Goal: Task Accomplishment & Management: Complete application form

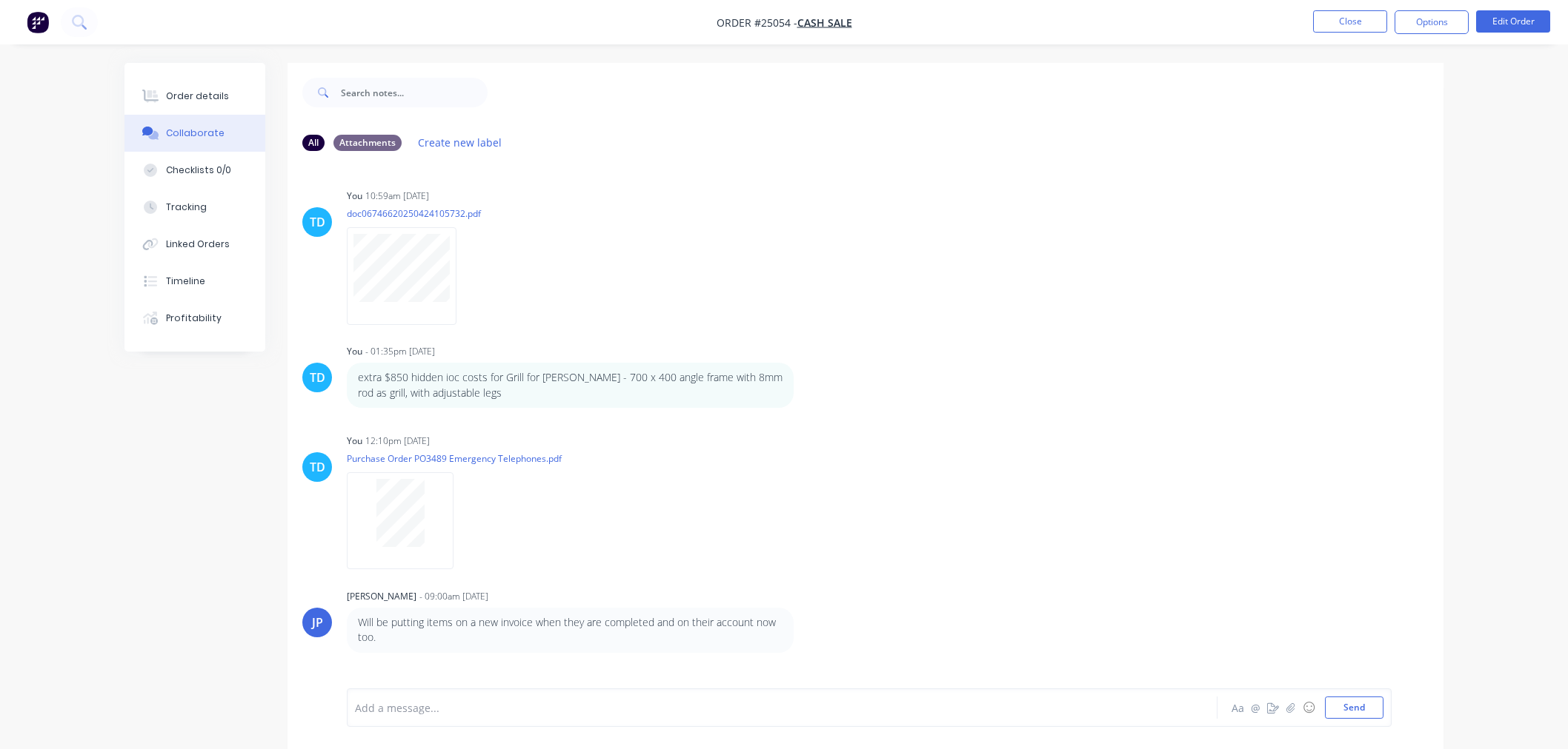
scroll to position [23, 0]
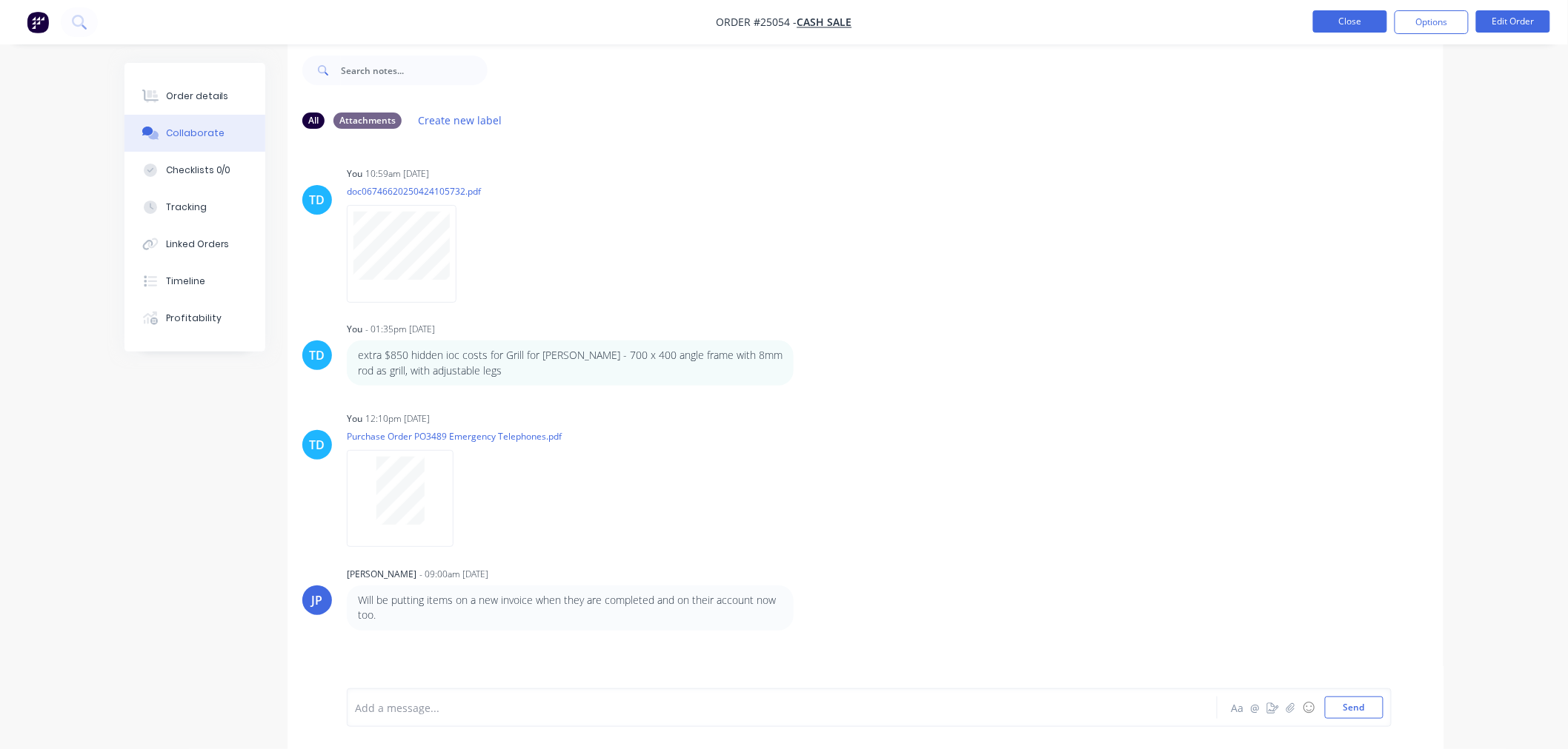
click at [1374, 18] on button "Close" at bounding box center [1350, 21] width 74 height 22
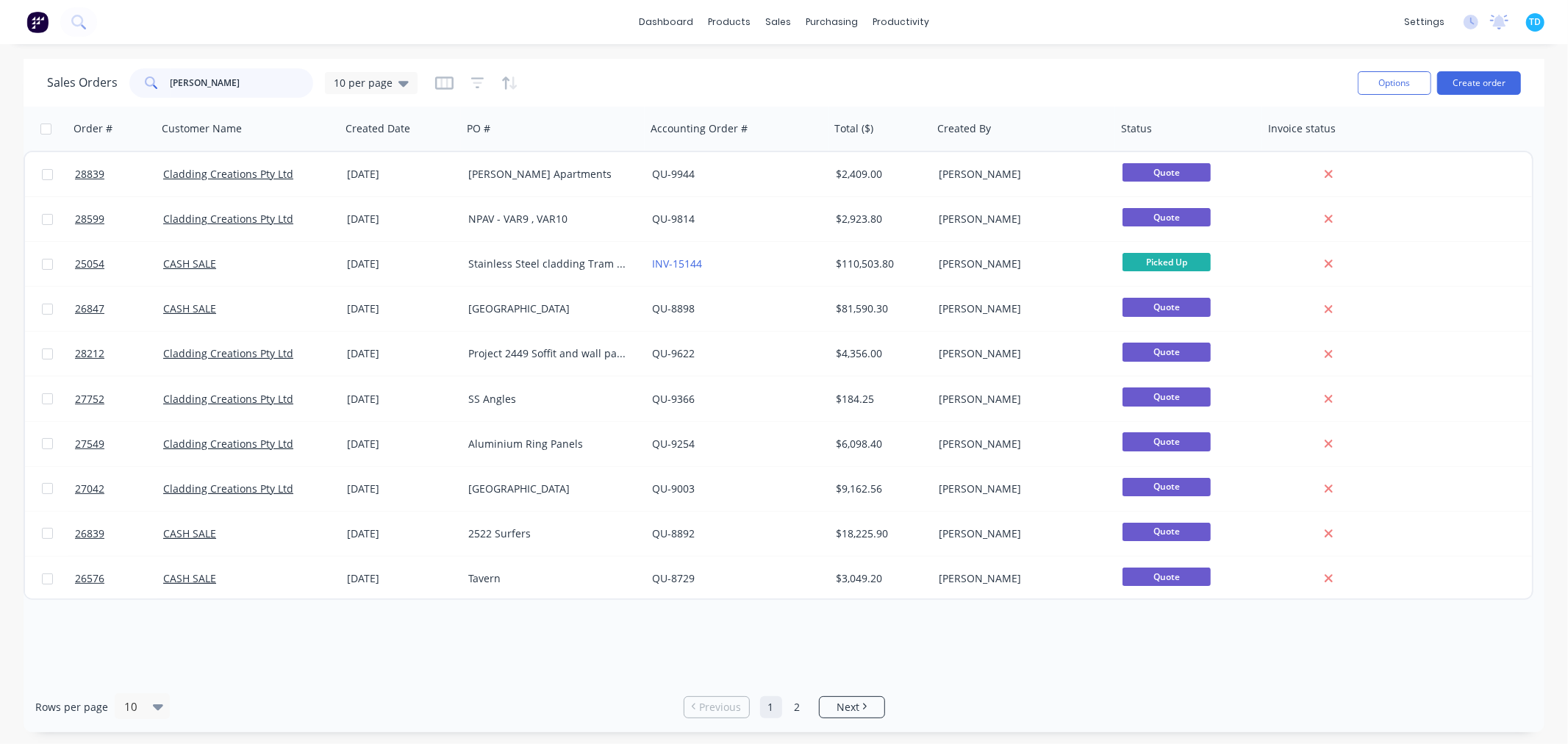
click at [156, 84] on div "[PERSON_NAME]" at bounding box center [221, 83] width 184 height 30
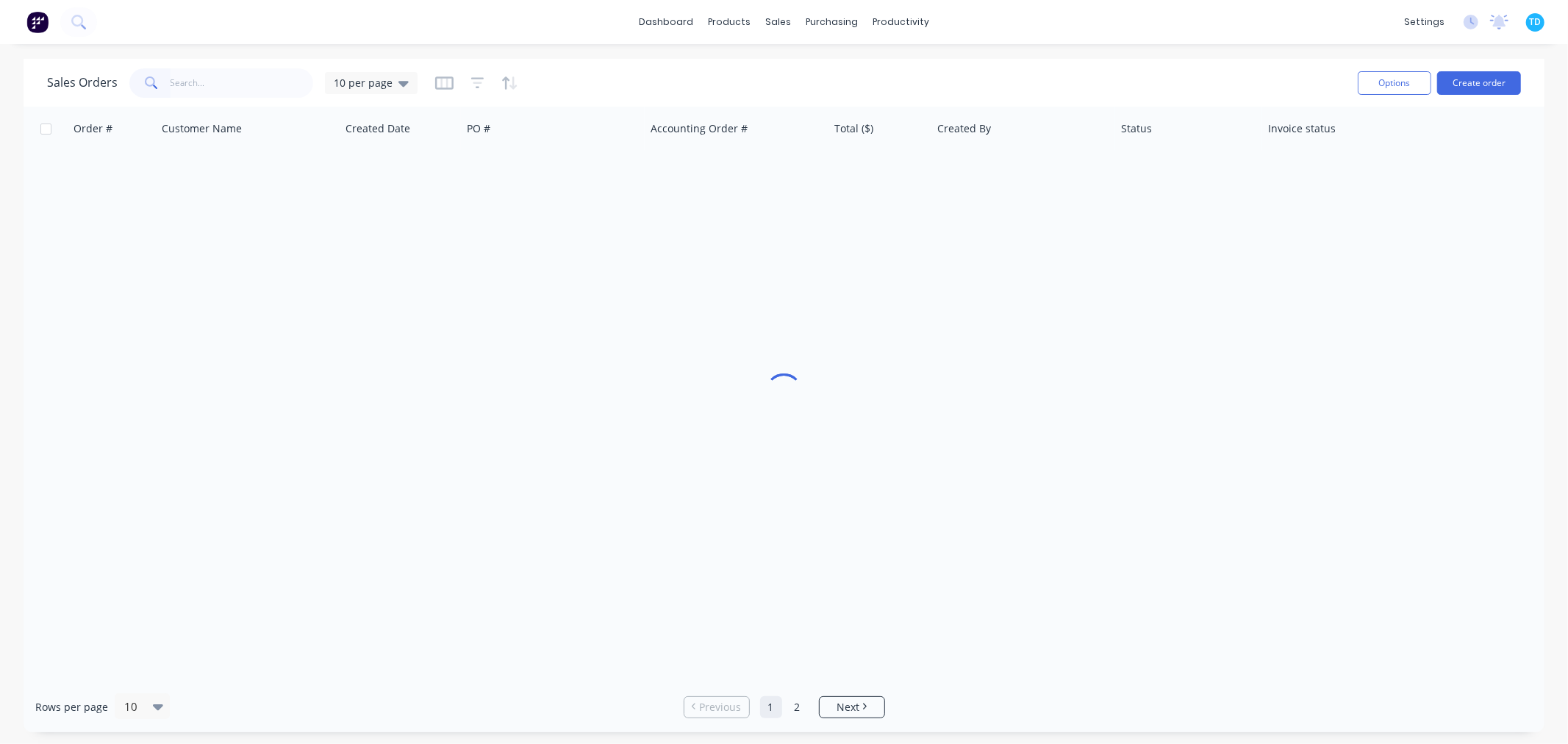
click at [936, 666] on div at bounding box center [783, 394] width 1521 height 575
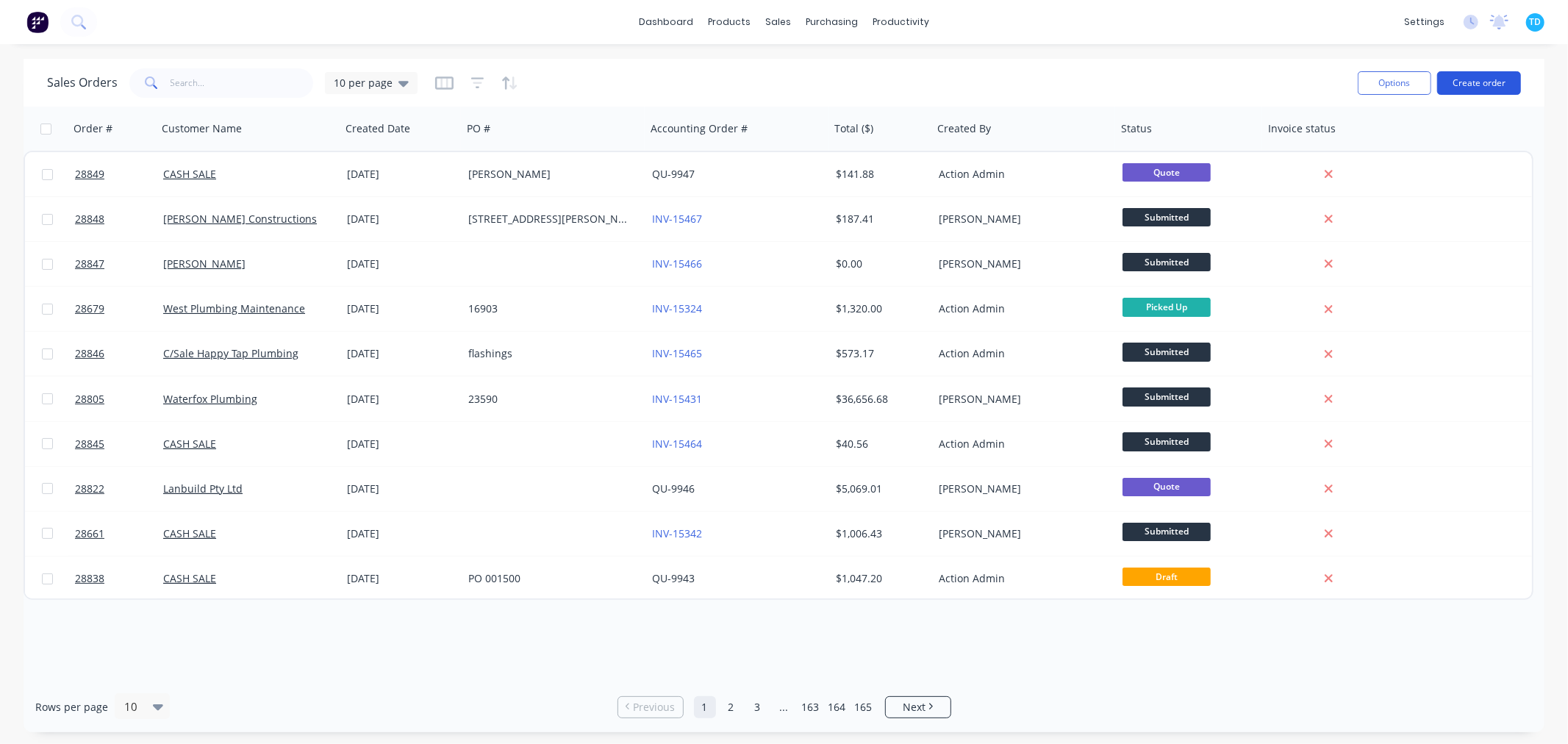
click at [1499, 83] on button "Create order" at bounding box center [1479, 83] width 84 height 23
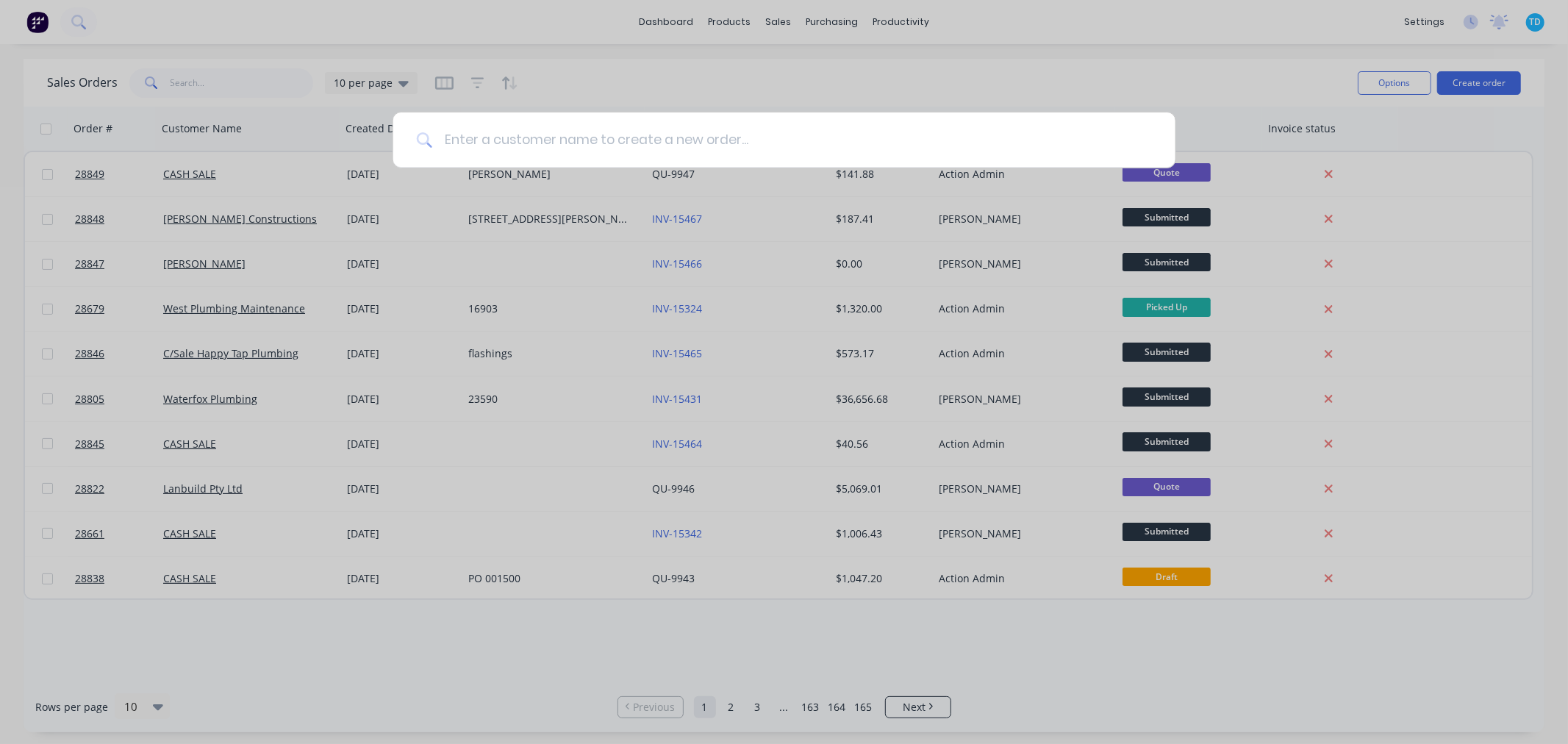
click at [517, 144] on input at bounding box center [792, 139] width 719 height 55
type input "cladding creations"
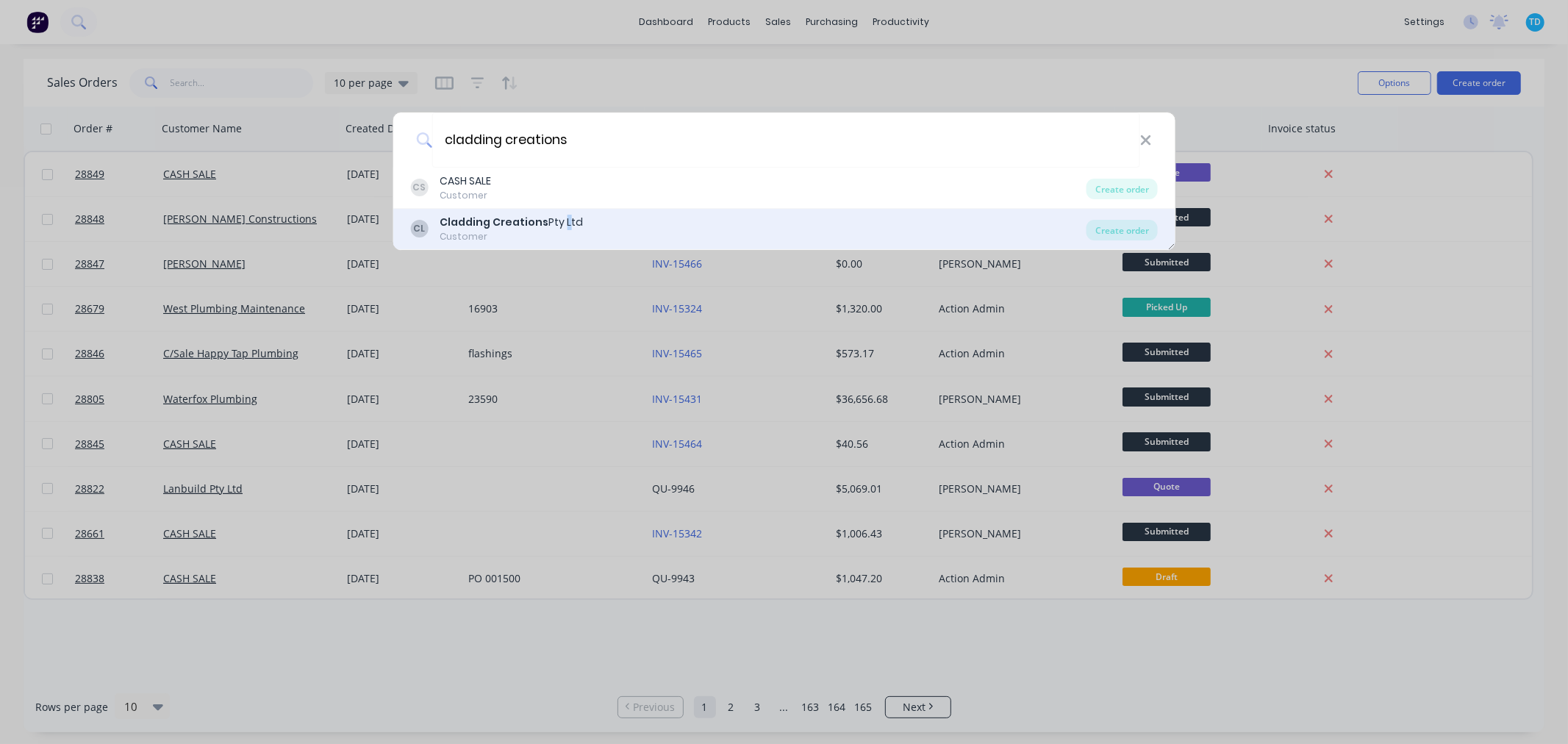
click at [560, 220] on div "Cladding Creations Pty Ltd" at bounding box center [512, 223] width 143 height 16
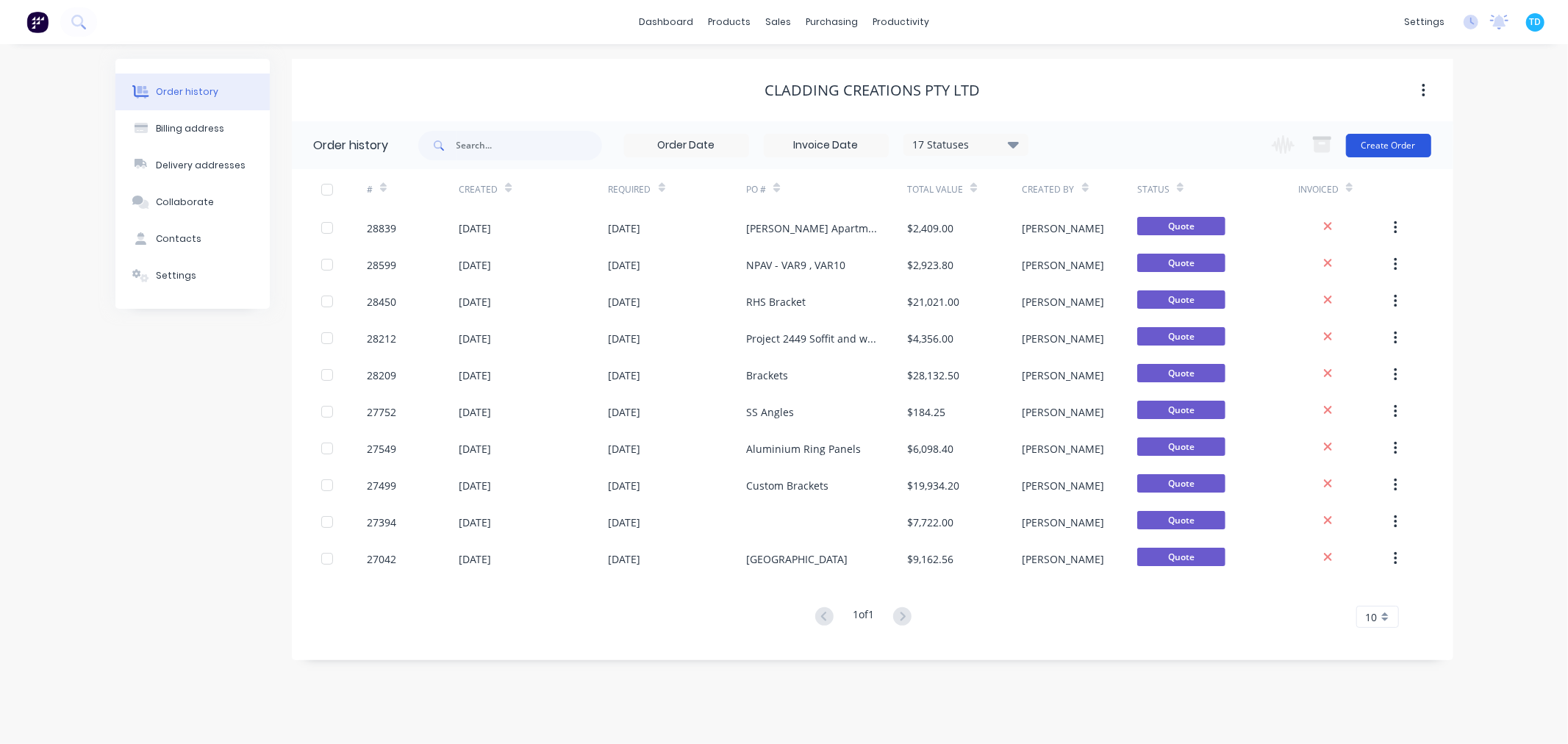
click at [1394, 147] on button "Create Order" at bounding box center [1389, 146] width 86 height 23
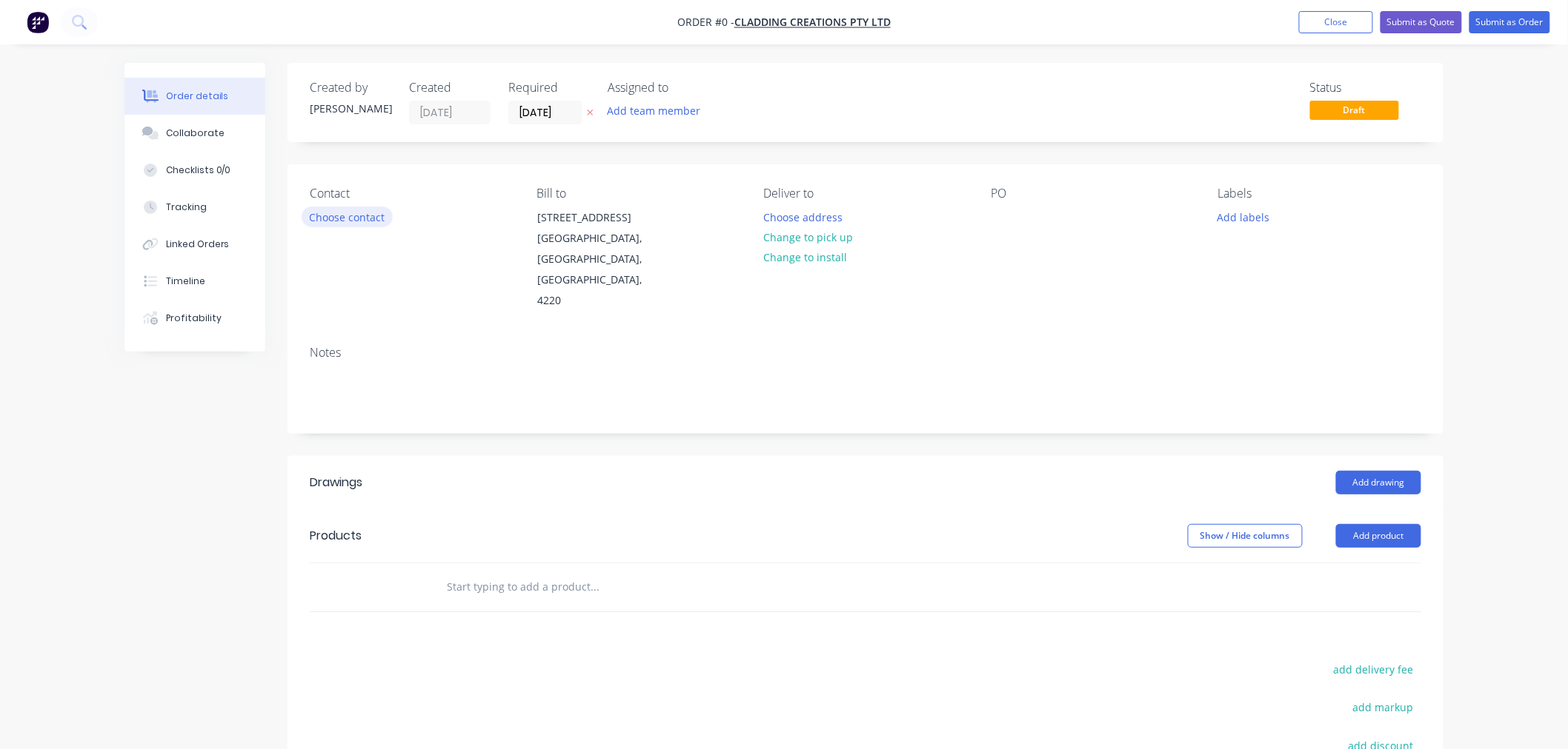
click at [347, 215] on button "Choose contact" at bounding box center [347, 216] width 91 height 20
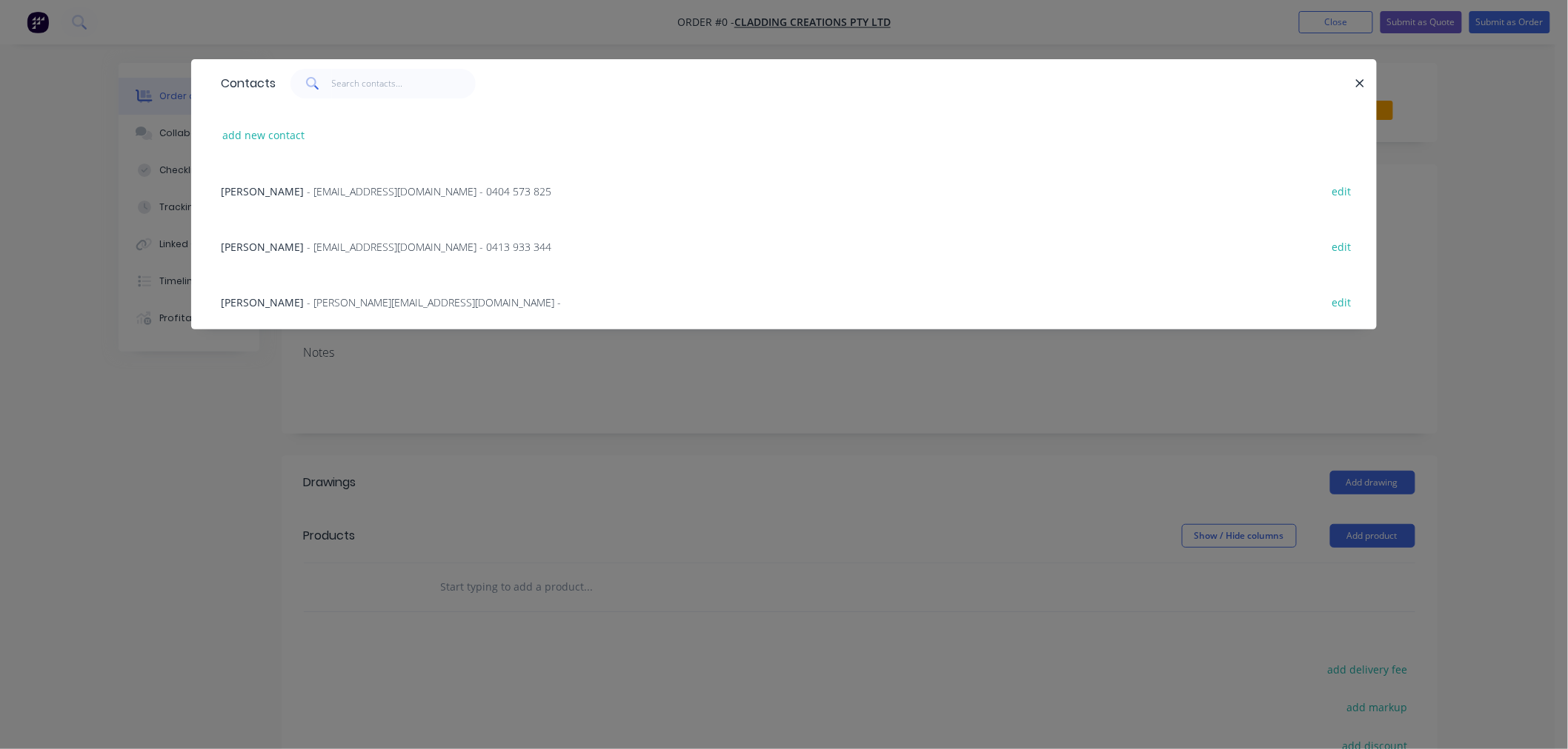
click at [478, 192] on span "- [EMAIL_ADDRESS][DOMAIN_NAME] - 0404 573 825" at bounding box center [429, 191] width 245 height 14
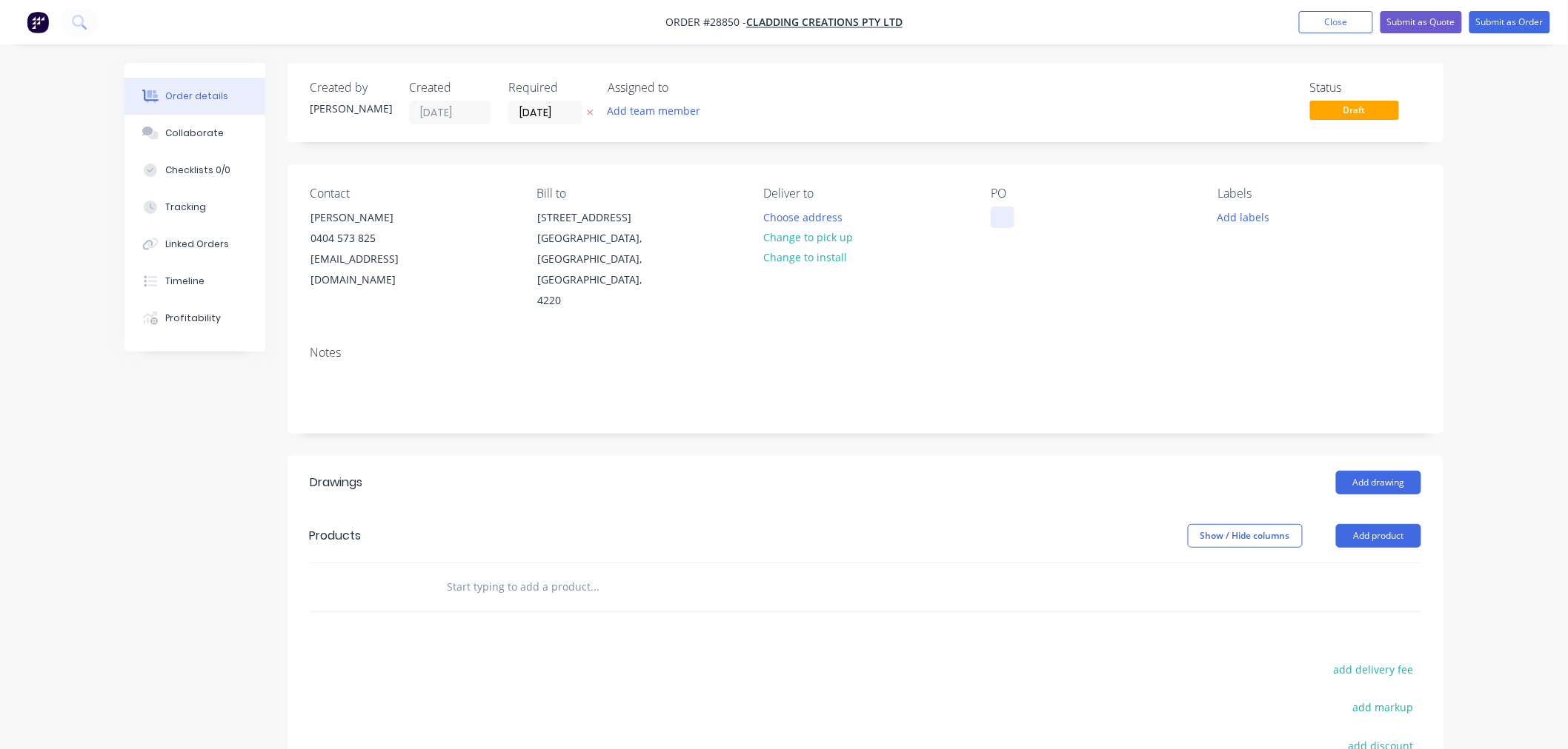
click at [1001, 219] on div at bounding box center [1002, 216] width 24 height 21
click at [1002, 216] on div "Tram staion SS Angles" at bounding box center [1057, 216] width 134 height 21
click at [1125, 216] on div "[PERSON_NAME] Cabinets - Tram staion SS Angles" at bounding box center [1083, 224] width 185 height 37
click at [1172, 305] on div "Contact [PERSON_NAME] 0404 573 825 [EMAIL_ADDRESS][DOMAIN_NAME] Bill to [STREET…" at bounding box center [865, 249] width 1156 height 169
click at [833, 240] on button "Change to pick up" at bounding box center [808, 237] width 105 height 20
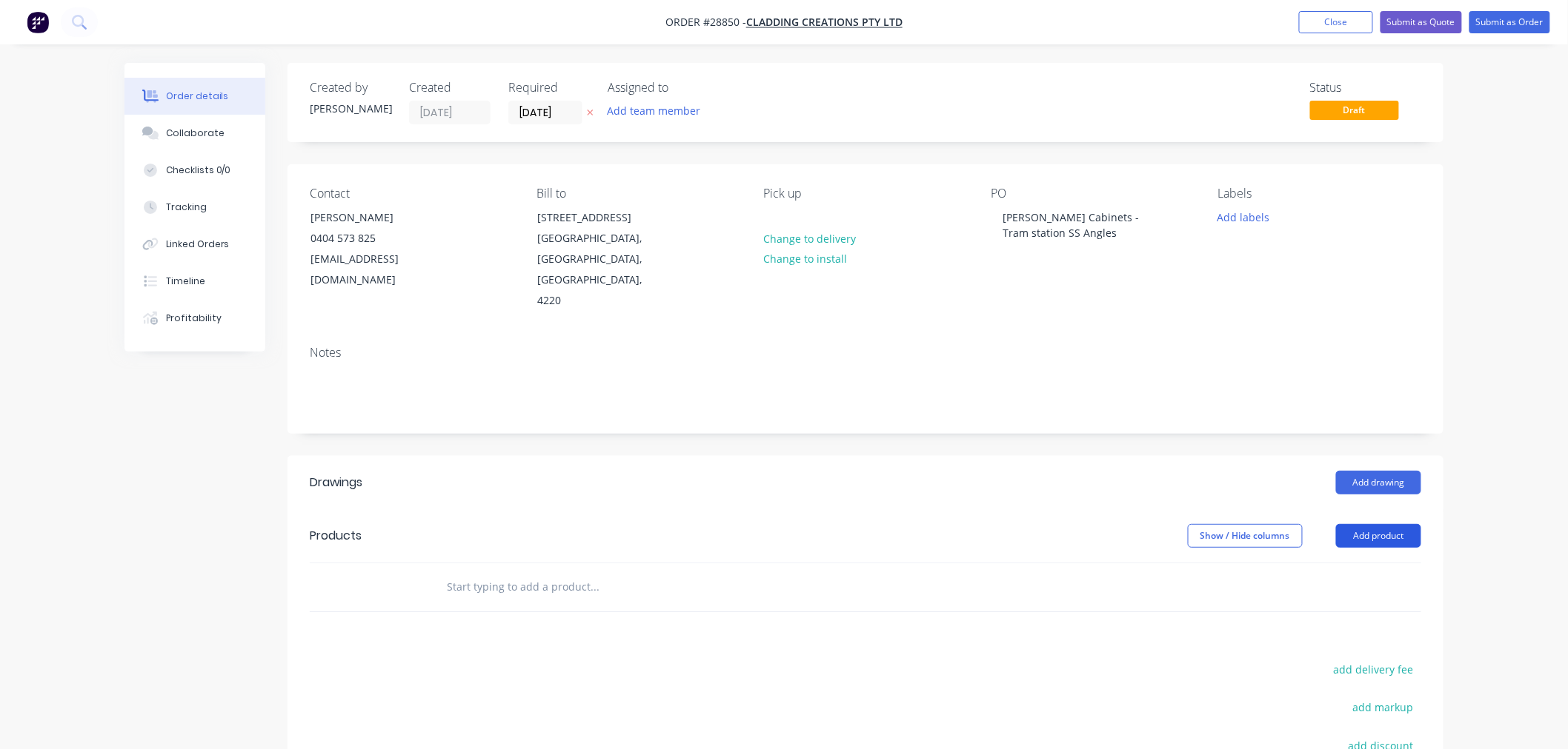
click at [1406, 524] on button "Add product" at bounding box center [1378, 536] width 86 height 24
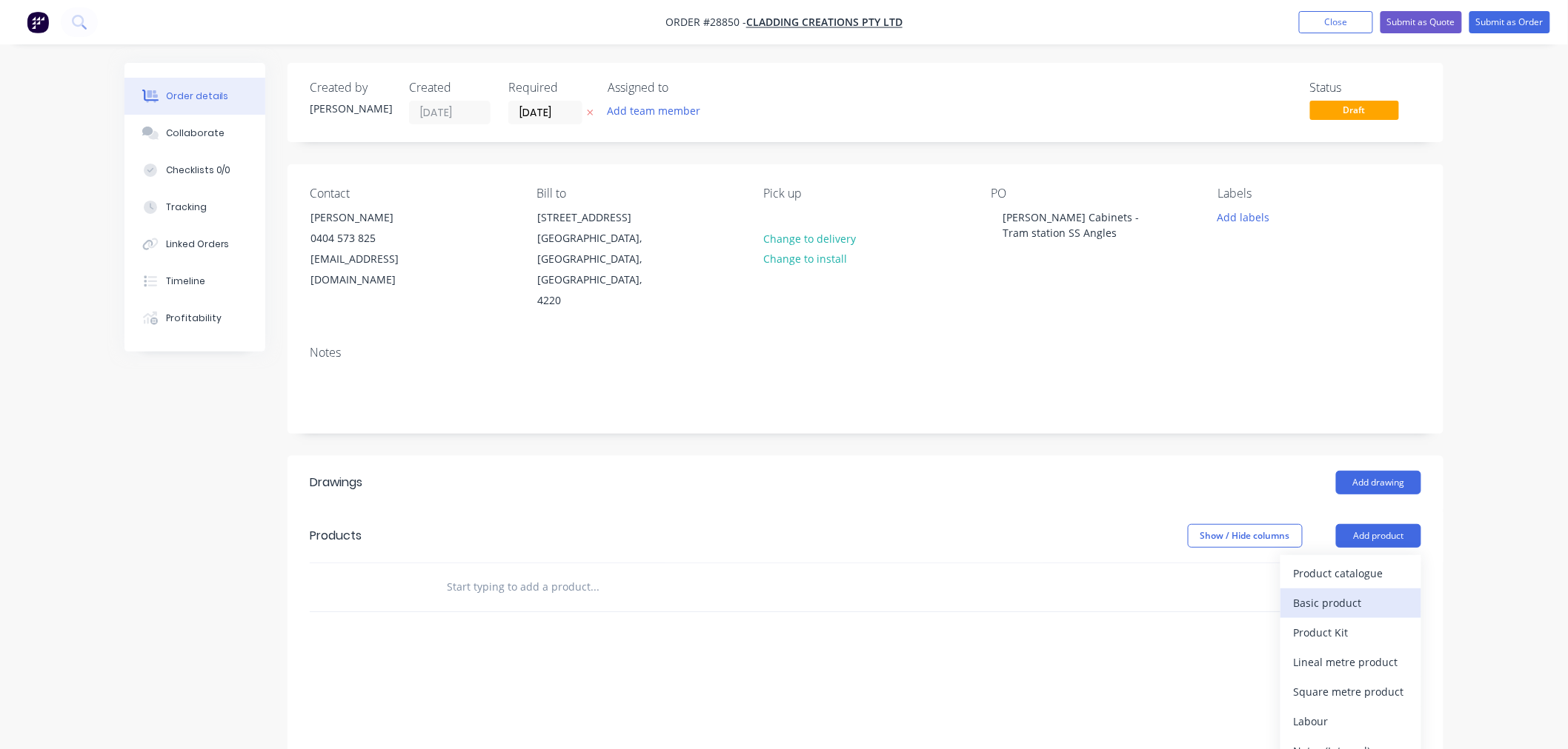
click at [1332, 592] on div "Basic product" at bounding box center [1351, 602] width 114 height 21
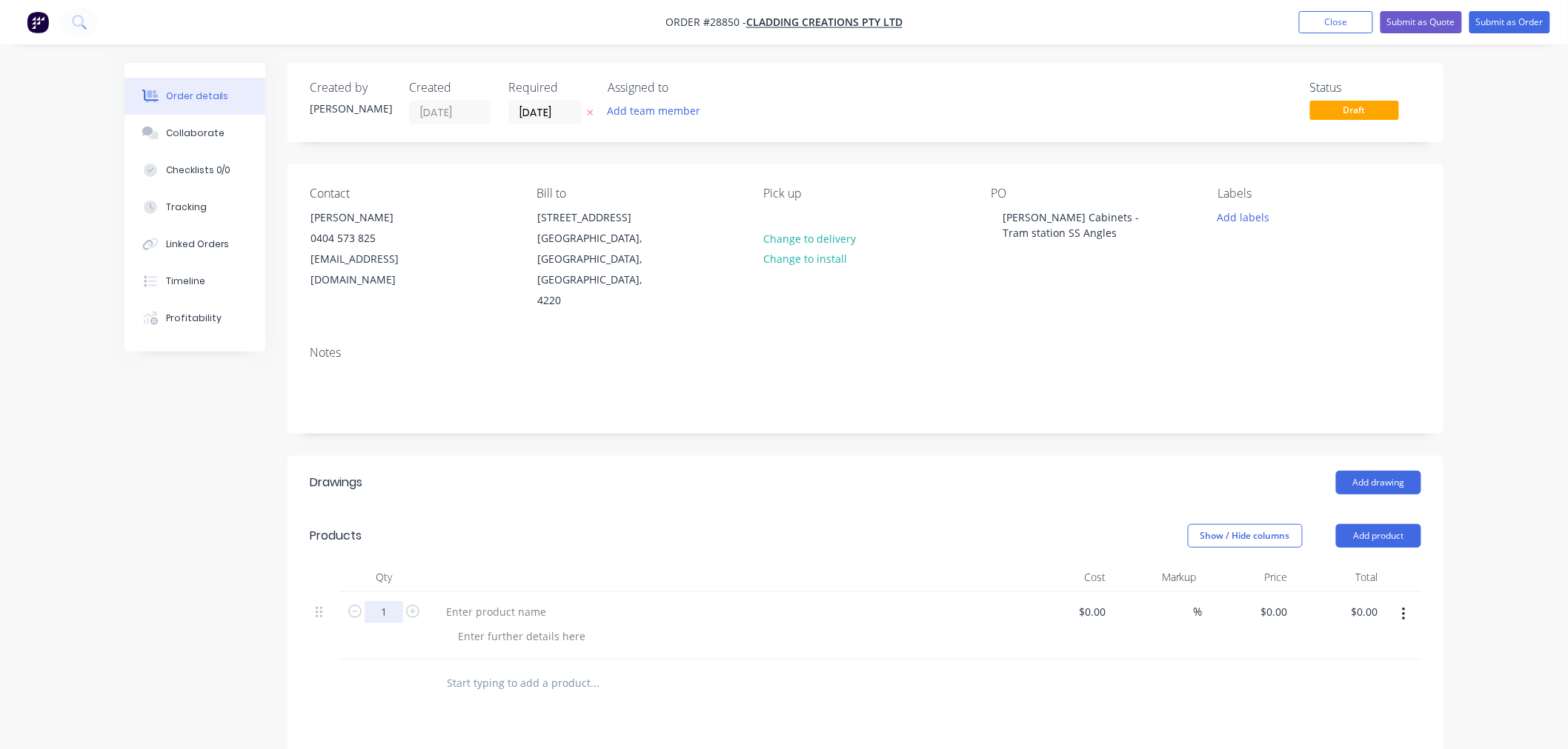
click at [389, 602] on input "1" at bounding box center [384, 613] width 38 height 22
type input "2"
type input "24"
click at [697, 565] on div at bounding box center [724, 578] width 593 height 30
click at [509, 602] on div at bounding box center [496, 612] width 124 height 21
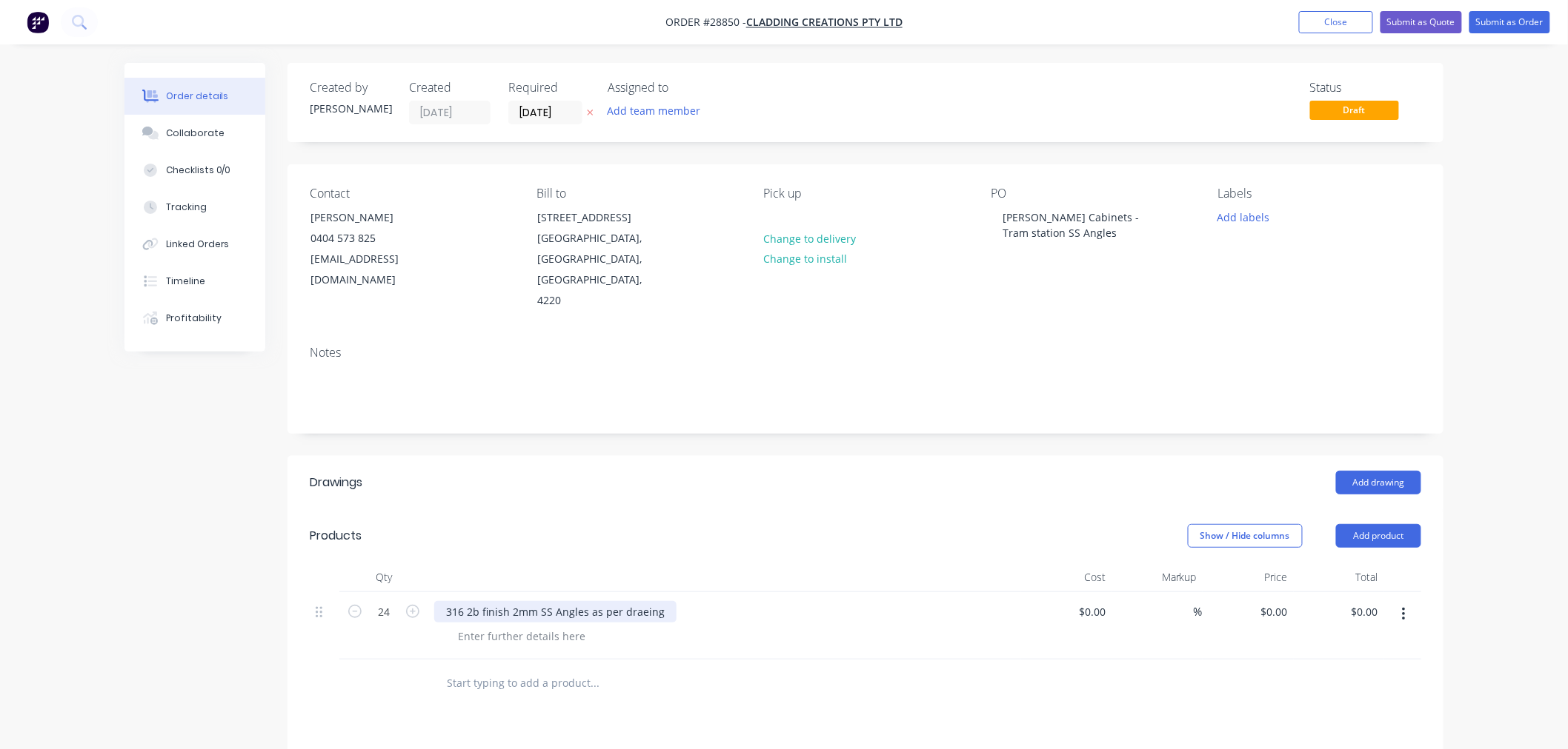
click at [639, 602] on div "316 2b finish 2mm SS Angles as per draeing" at bounding box center [555, 612] width 242 height 21
click at [713, 660] on div at bounding box center [695, 683] width 534 height 48
click at [578, 626] on div at bounding box center [521, 636] width 151 height 21
click at [625, 626] on div "Angles at varying lengths as per attchment" at bounding box center [564, 636] width 237 height 21
click at [721, 672] on input "text" at bounding box center [594, 684] width 297 height 30
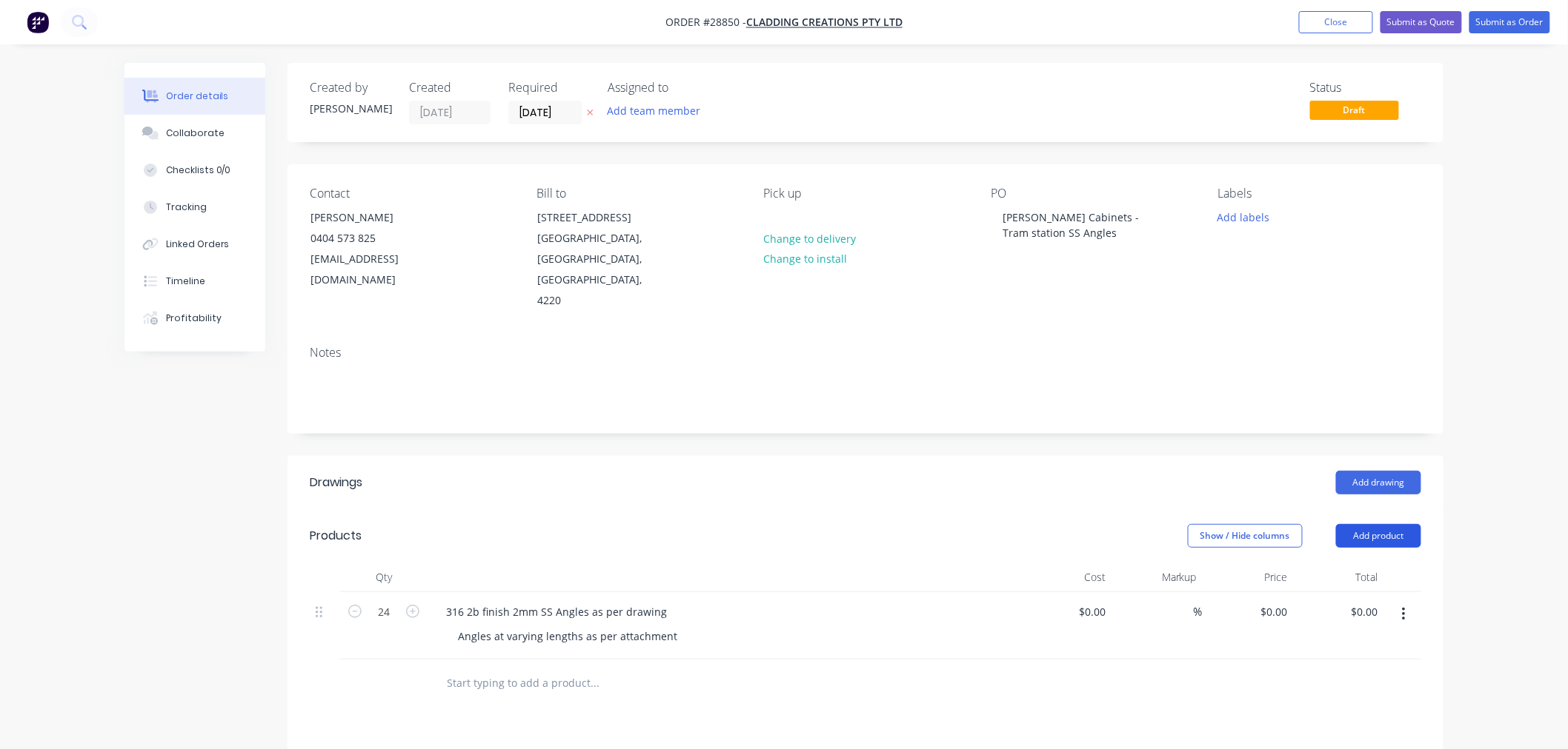
click at [1411, 524] on button "Add product" at bounding box center [1378, 536] width 86 height 24
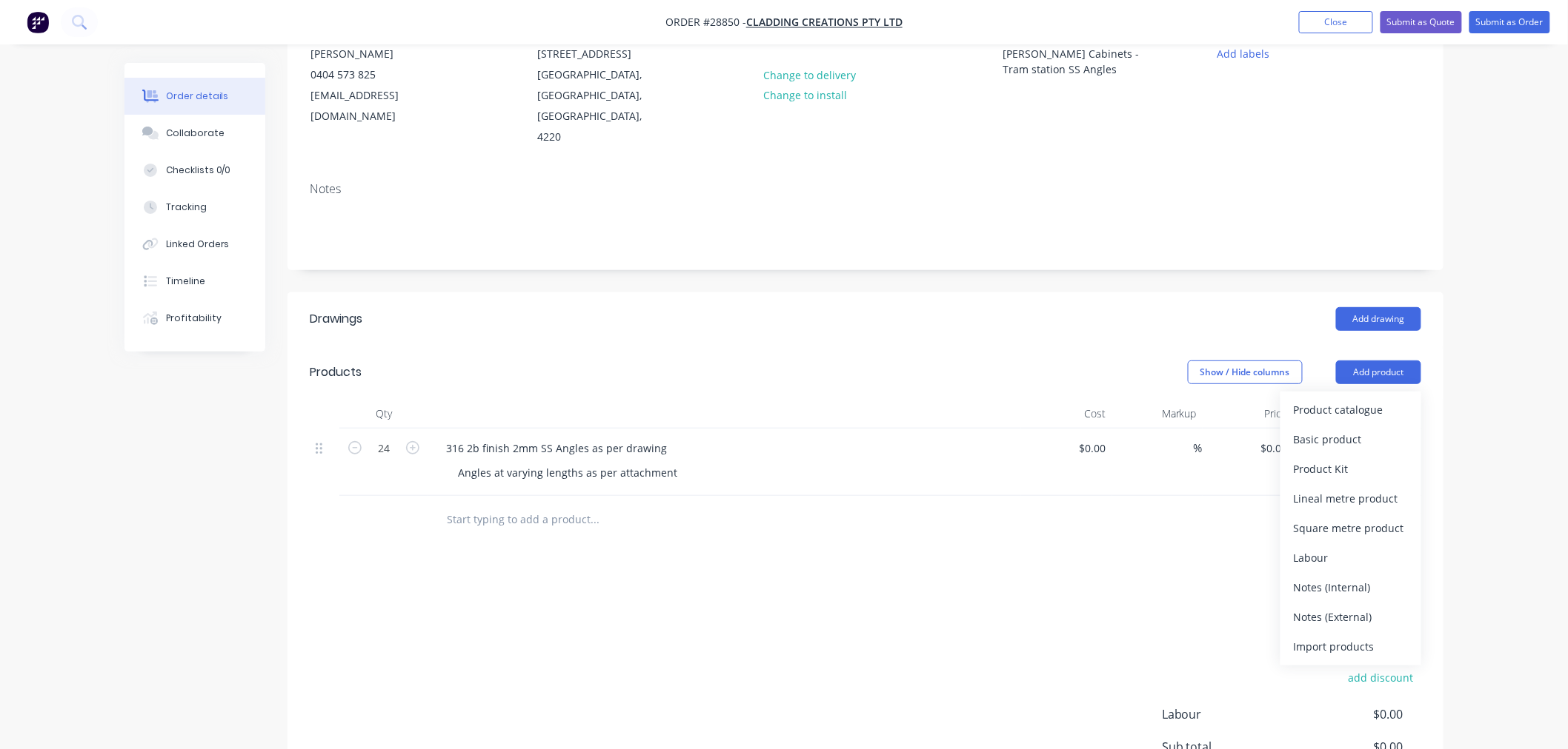
scroll to position [165, 0]
drag, startPoint x: 1359, startPoint y: 601, endPoint x: 1282, endPoint y: 609, distance: 77.4
click at [1359, 605] on div "Notes (External)" at bounding box center [1351, 616] width 114 height 21
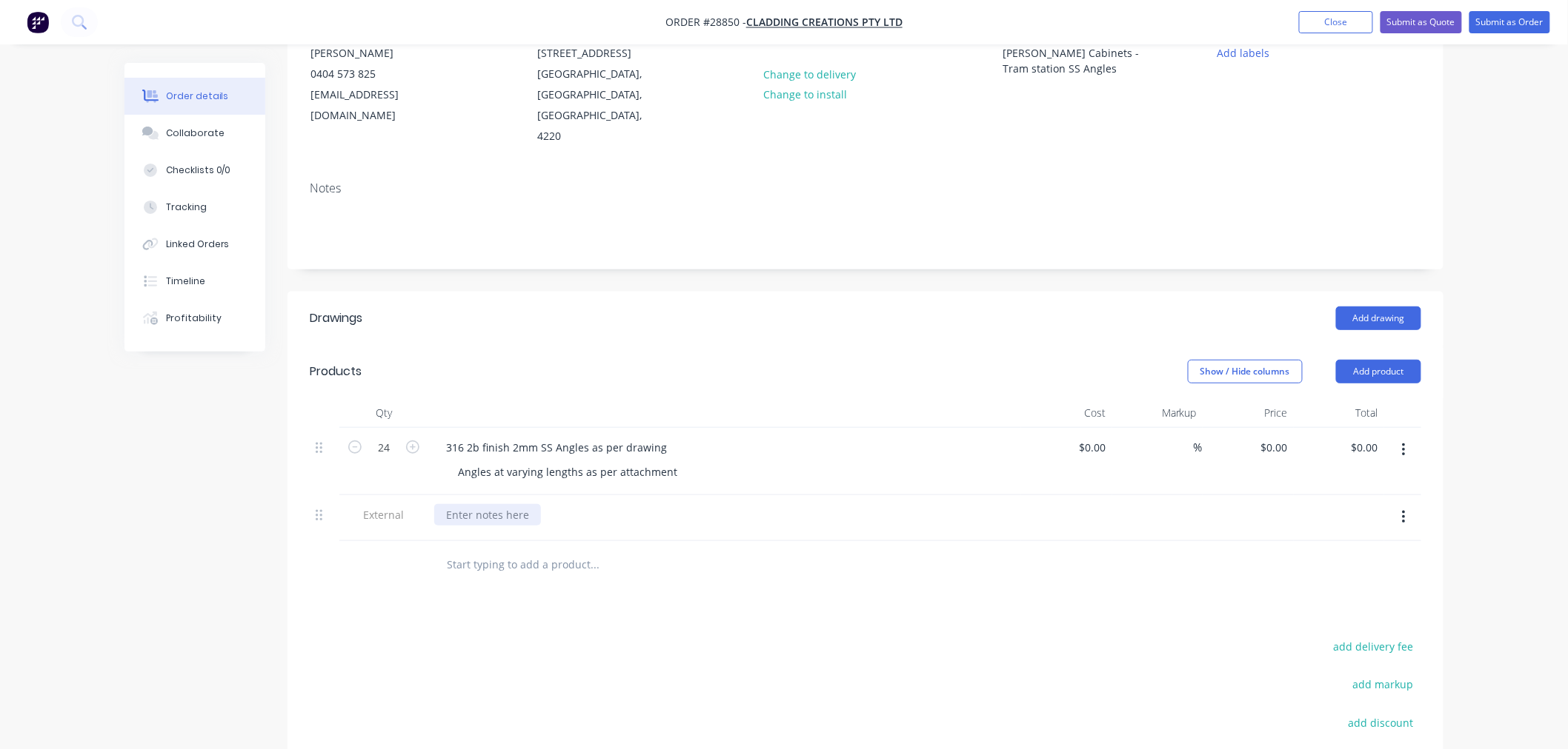
click at [485, 504] on div at bounding box center [487, 514] width 107 height 21
click at [469, 504] on div "Finsish quoted is 2b to reduce cost as i Assume angles are not seen" at bounding box center [614, 514] width 360 height 21
click at [471, 504] on div "Finsish quoted is 2b to reduce cost as i Assume angles are not seen" at bounding box center [614, 514] width 360 height 21
click at [720, 568] on div at bounding box center [695, 565] width 534 height 48
click at [1096, 437] on input at bounding box center [1095, 447] width 34 height 21
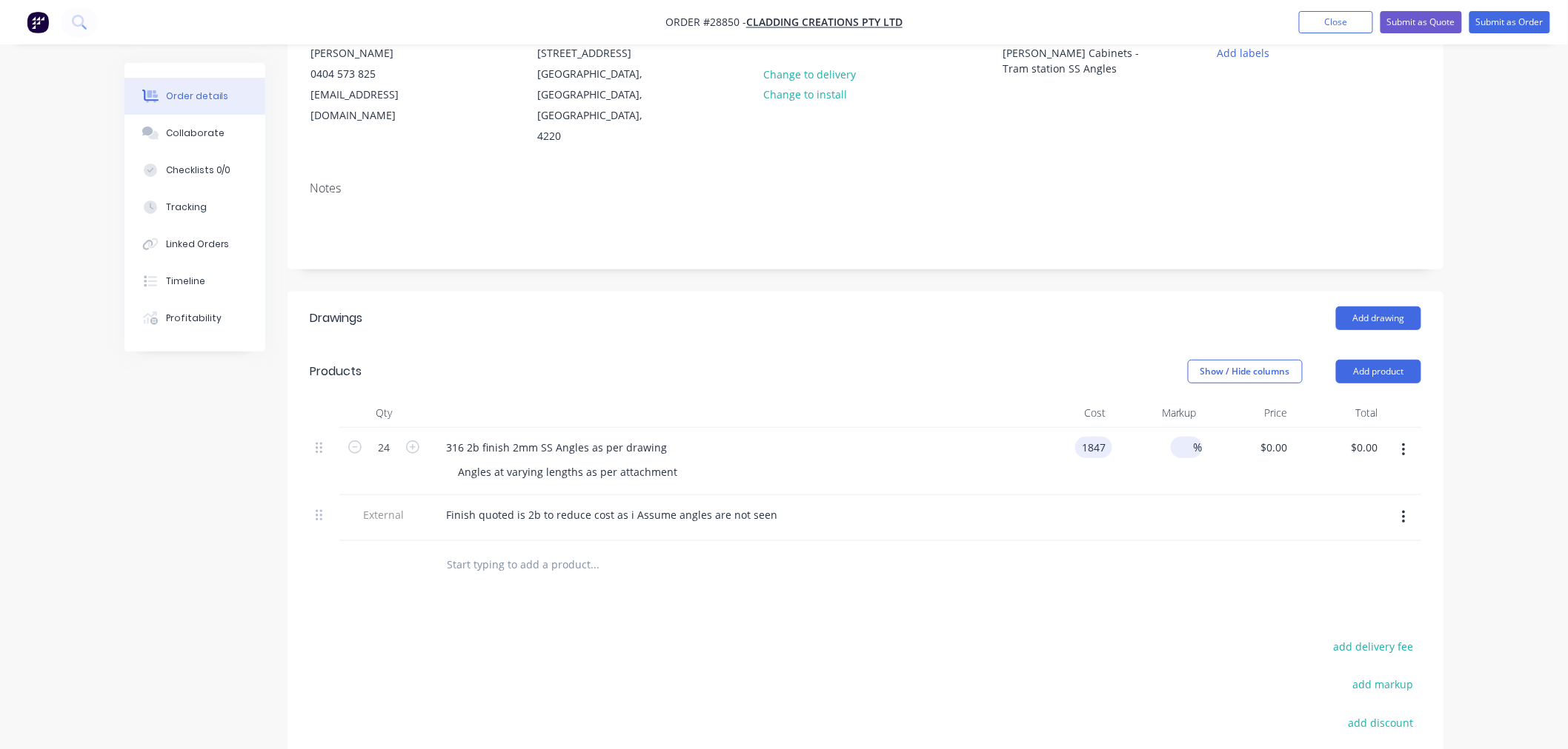
type input "$1,847.00"
type input "$44,328.00"
click at [1183, 437] on input at bounding box center [1185, 447] width 17 height 21
type input "25"
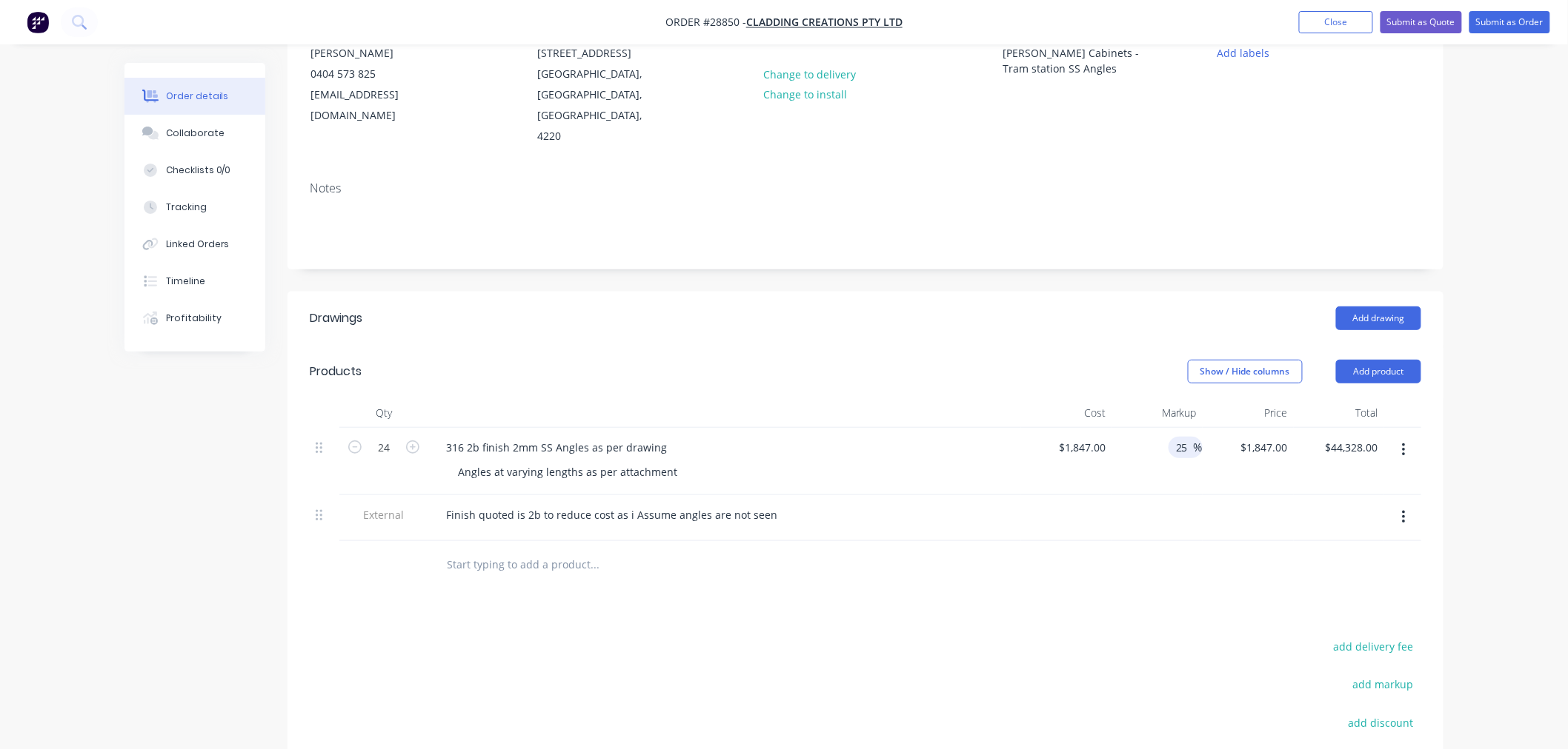
type input "$2,308.75"
type input "$55,410.00"
click at [1169, 507] on div at bounding box center [1158, 518] width 91 height 46
type input "$77.00"
type input "$96.25"
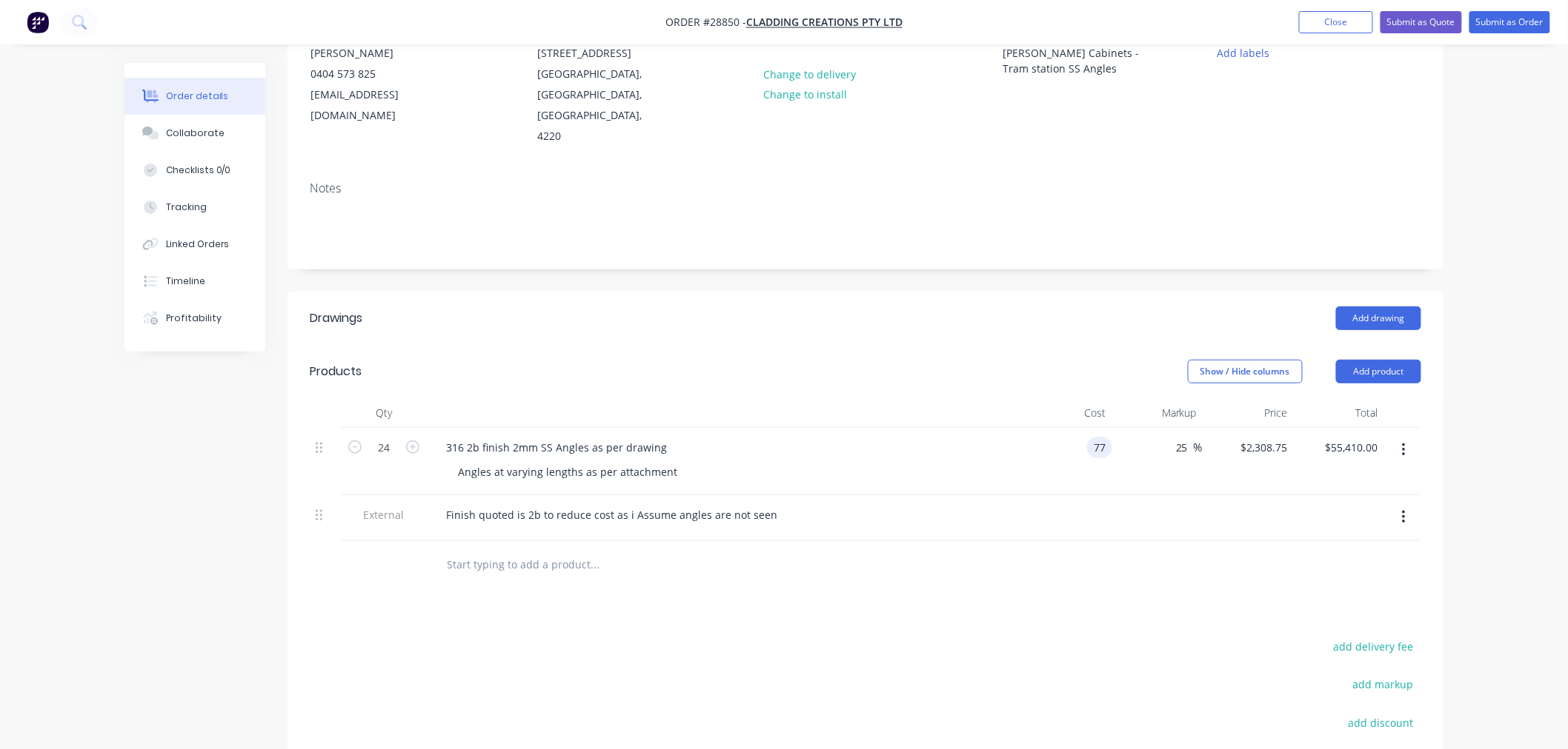
type input "$2,310.00"
click at [1096, 603] on div "Drawings Add drawing Products Show / Hide columns Add product Qty Cost Markup P…" at bounding box center [865, 618] width 1156 height 653
click at [1364, 307] on button "Add drawing" at bounding box center [1378, 318] width 86 height 24
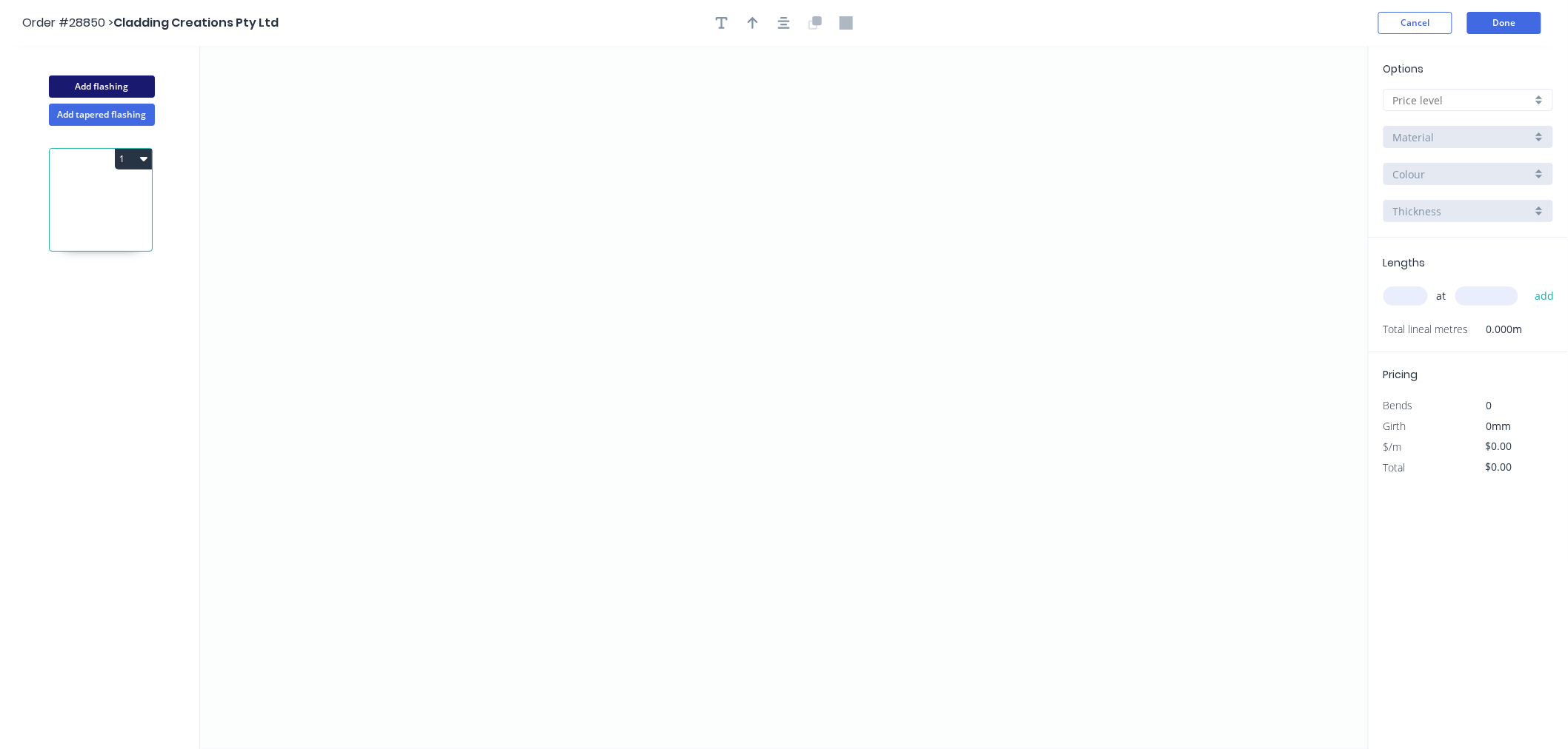
click at [98, 84] on button "Add flashing" at bounding box center [101, 86] width 106 height 22
click at [515, 431] on icon "0" at bounding box center [784, 398] width 1169 height 704
click at [684, 312] on icon "0" at bounding box center [784, 398] width 1169 height 704
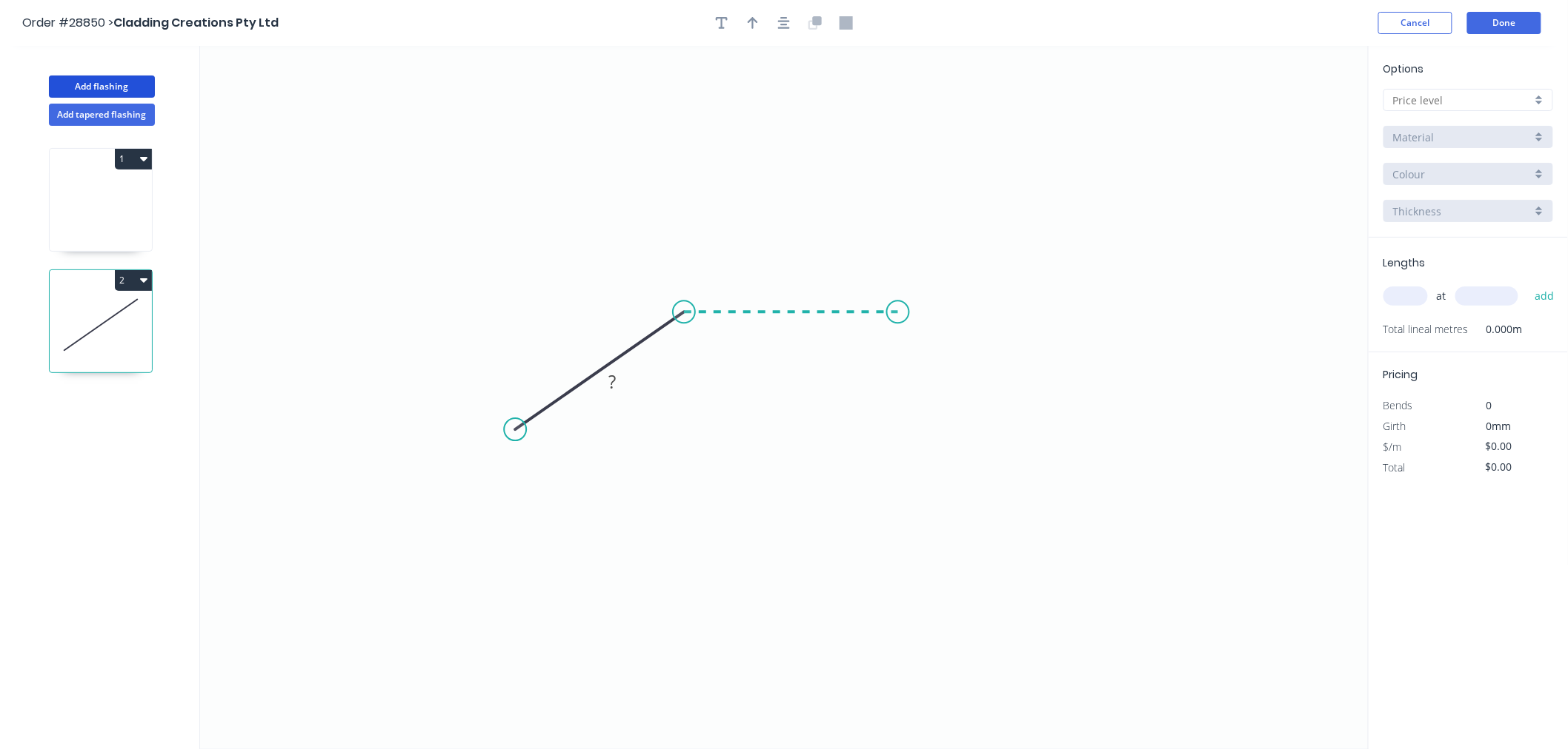
click at [898, 307] on icon "0 ?" at bounding box center [784, 398] width 1169 height 704
click at [587, 347] on tspan "?" at bounding box center [586, 345] width 7 height 24
click at [790, 285] on tspan "?" at bounding box center [790, 282] width 7 height 24
click at [693, 346] on tspan "?" at bounding box center [692, 346] width 8 height 24
drag, startPoint x: 751, startPoint y: 413, endPoint x: 753, endPoint y: 420, distance: 7.3
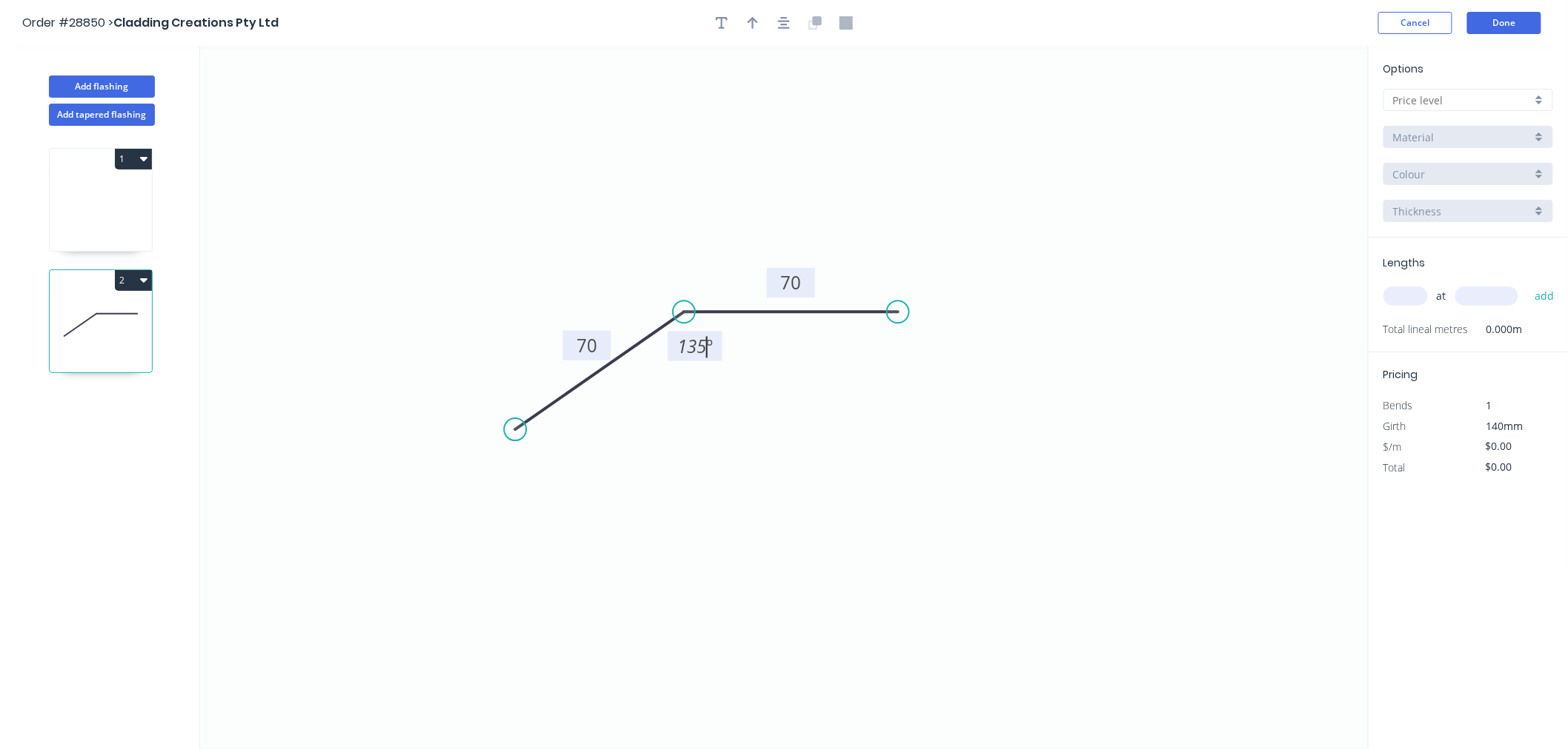
click at [753, 420] on icon "0 70 70 135 º" at bounding box center [784, 398] width 1169 height 704
click at [1411, 304] on input "text" at bounding box center [1406, 296] width 45 height 20
type input "4"
click at [1477, 294] on input "text" at bounding box center [1486, 296] width 63 height 20
type input "2575"
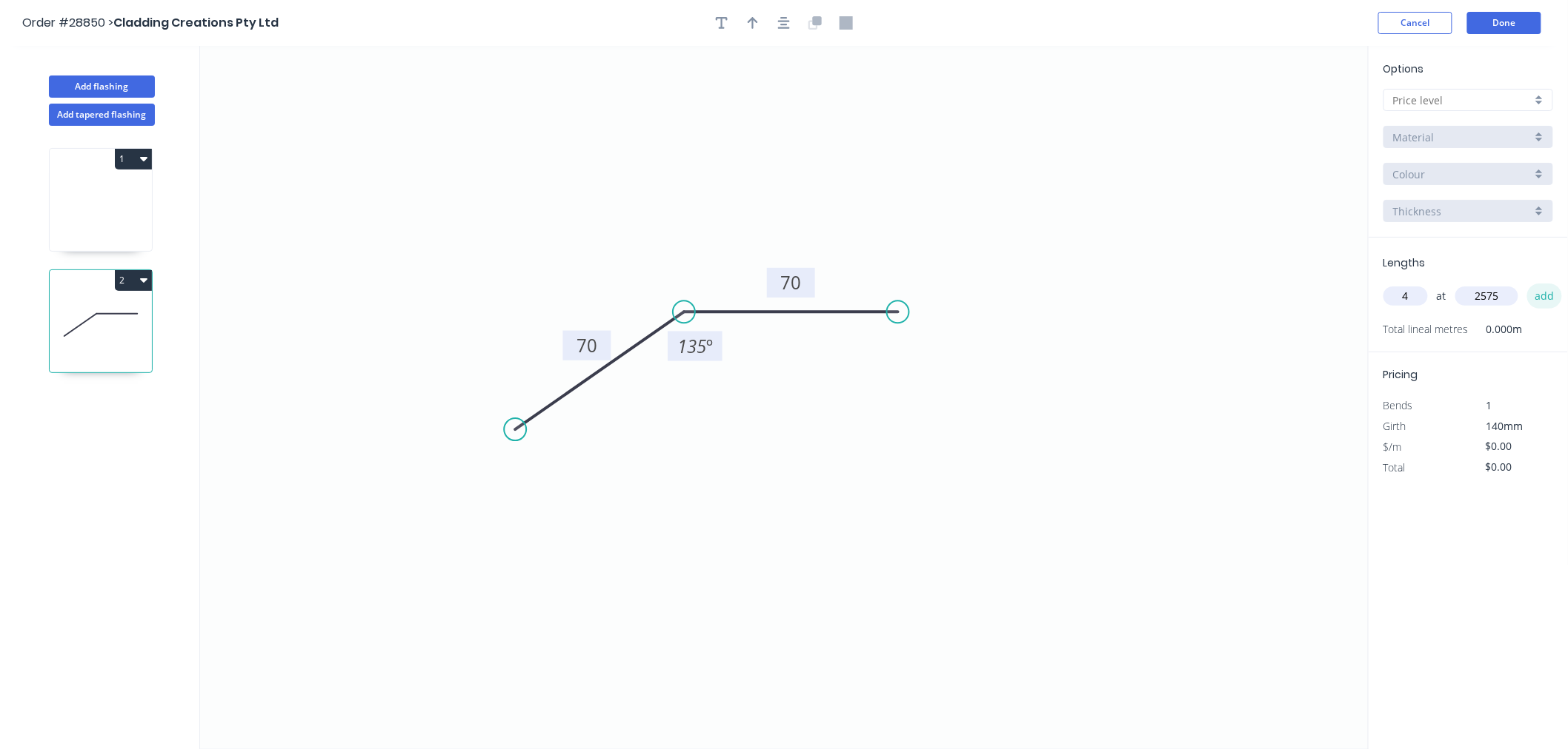
click at [1536, 295] on button "add" at bounding box center [1544, 296] width 35 height 25
type input "4"
click at [1501, 304] on input "text" at bounding box center [1486, 296] width 63 height 20
type input "2580"
click at [1547, 298] on button "add" at bounding box center [1544, 296] width 35 height 25
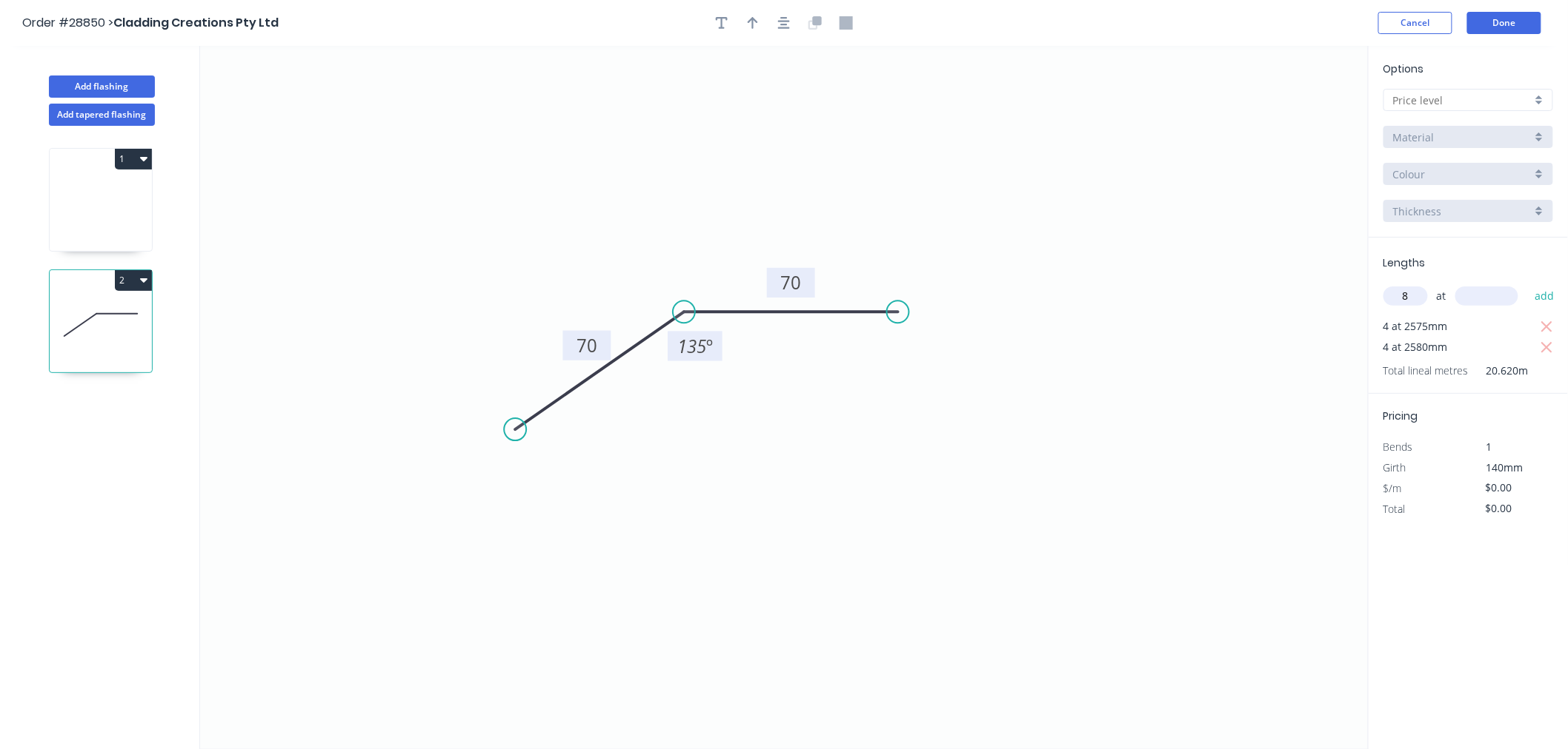
type input "8"
click at [1493, 290] on input "text" at bounding box center [1486, 296] width 63 height 20
type input "2580"
click at [1544, 293] on button "add" at bounding box center [1544, 296] width 35 height 25
type input "4"
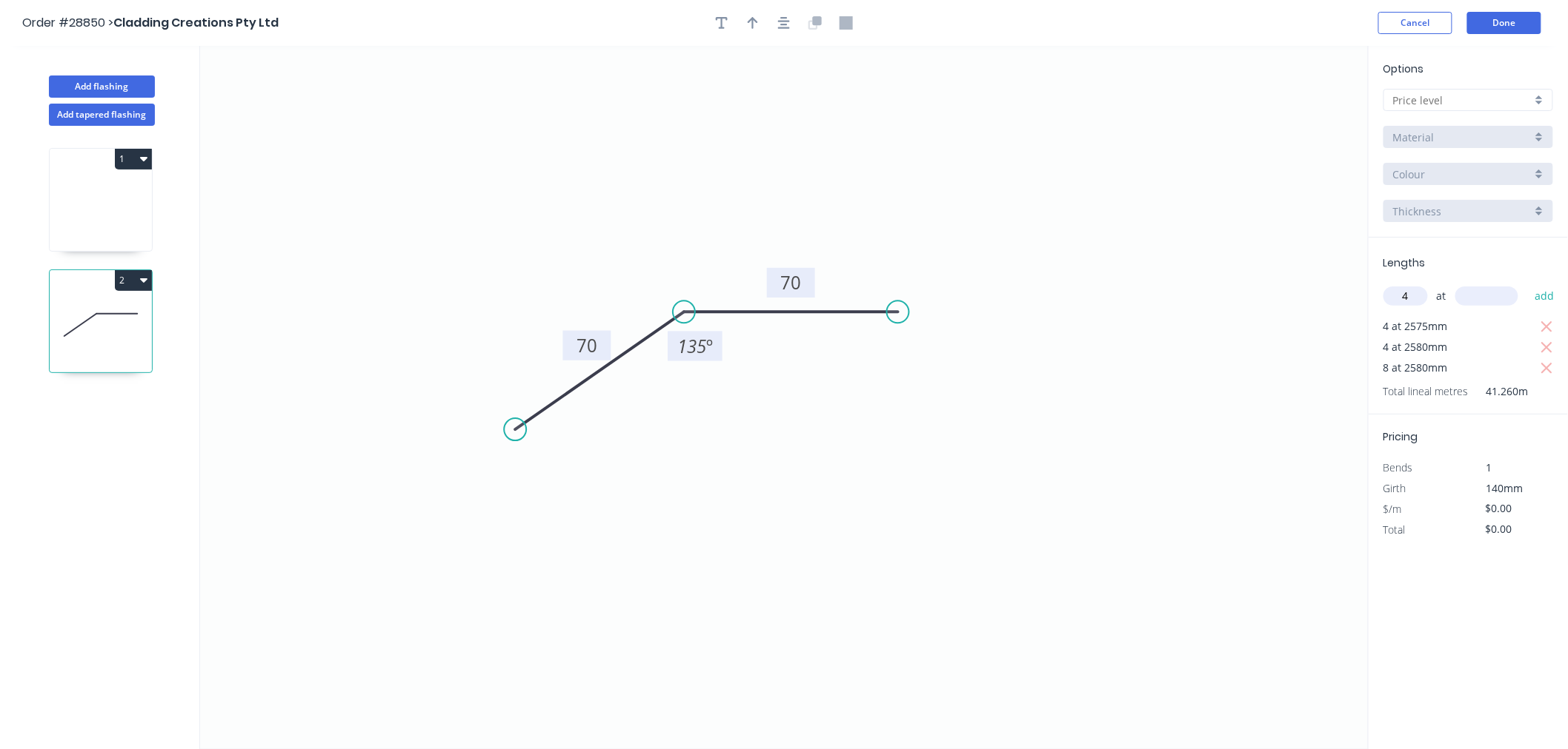
click at [1506, 293] on input "text" at bounding box center [1486, 296] width 63 height 20
type input "2610"
click at [1550, 285] on button "add" at bounding box center [1544, 296] width 35 height 25
type input "4"
click at [1495, 295] on input "text" at bounding box center [1486, 296] width 63 height 20
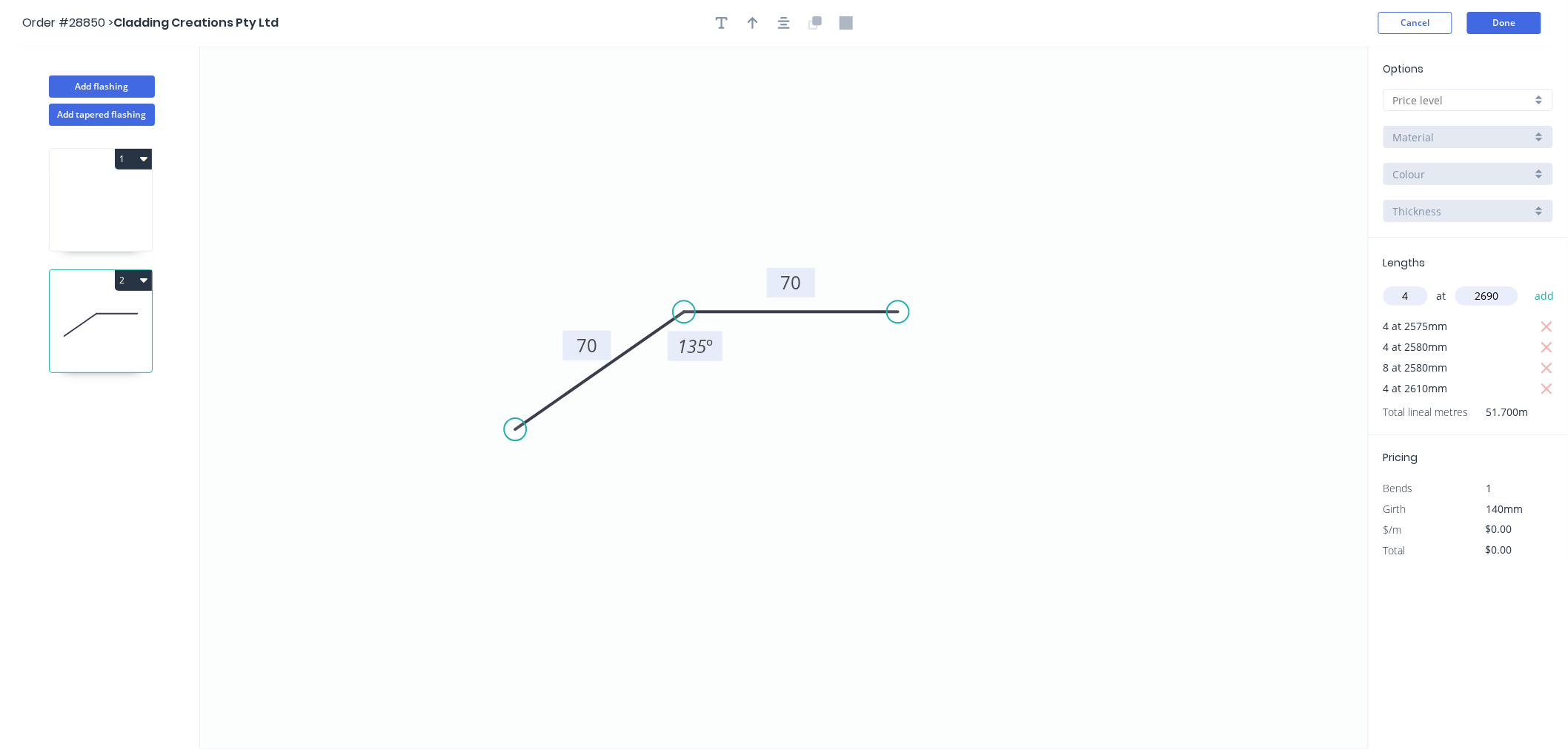
click at [1151, 474] on icon "0 70 70 135 º" at bounding box center [784, 398] width 1169 height 704
type input "2690"
drag, startPoint x: 1552, startPoint y: 298, endPoint x: 1500, endPoint y: 306, distance: 52.6
click at [1552, 297] on button "add" at bounding box center [1544, 296] width 35 height 25
click at [1507, 31] on button "Done" at bounding box center [1504, 23] width 74 height 22
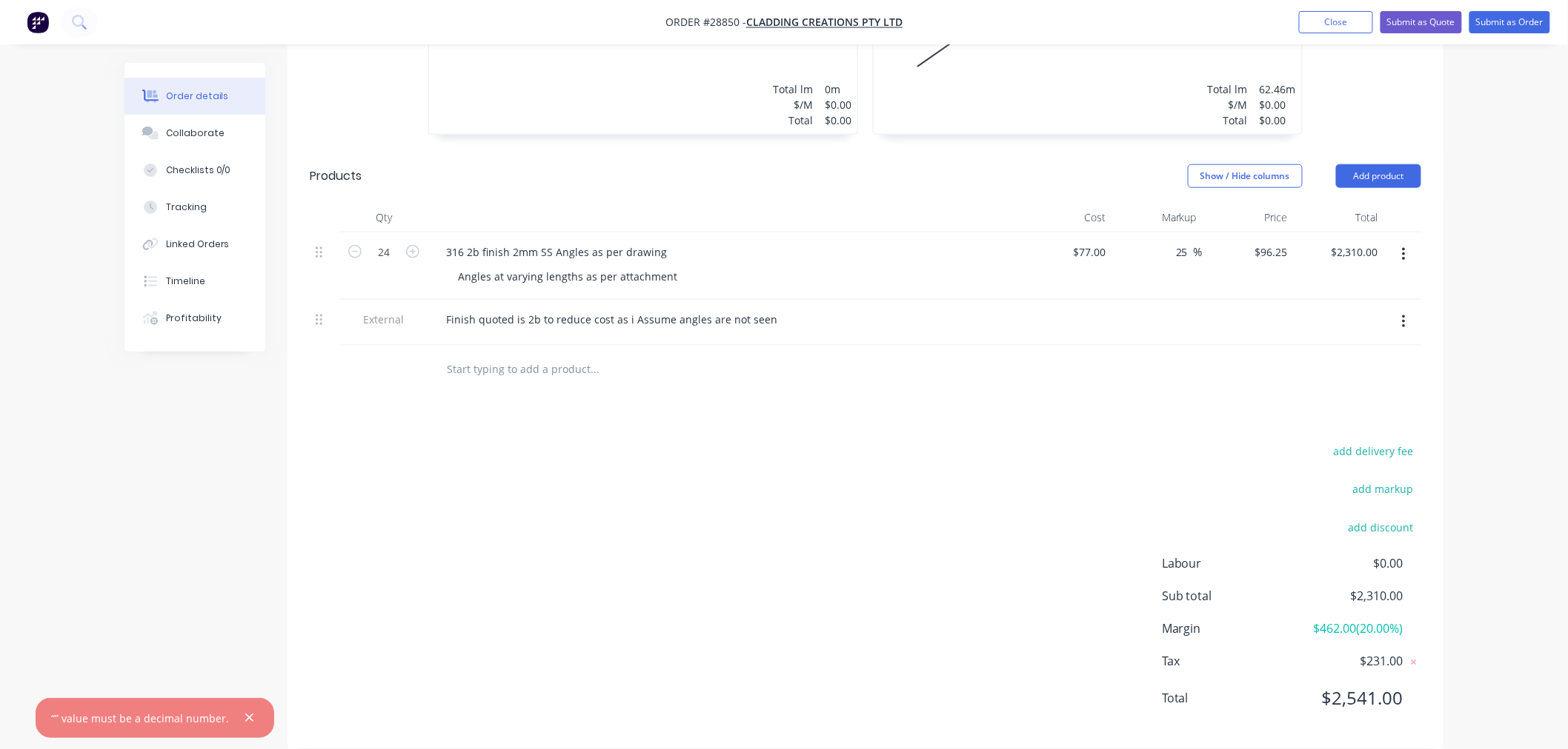
scroll to position [625, 0]
click at [674, 264] on div "Angles at varying lengths as per attachment" at bounding box center [567, 275] width 243 height 21
click at [809, 474] on div "add delivery fee add markup add discount Labour $0.00 Sub total $2,310.00 Margi…" at bounding box center [866, 583] width 1111 height 285
click at [1379, 163] on button "Add product" at bounding box center [1378, 175] width 86 height 24
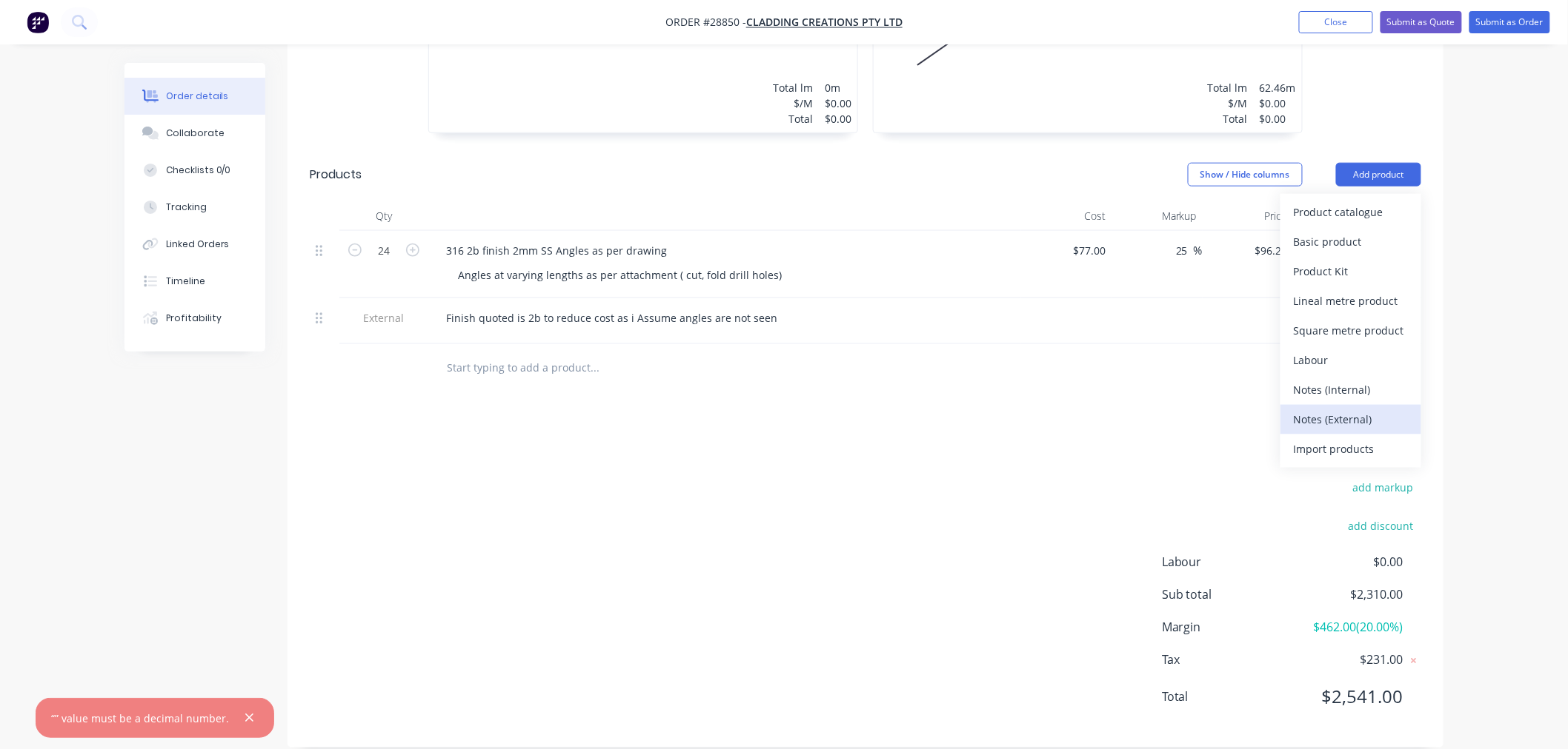
click at [1351, 409] on div "Notes (External)" at bounding box center [1351, 419] width 114 height 21
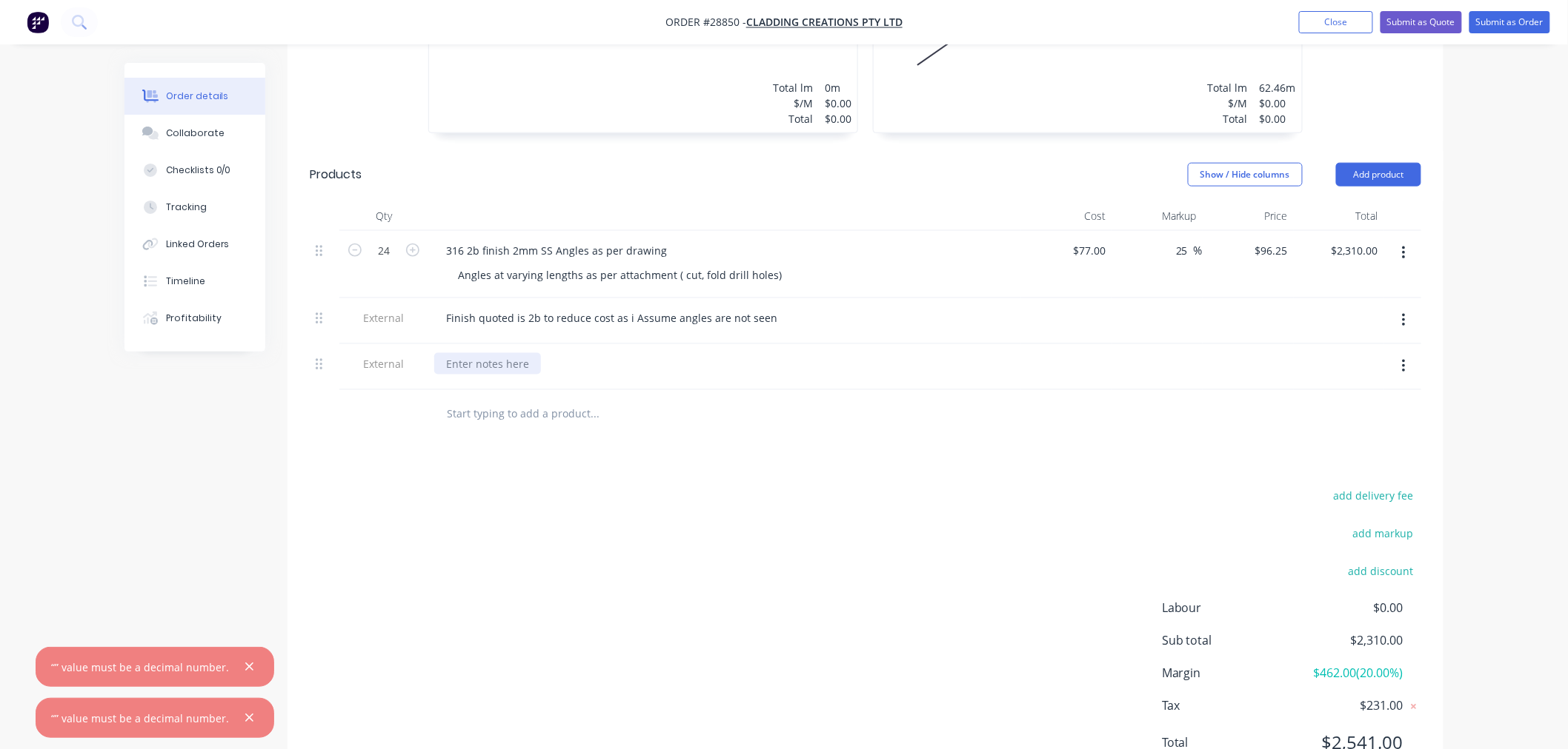
click at [494, 353] on div at bounding box center [487, 363] width 107 height 21
click at [608, 353] on div "Please only fabricate Mermaid staion first" at bounding box center [549, 363] width 231 height 21
click at [759, 460] on div "Drawings Add drawing Girth 0 1 0 0 Total lm $/M Total 0m $0.00 $0.00 Girth 140 …" at bounding box center [865, 312] width 1156 height 962
click at [684, 353] on div "Please only fabricate Mermaid station first" at bounding box center [724, 363] width 581 height 21
click at [662, 353] on div "Please only fabricate Mermaid station first" at bounding box center [551, 363] width 234 height 21
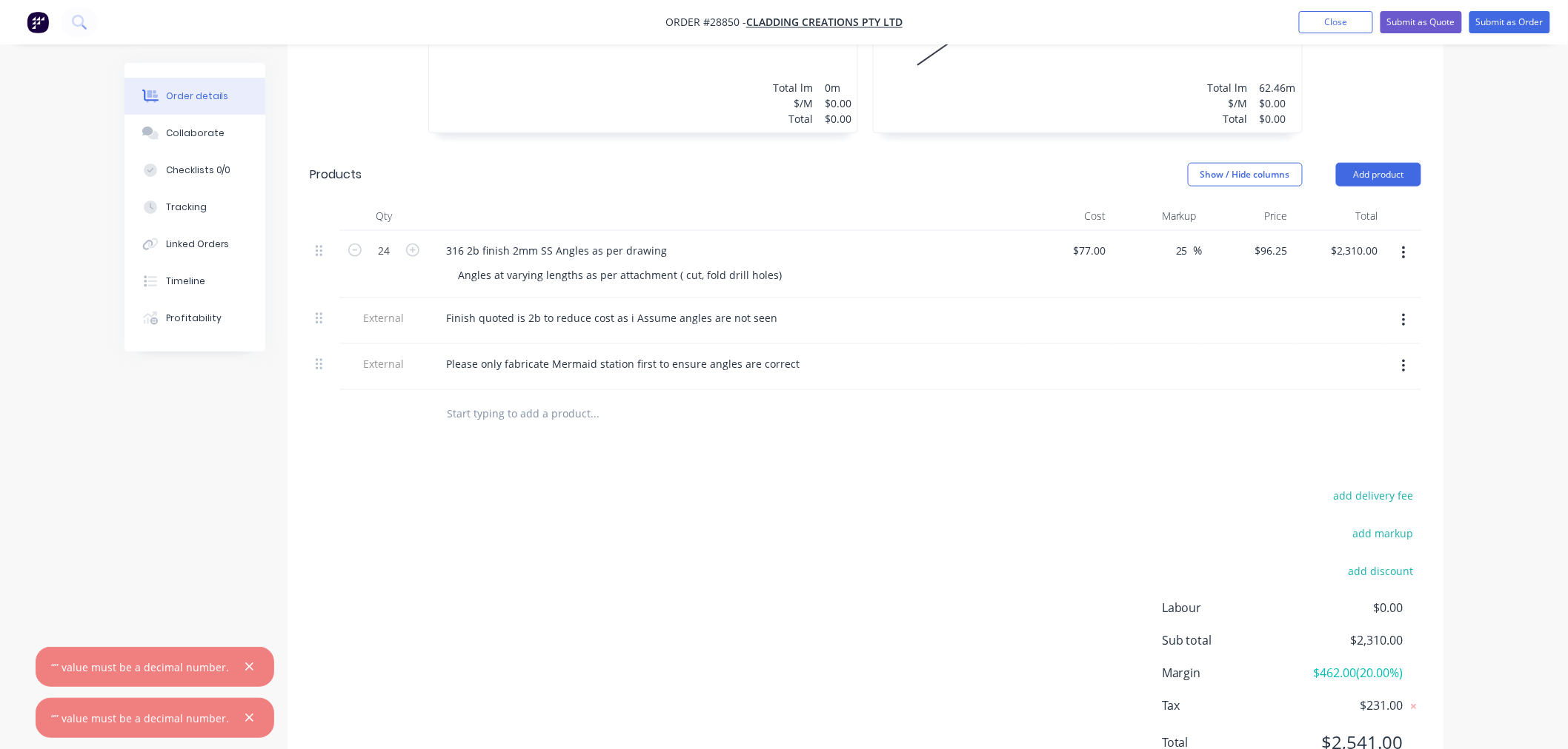
click at [819, 553] on div "add delivery fee add markup add discount Labour $0.00 Sub total $2,310.00 Margi…" at bounding box center [866, 628] width 1111 height 285
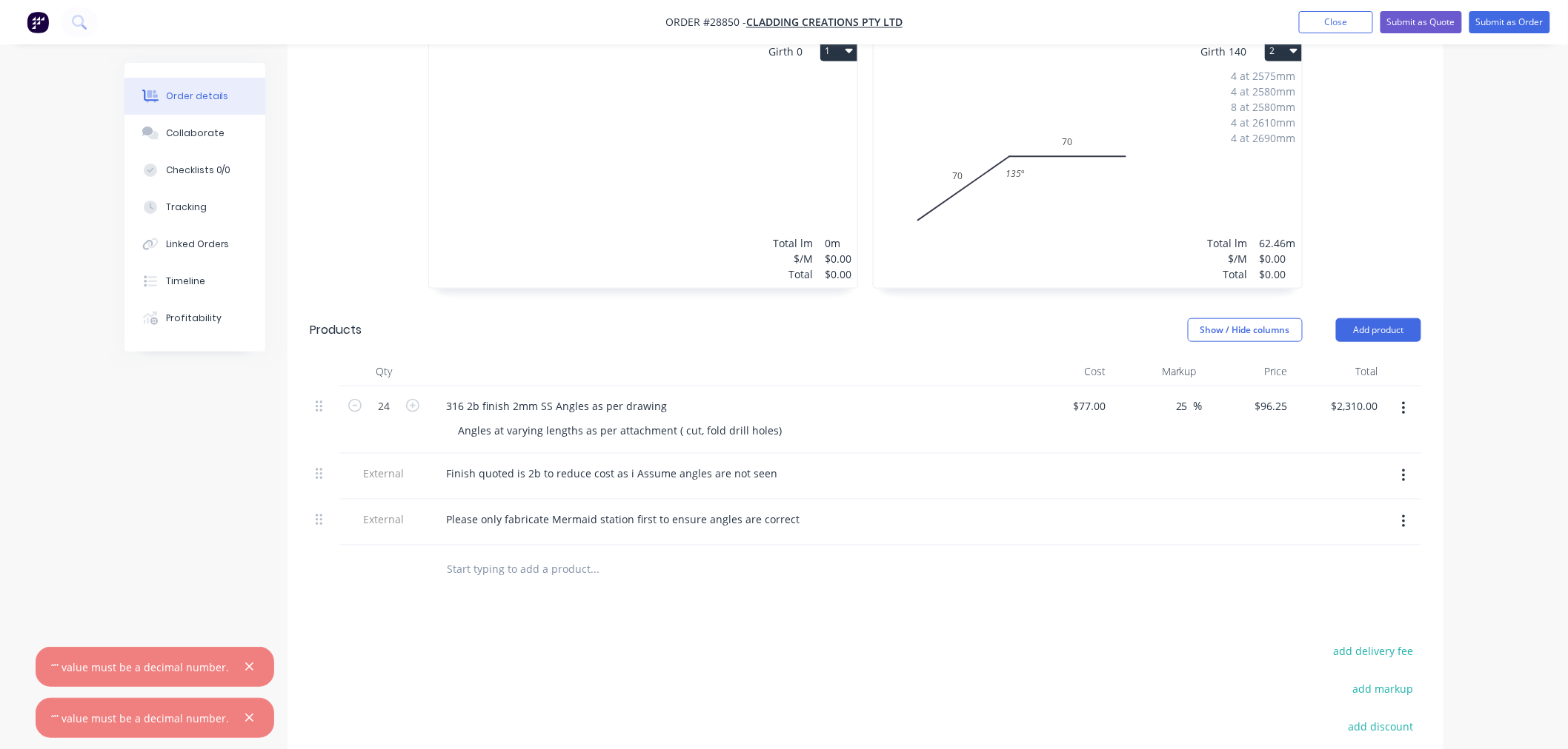
scroll to position [460, 0]
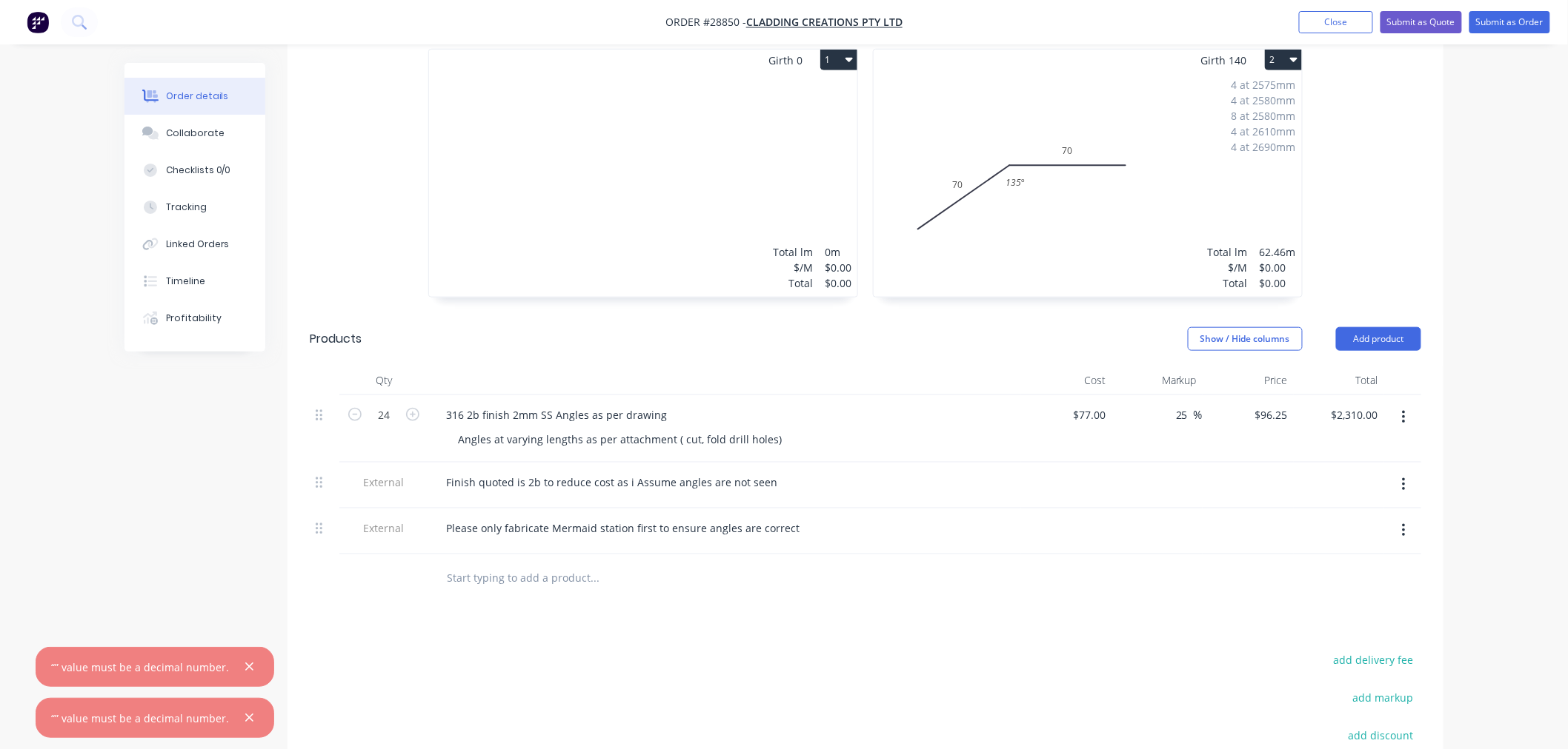
drag, startPoint x: 191, startPoint y: 558, endPoint x: 195, endPoint y: 497, distance: 61.1
click at [192, 558] on div "Created by [PERSON_NAME] Created [DATE] Required [DATE] Assigned to Add team me…" at bounding box center [784, 291] width 1319 height 1378
click at [202, 130] on div "Collaborate" at bounding box center [195, 133] width 59 height 13
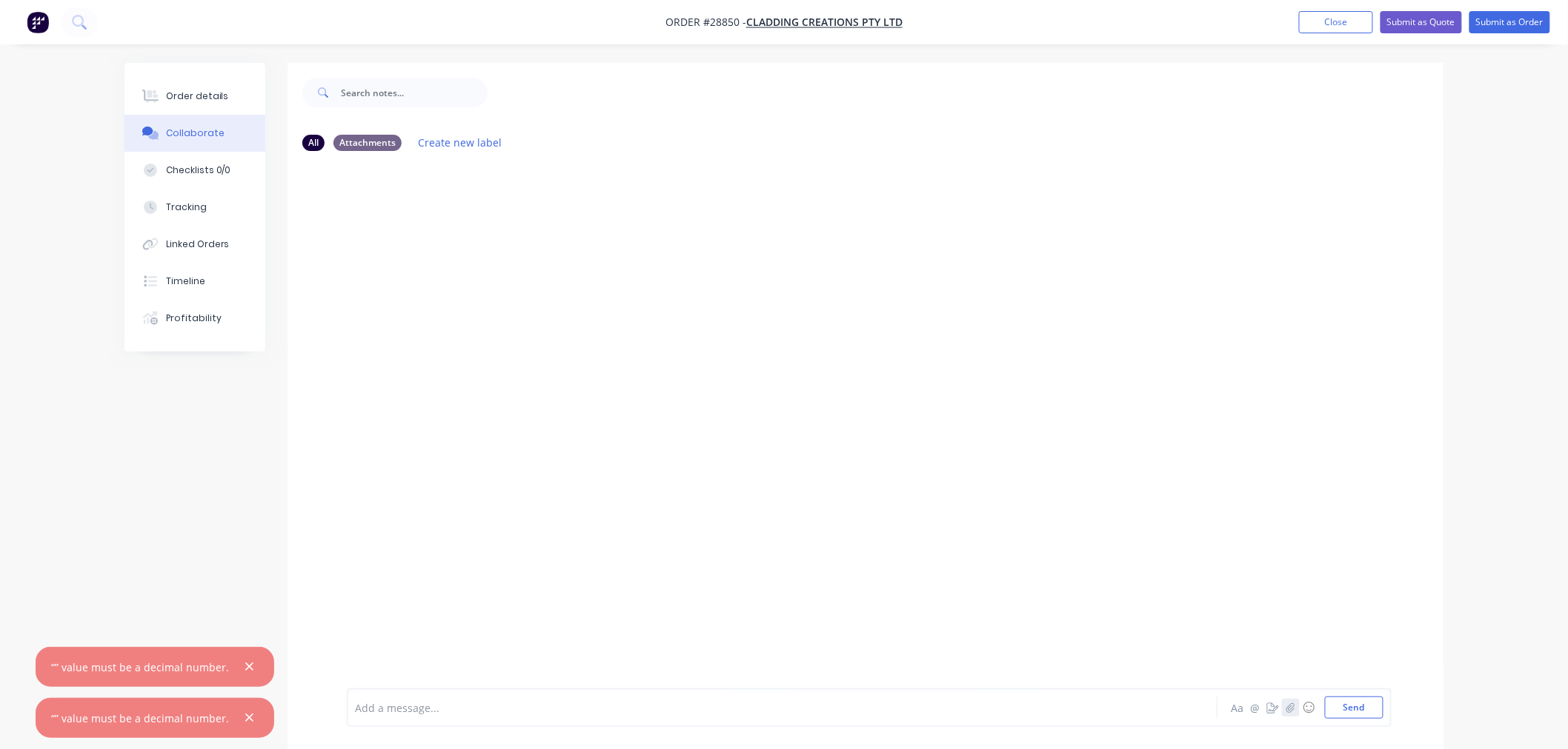
click at [1288, 709] on icon "button" at bounding box center [1290, 707] width 9 height 10
click at [412, 626] on icon at bounding box center [414, 627] width 13 height 13
click at [395, 655] on icon at bounding box center [388, 653] width 20 height 26
click at [410, 628] on icon at bounding box center [414, 627] width 13 height 13
click at [246, 664] on icon "button" at bounding box center [250, 667] width 8 height 8
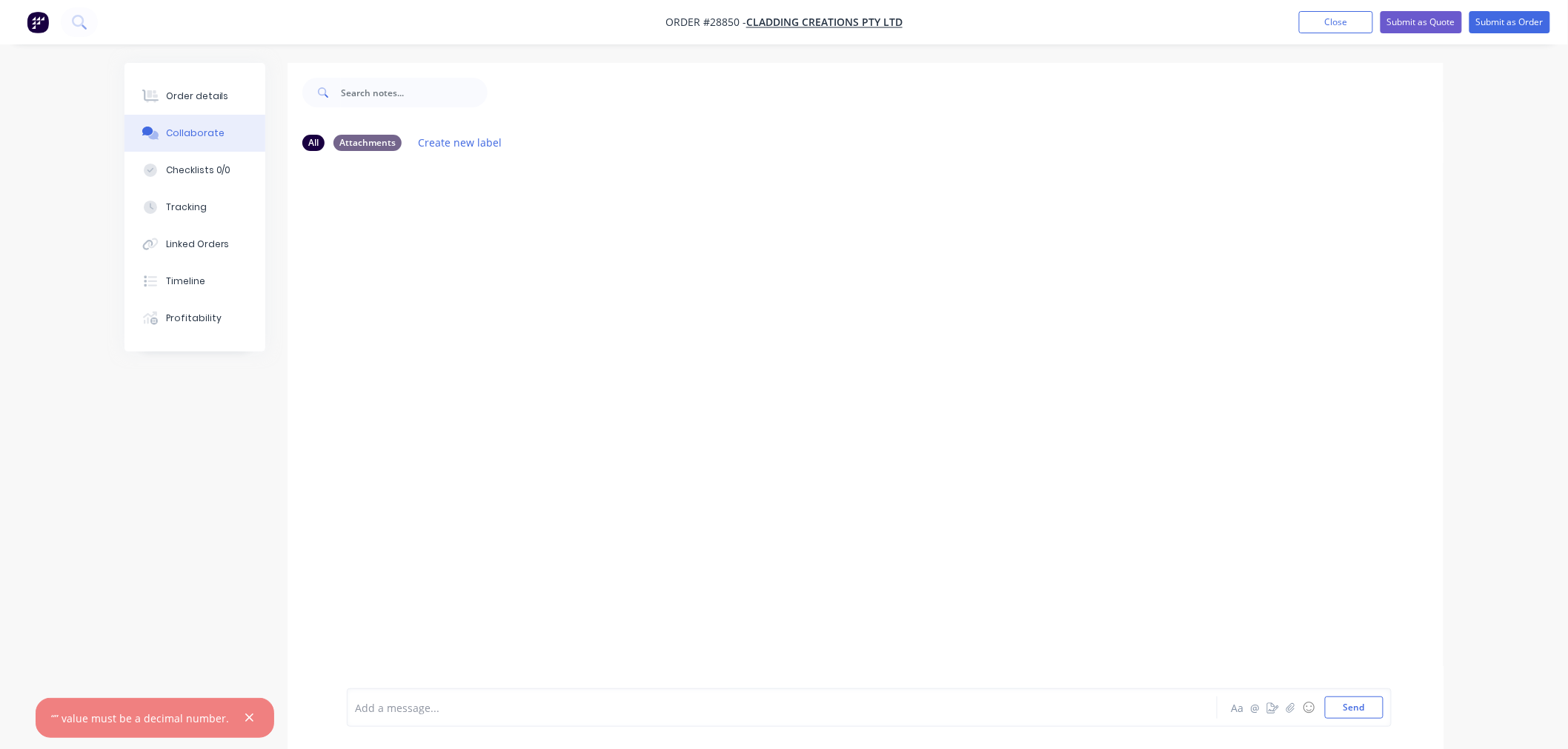
click at [246, 720] on icon "button" at bounding box center [250, 718] width 8 height 8
click at [413, 623] on icon at bounding box center [414, 627] width 13 height 13
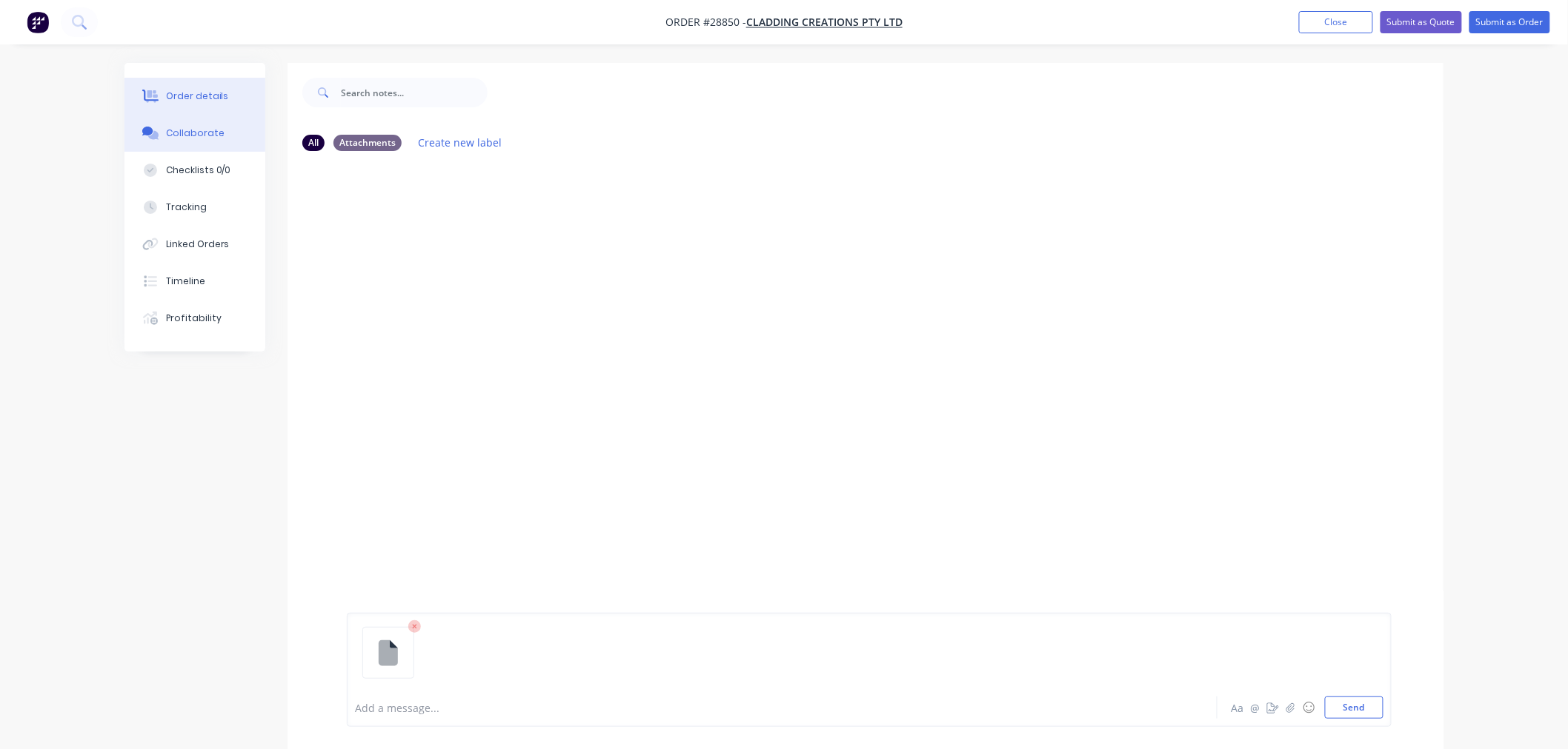
click at [243, 97] on button "Order details" at bounding box center [195, 96] width 140 height 37
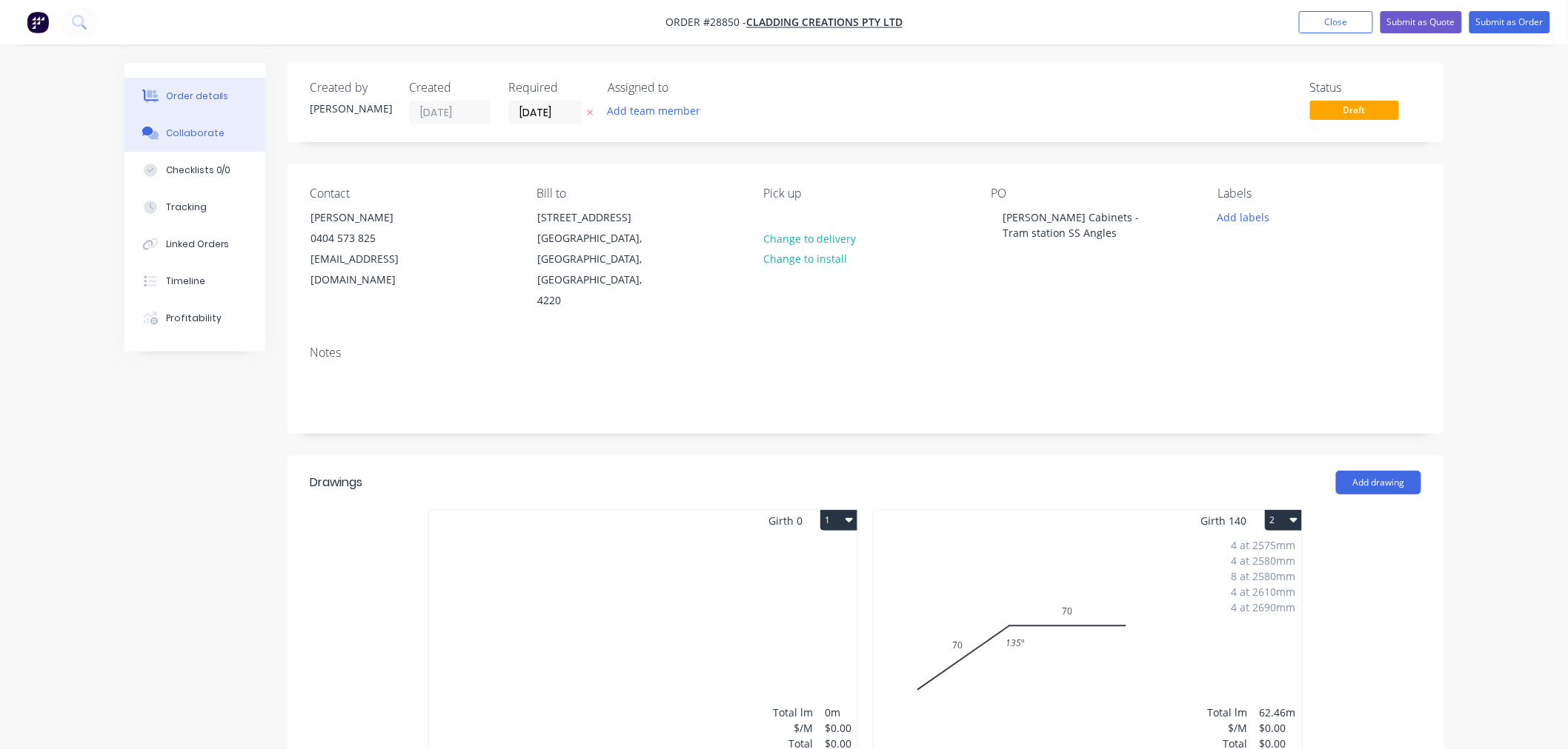
click at [196, 138] on div "Collaborate" at bounding box center [195, 133] width 59 height 13
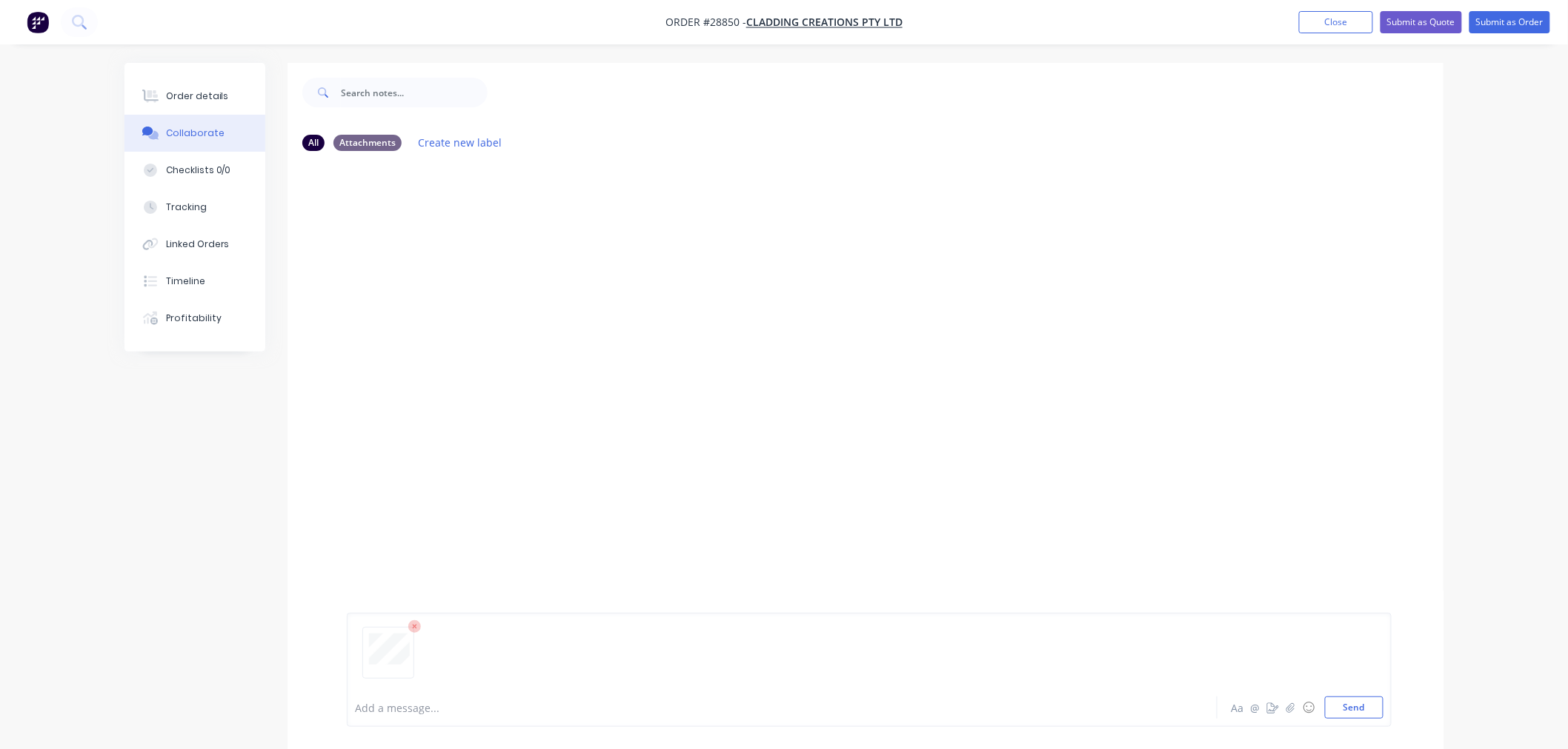
click at [1336, 695] on div at bounding box center [869, 659] width 1029 height 75
click at [1334, 701] on button "Send" at bounding box center [1354, 707] width 59 height 22
click at [1359, 714] on button "Send" at bounding box center [1354, 707] width 59 height 22
click at [463, 431] on button "button" at bounding box center [466, 431] width 6 height 21
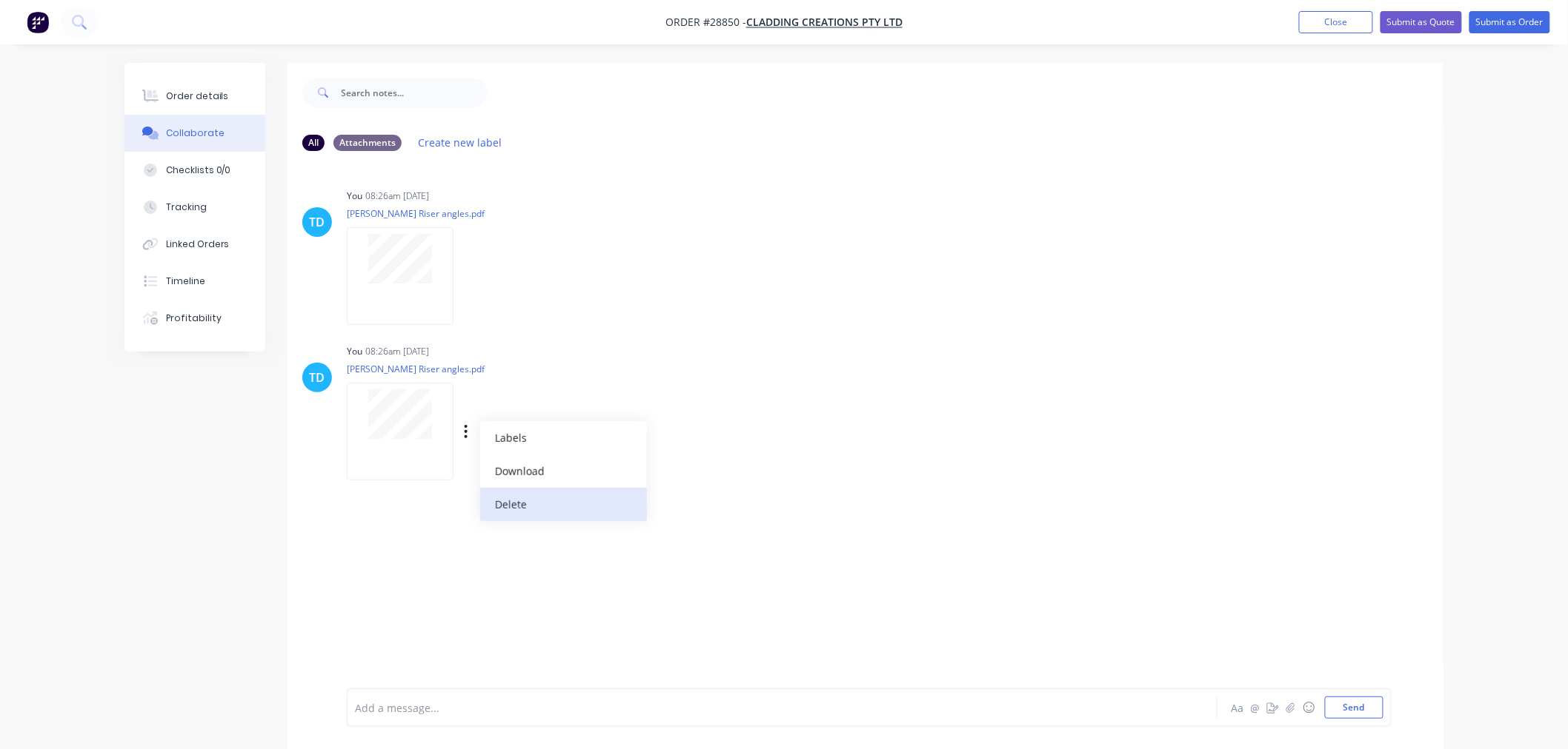
click at [498, 497] on button "Delete" at bounding box center [563, 504] width 166 height 33
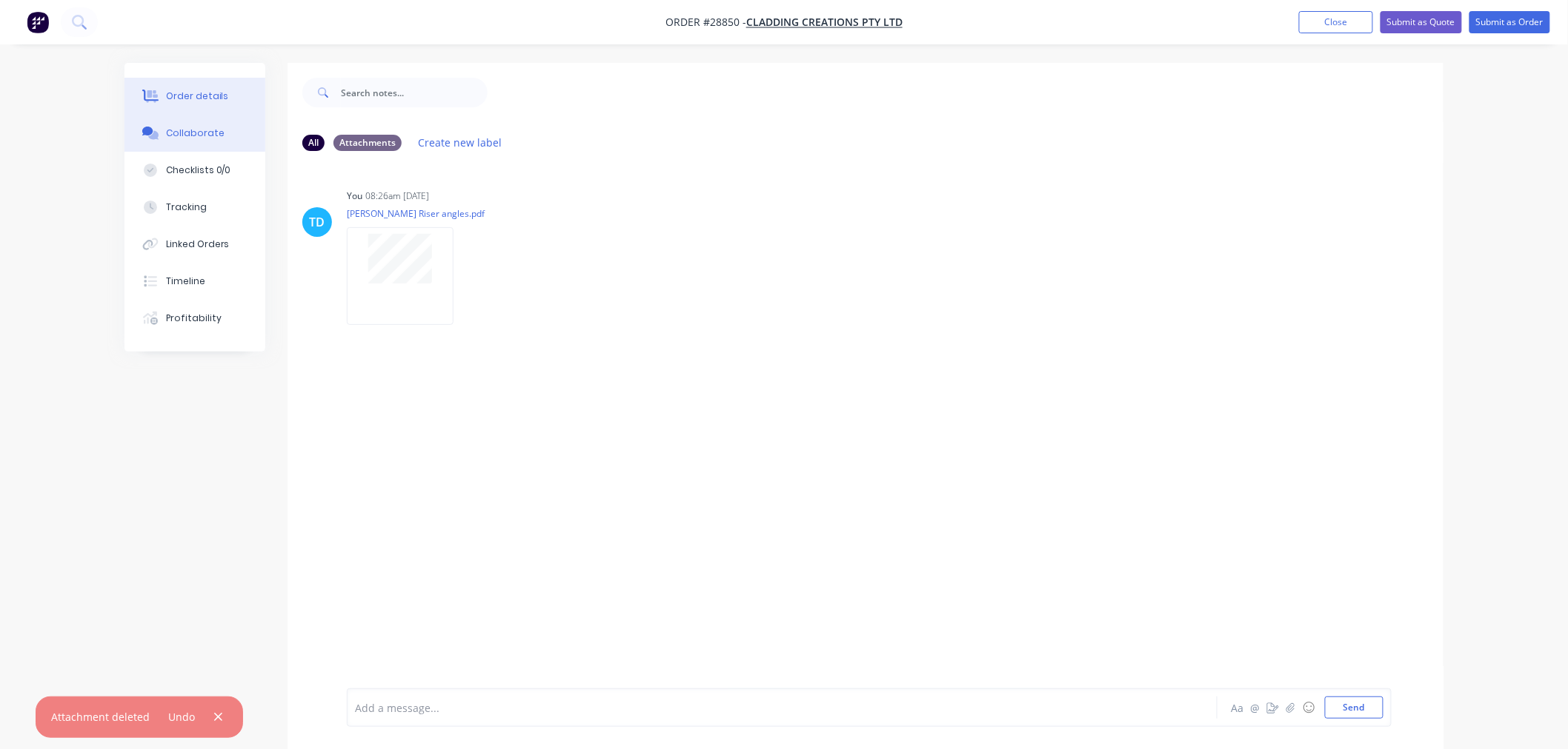
click at [166, 101] on div "Order details" at bounding box center [197, 96] width 63 height 13
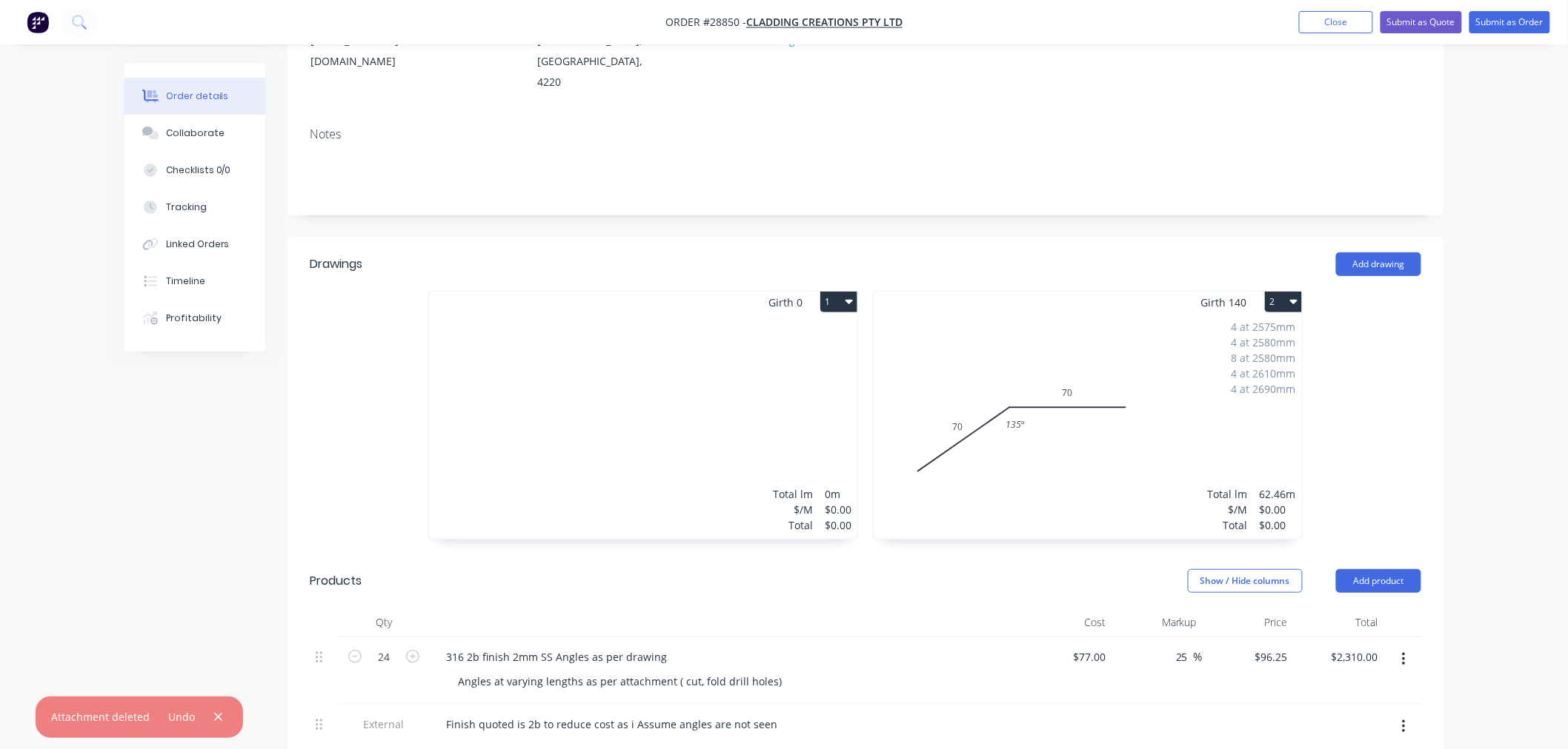
scroll to position [165, 0]
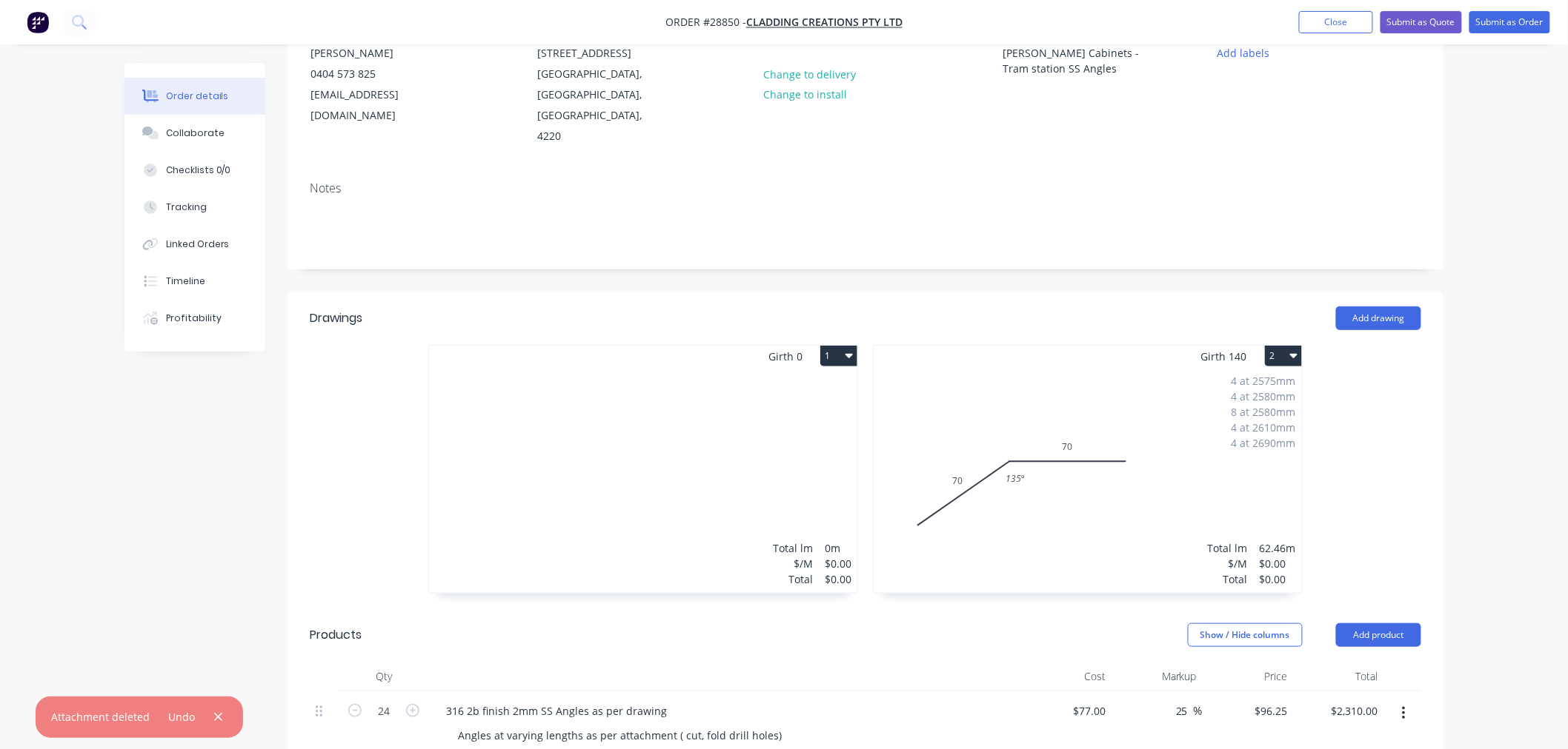
click at [842, 346] on button "1" at bounding box center [838, 356] width 37 height 20
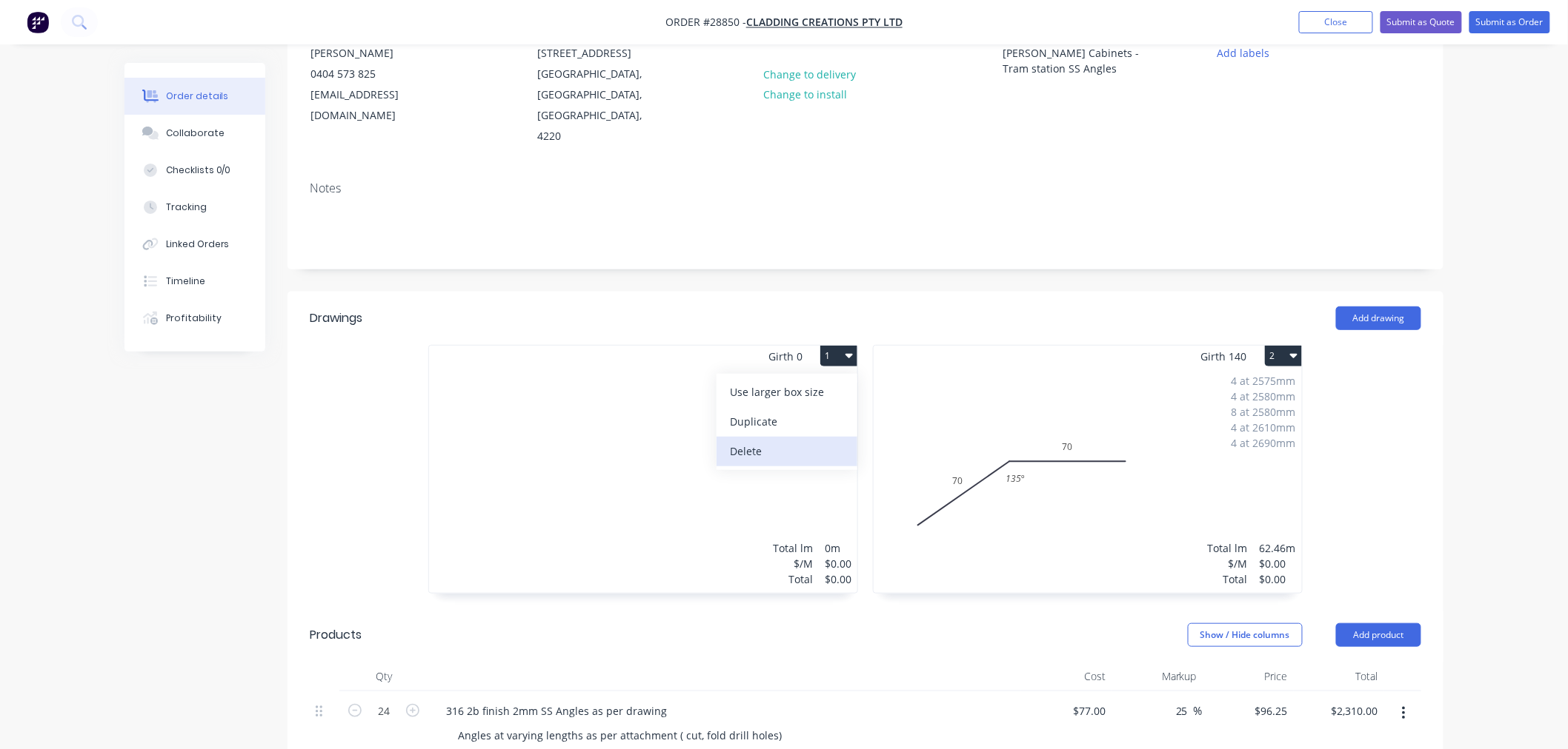
click at [784, 441] on div "Delete" at bounding box center [786, 451] width 114 height 21
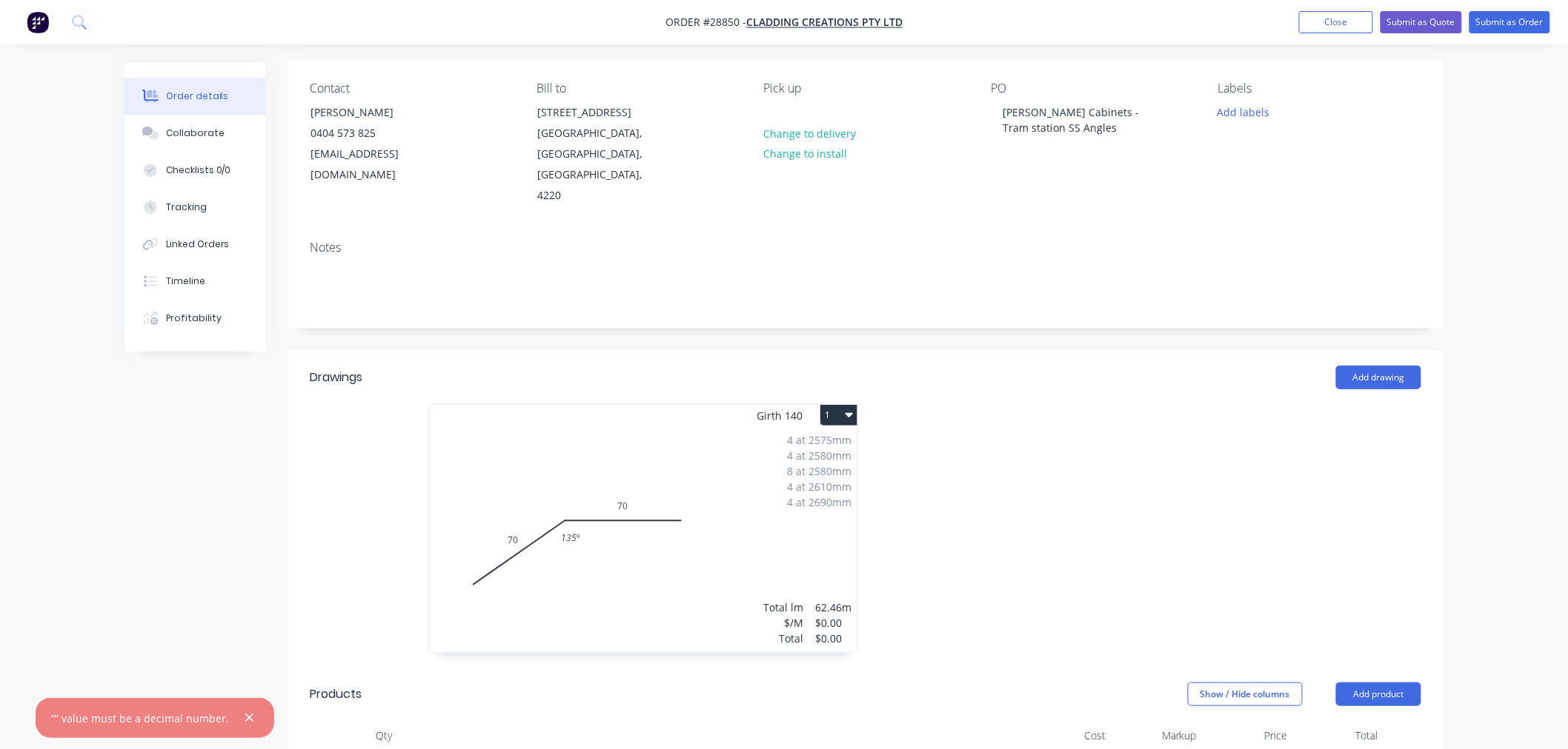
scroll to position [82, 0]
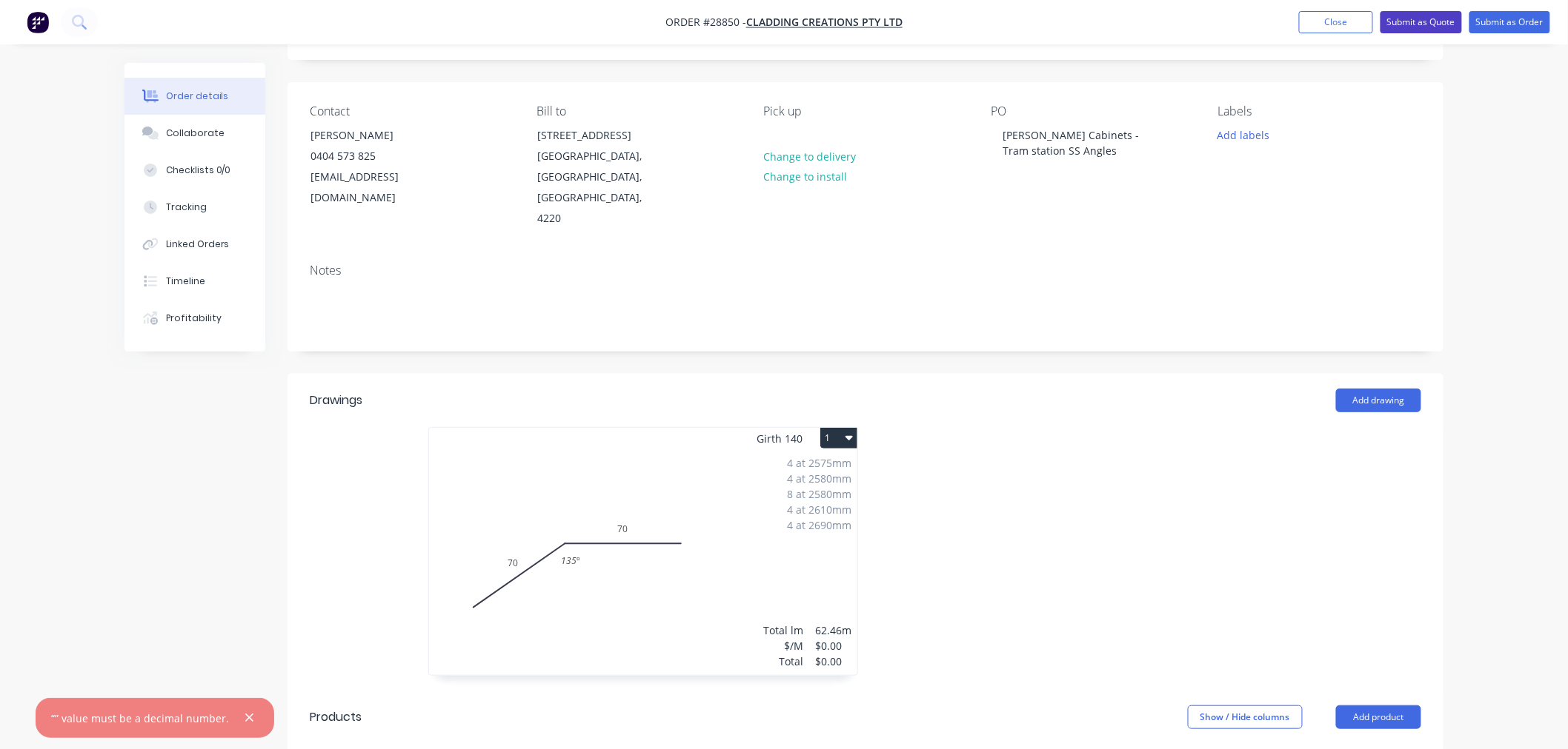
click at [1402, 17] on button "Submit as Quote" at bounding box center [1421, 22] width 82 height 22
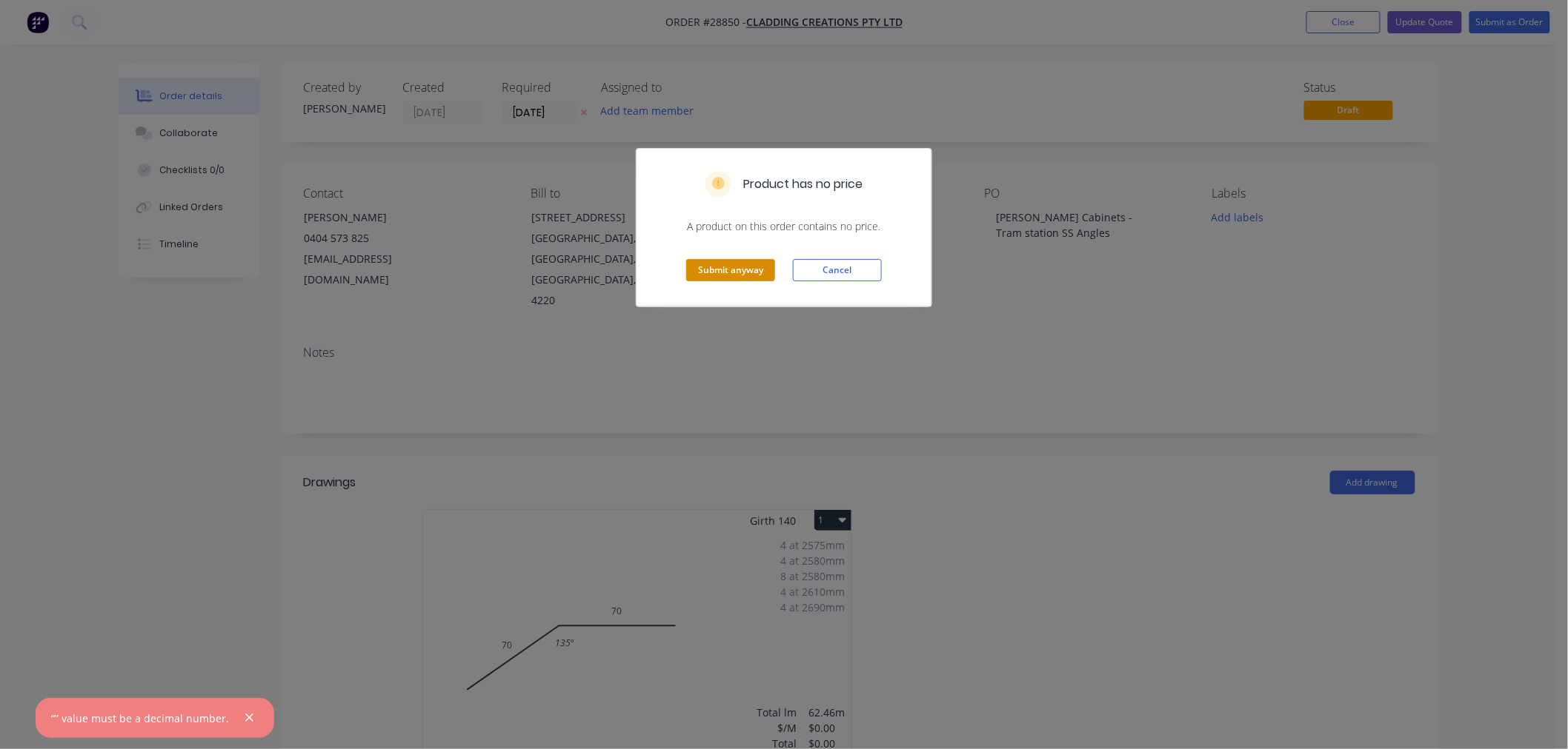
click at [722, 265] on button "Submit anyway" at bounding box center [730, 270] width 89 height 22
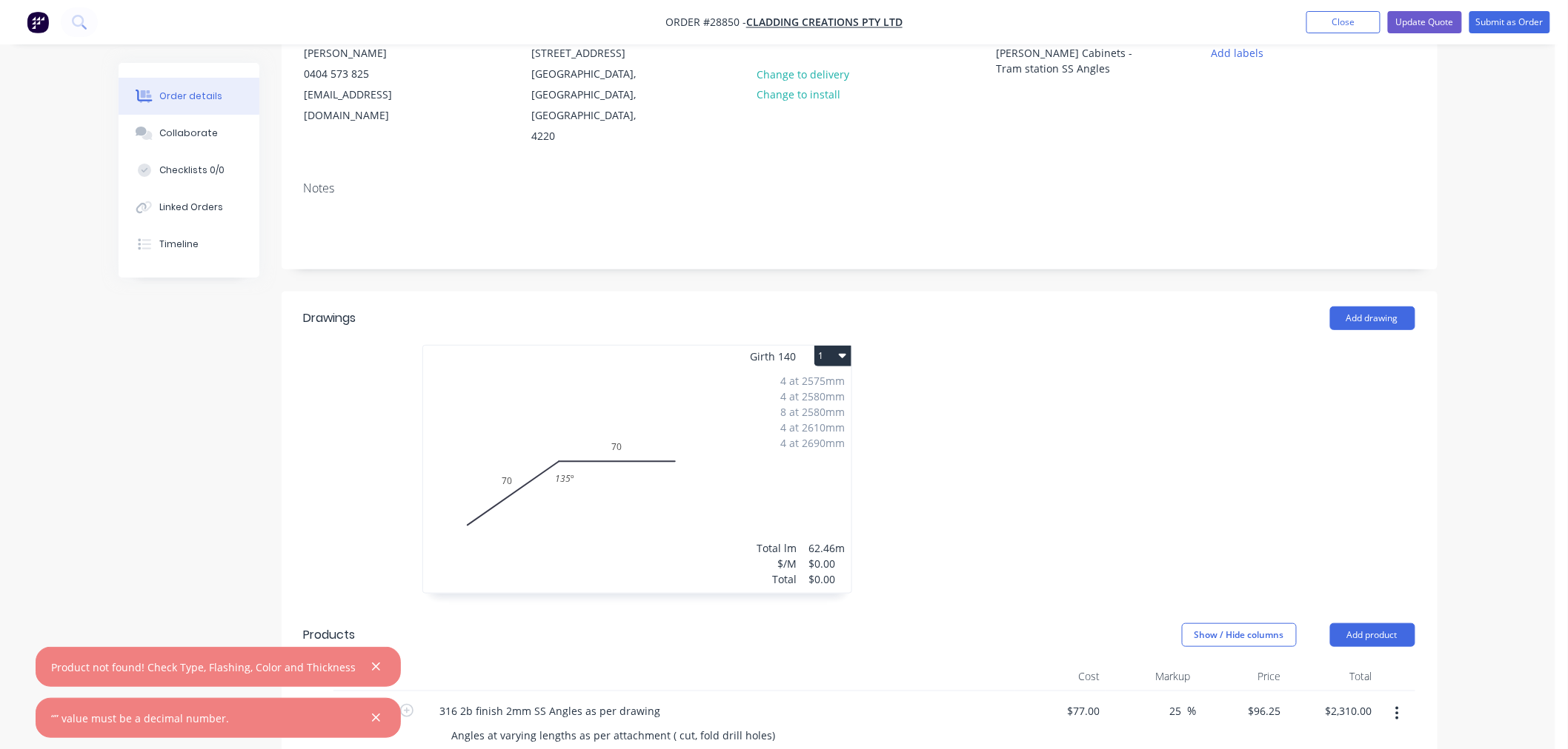
click at [664, 505] on div "4 at 2575mm 4 at 2580mm 8 at 2580mm 4 at 2610mm 4 at 2690mm Total lm $/M Total …" at bounding box center [637, 480] width 428 height 226
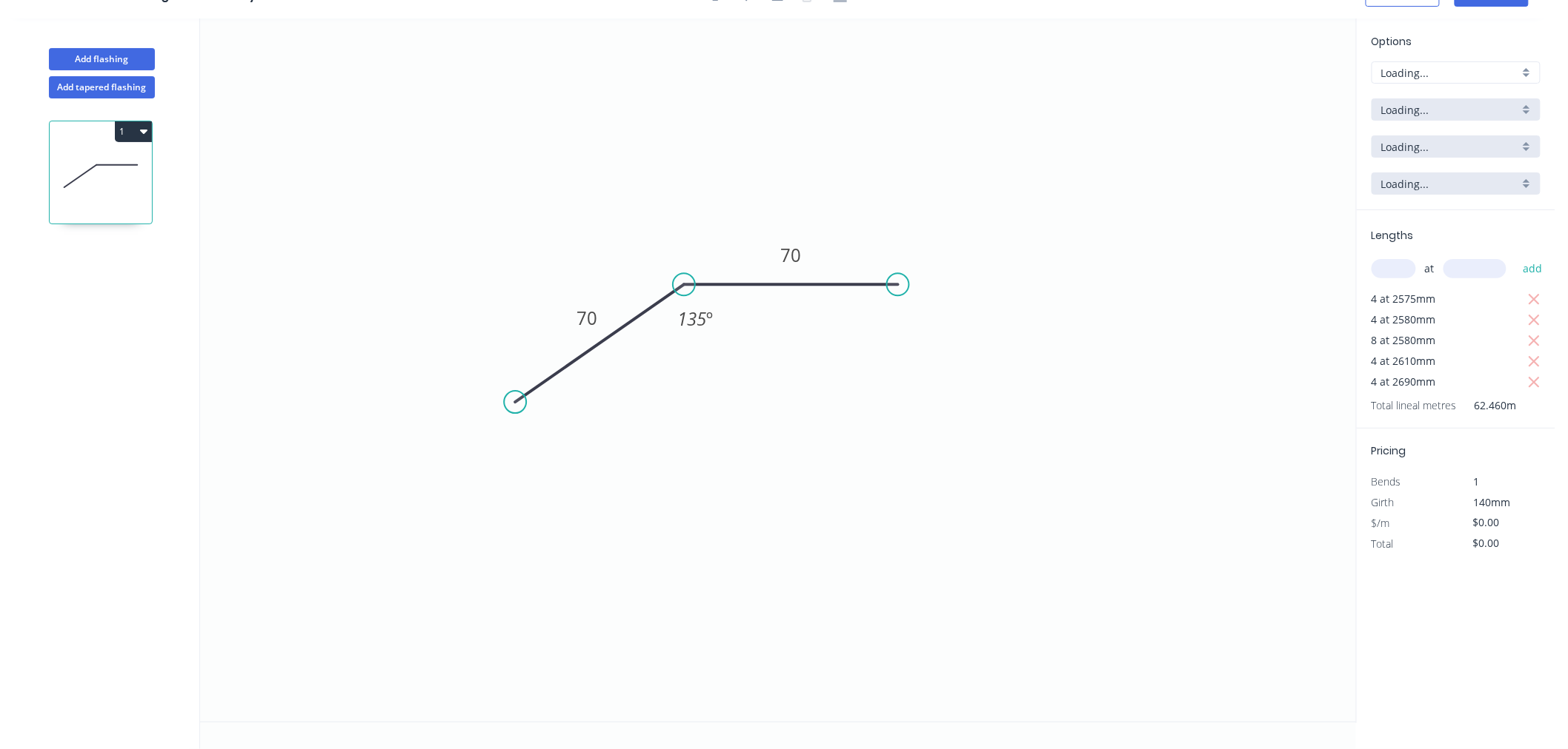
scroll to position [27, 0]
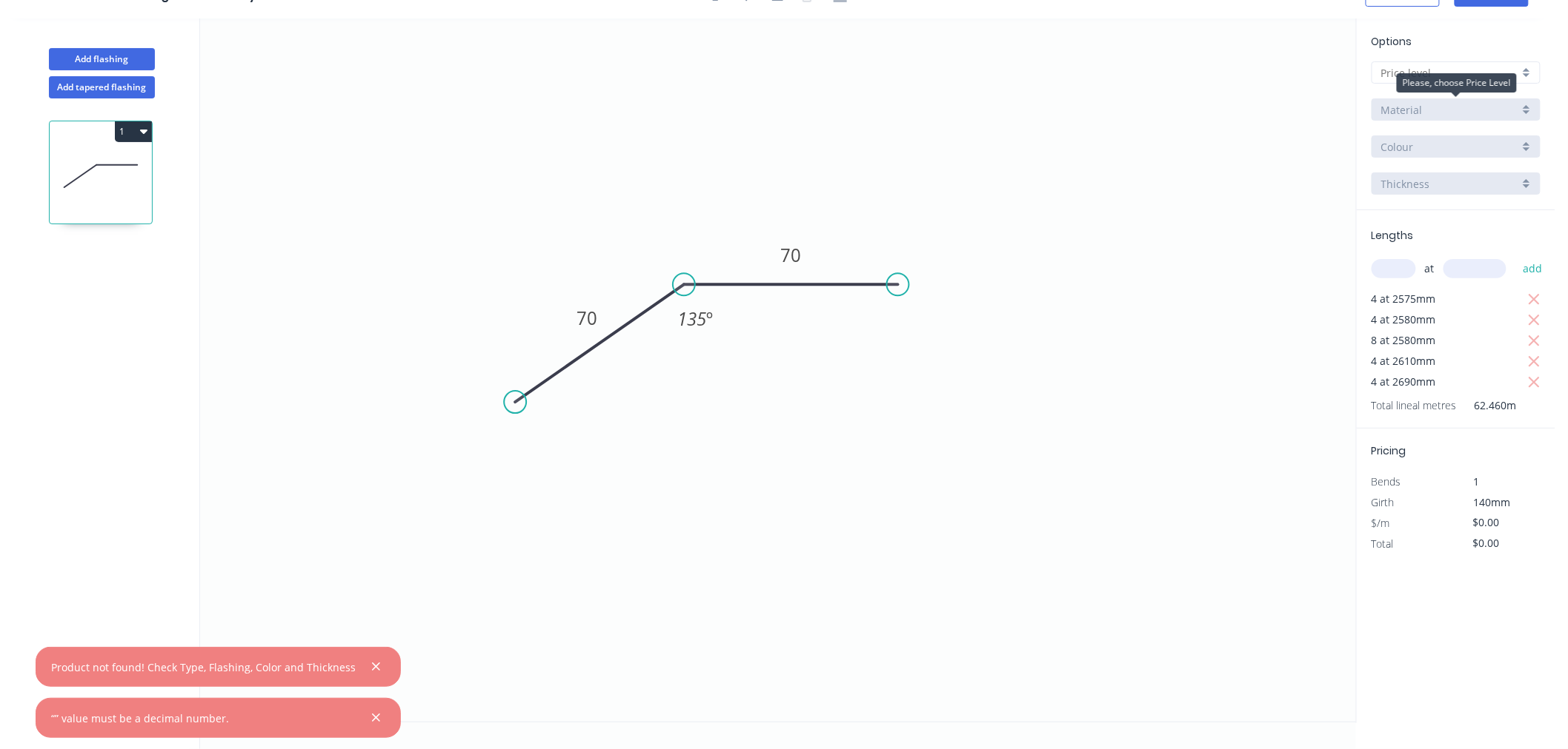
click at [1527, 107] on div "Material" at bounding box center [1456, 110] width 169 height 22
click at [1397, 74] on input "text" at bounding box center [1450, 73] width 138 height 16
click at [1387, 107] on div "A" at bounding box center [1456, 100] width 167 height 26
type input "A"
type input "$1.00"
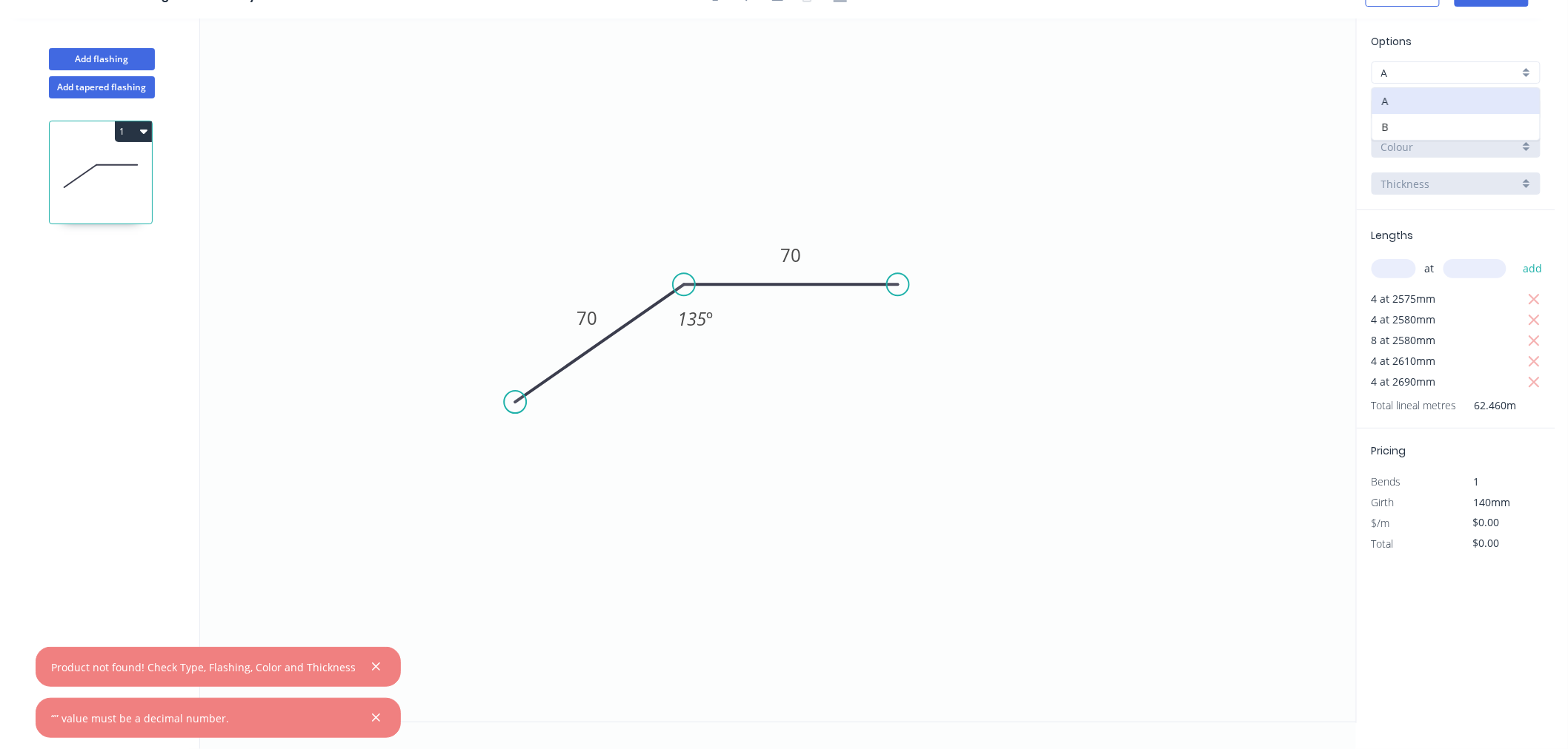
type input "$62.46"
click at [1523, 110] on div "Aluminium" at bounding box center [1456, 110] width 169 height 22
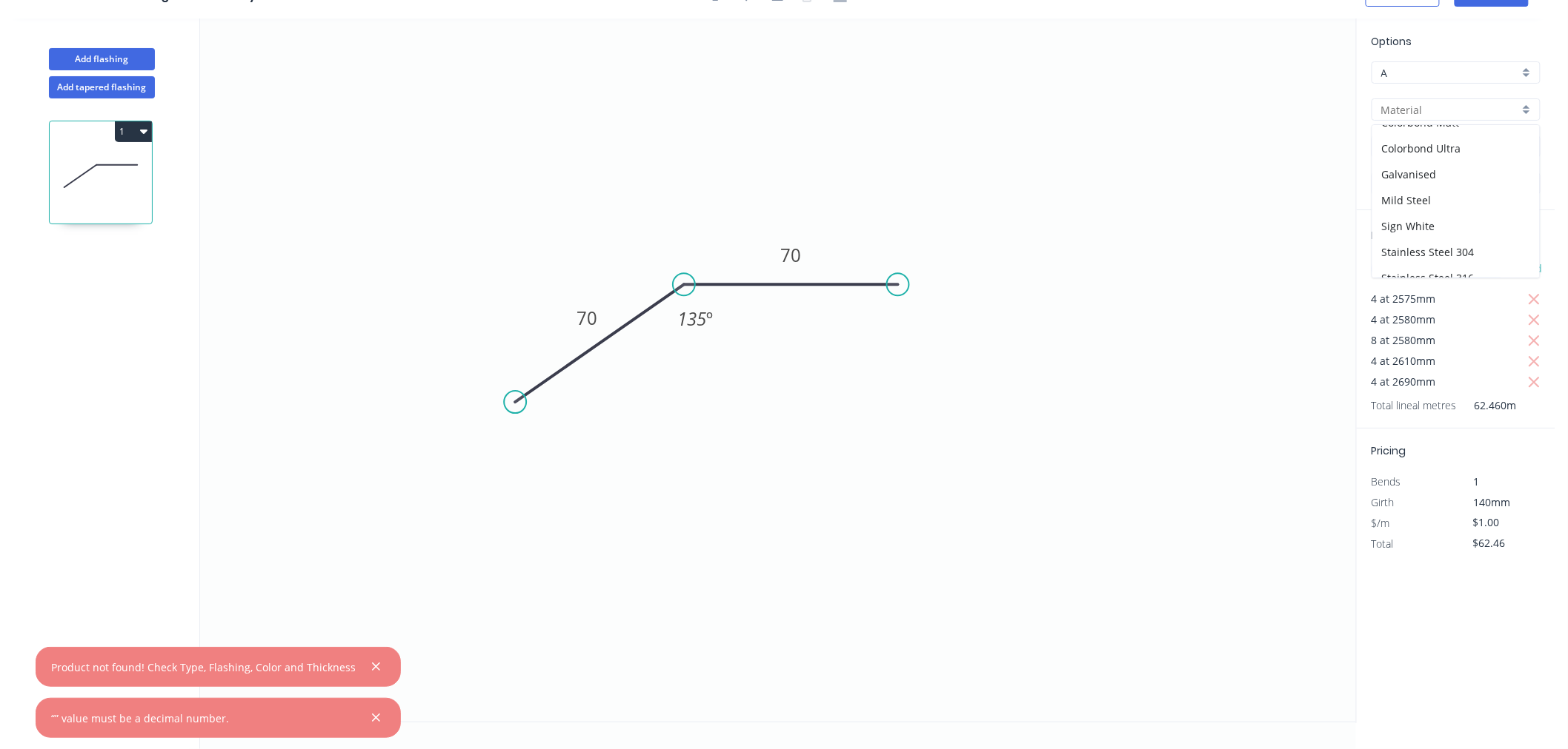
scroll to position [134, 0]
click at [1435, 208] on div "Stainless Steel 316" at bounding box center [1456, 213] width 167 height 26
type input "Stainless Steel 316"
type input "Stainless Steel"
click at [1528, 179] on div "0.55" at bounding box center [1456, 184] width 169 height 22
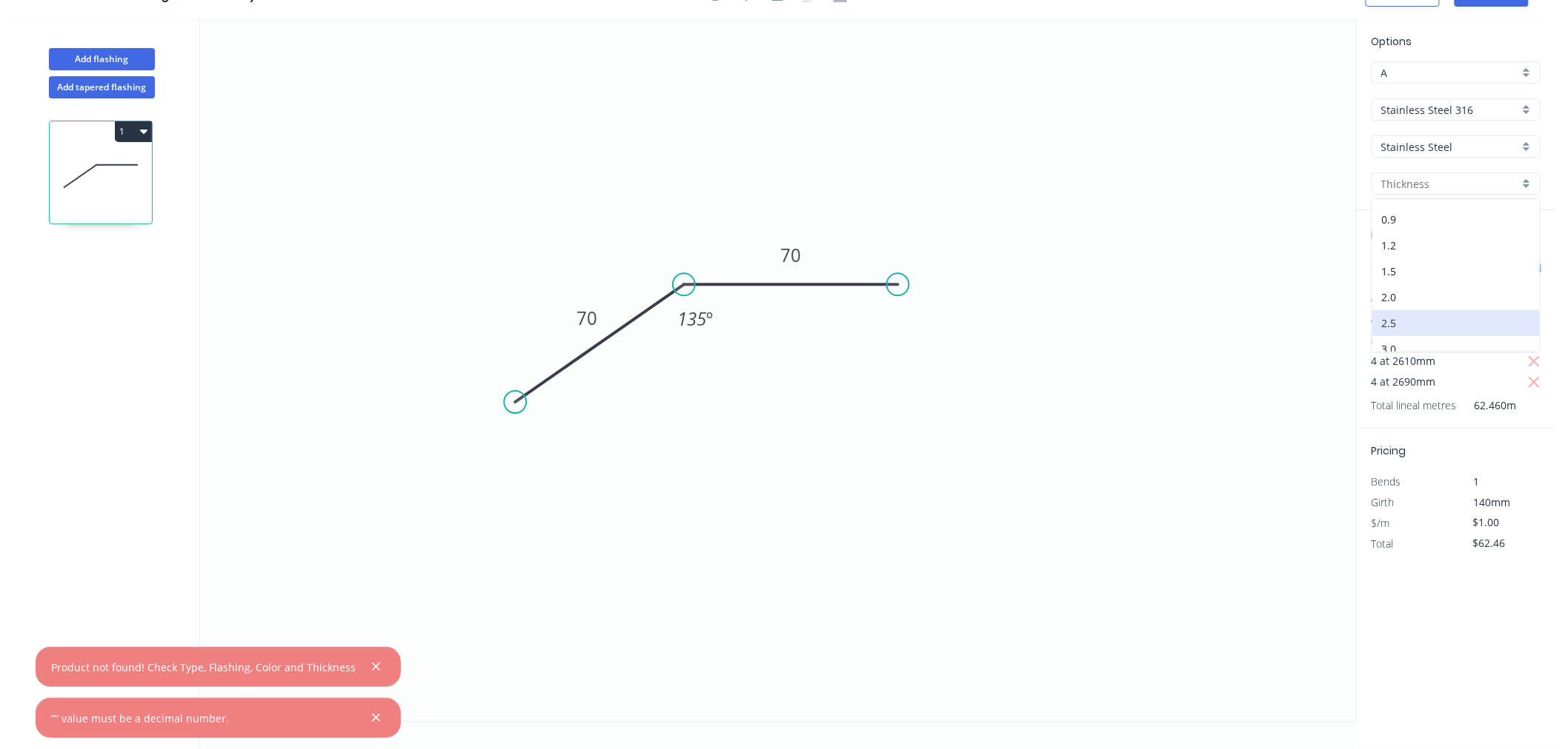
scroll to position [82, 0]
click at [1403, 253] on div "2.0" at bounding box center [1456, 260] width 167 height 26
type input "2.0"
click at [1239, 308] on icon "0 70 70 135 º" at bounding box center [778, 370] width 1156 height 704
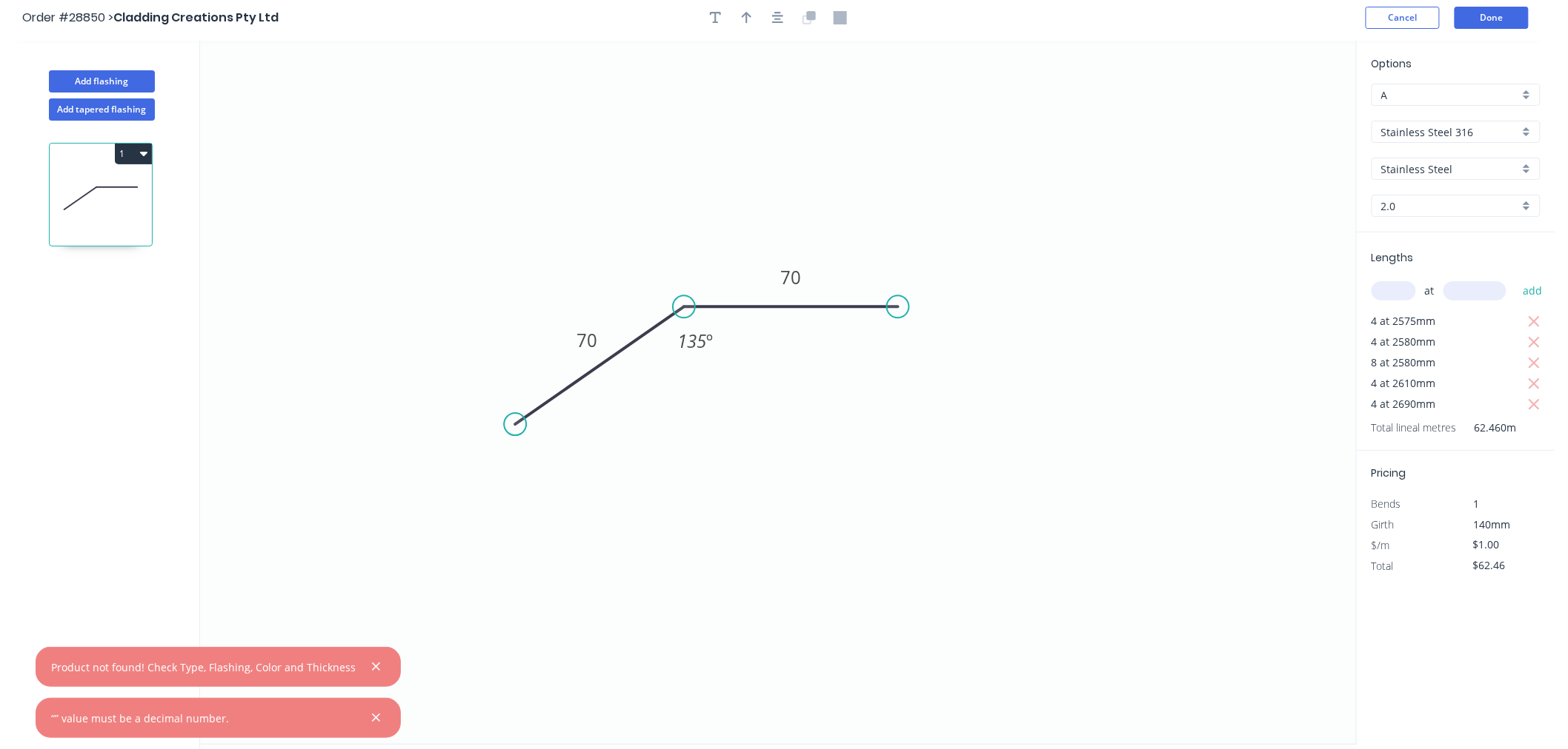
scroll to position [0, 0]
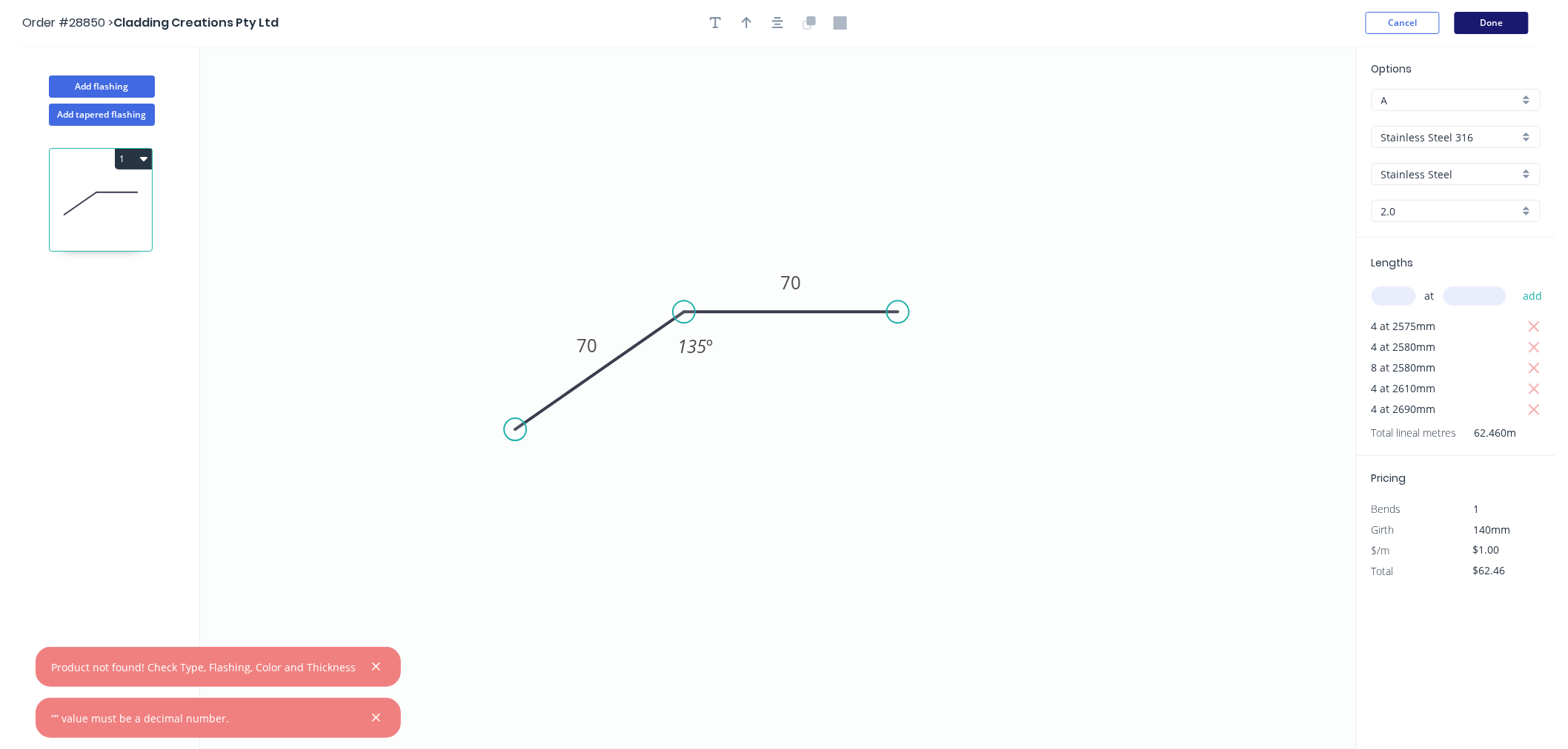
click at [1478, 30] on button "Done" at bounding box center [1491, 23] width 74 height 22
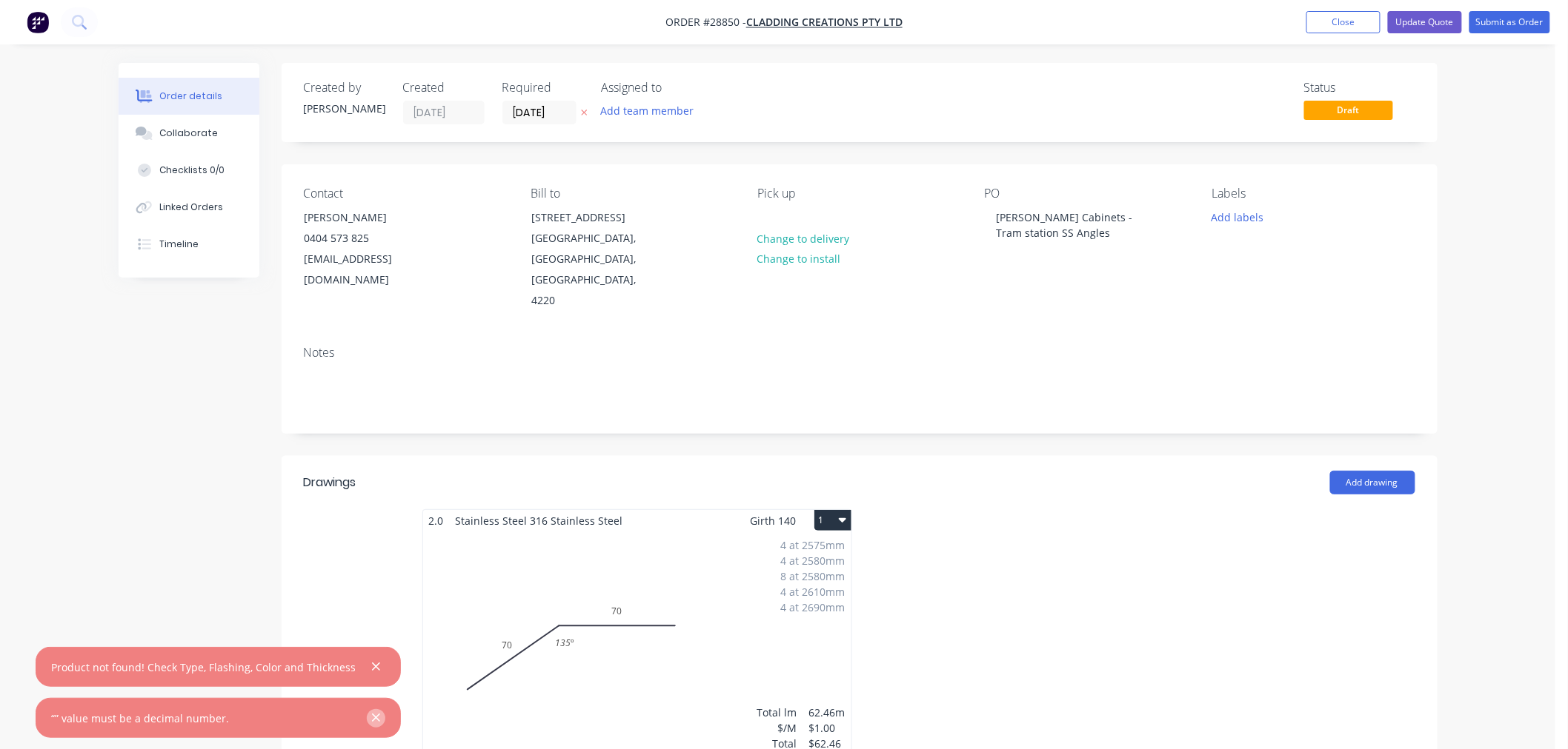
click at [371, 718] on icon "button" at bounding box center [376, 718] width 9 height 13
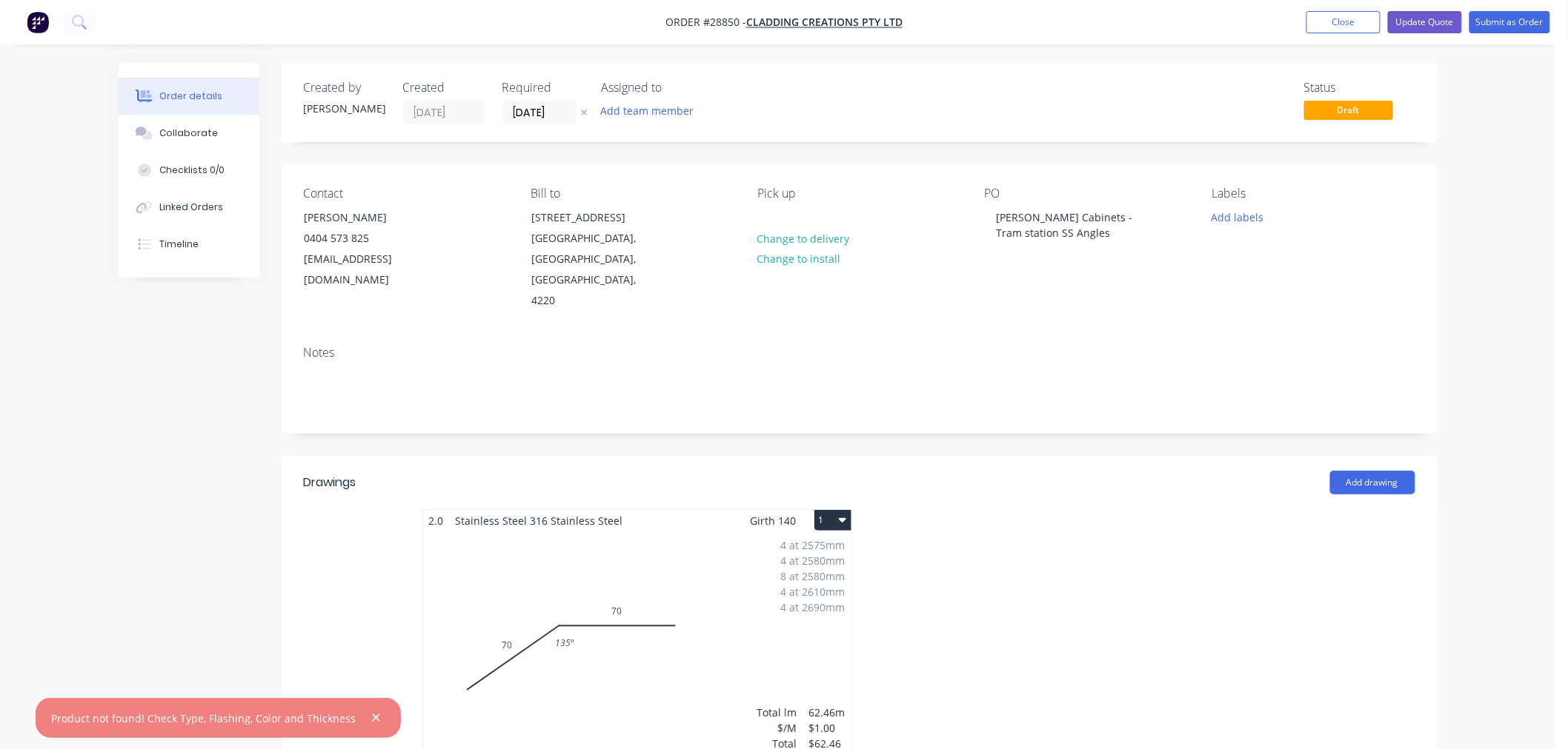
click at [206, 579] on div "Created by [PERSON_NAME] Created [DATE] Required [DATE] Assigned to Add team me…" at bounding box center [778, 751] width 1319 height 1378
click at [371, 712] on icon "button" at bounding box center [376, 718] width 9 height 13
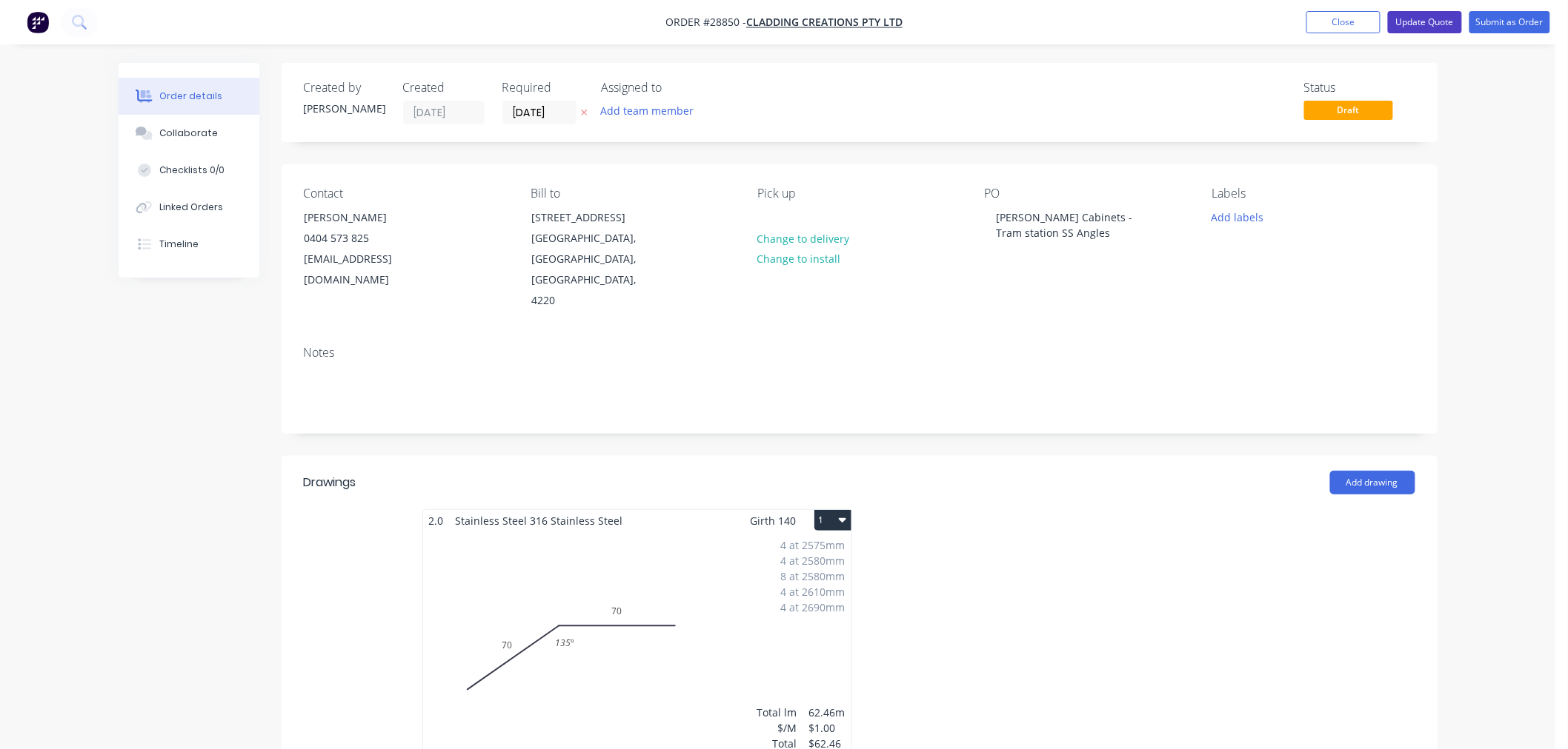
click at [1433, 20] on button "Update Quote" at bounding box center [1424, 22] width 74 height 22
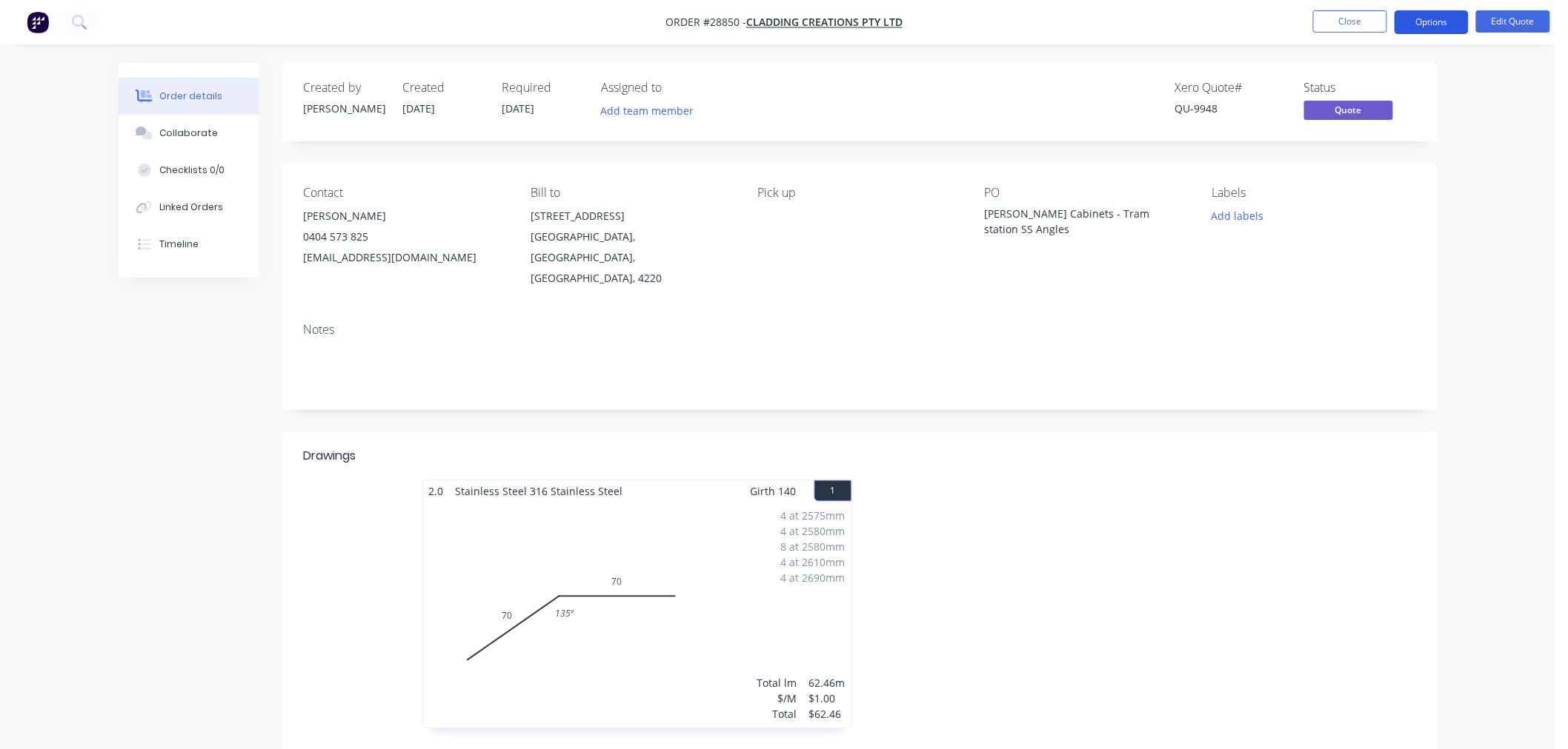
click at [1454, 27] on button "Options" at bounding box center [1431, 22] width 74 height 24
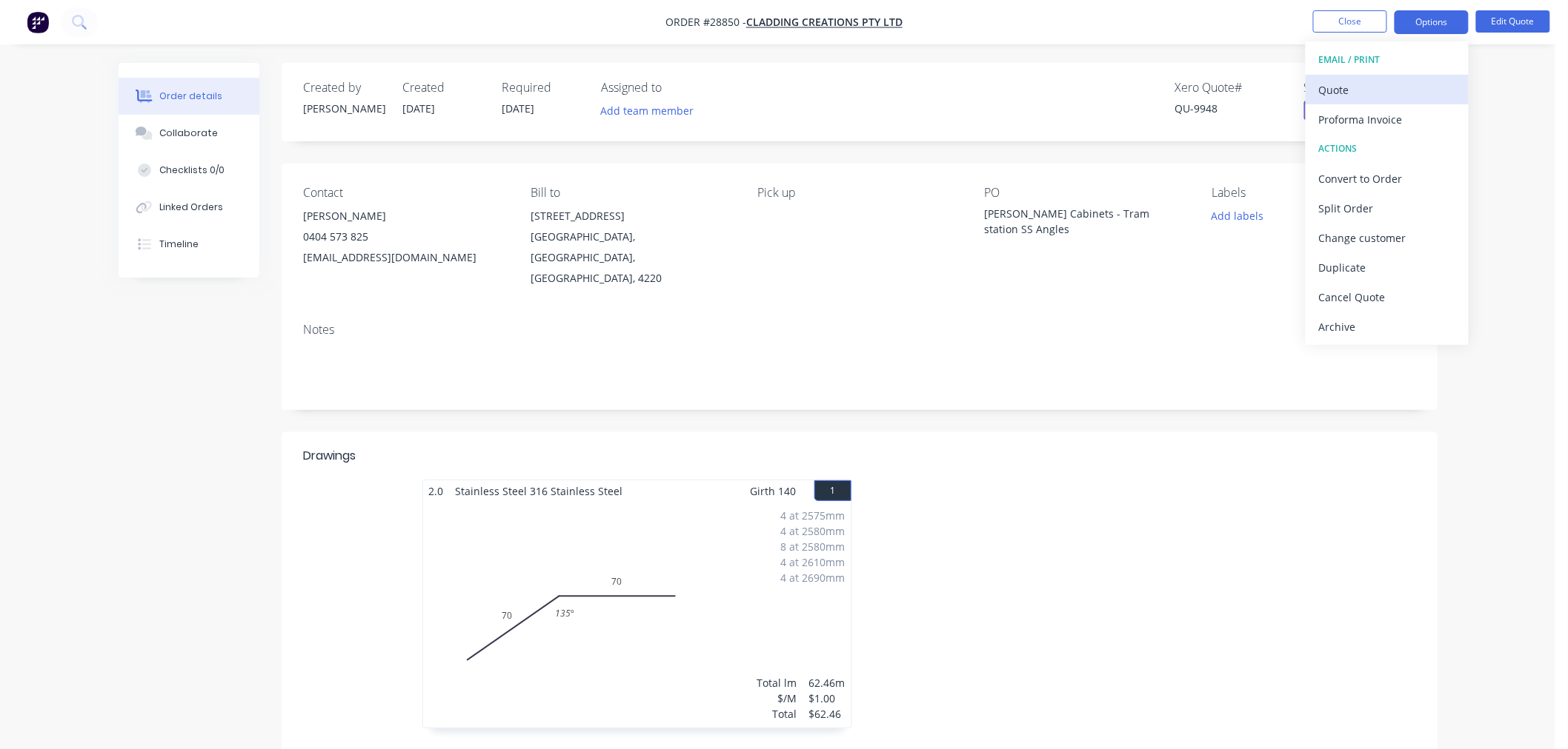
click at [1405, 95] on div "Quote" at bounding box center [1387, 89] width 137 height 21
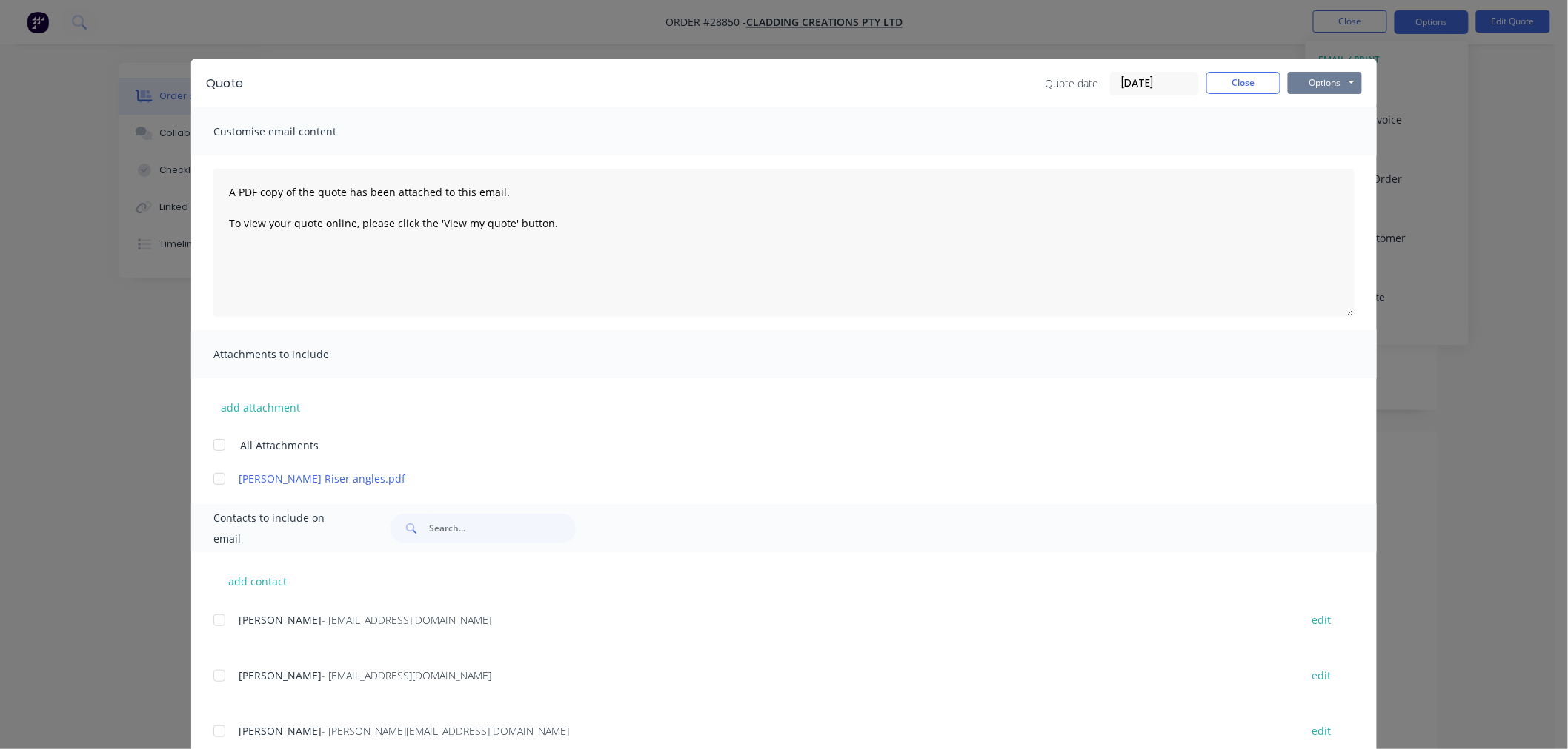
click at [1331, 79] on button "Options" at bounding box center [1325, 83] width 74 height 22
click at [1322, 137] on button "Print" at bounding box center [1335, 133] width 95 height 24
click at [1225, 84] on button "Close" at bounding box center [1243, 83] width 74 height 22
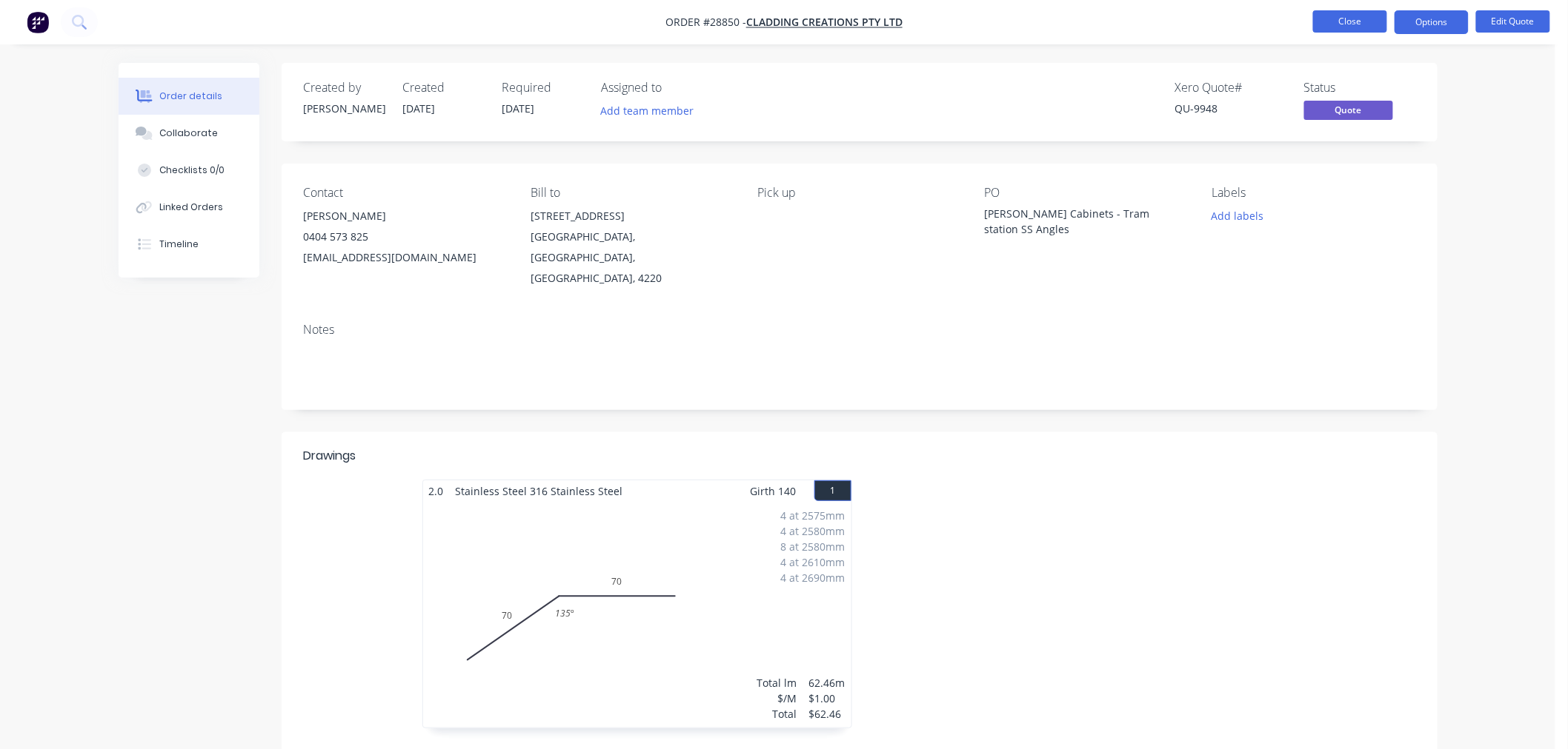
click at [1335, 30] on button "Close" at bounding box center [1350, 21] width 74 height 22
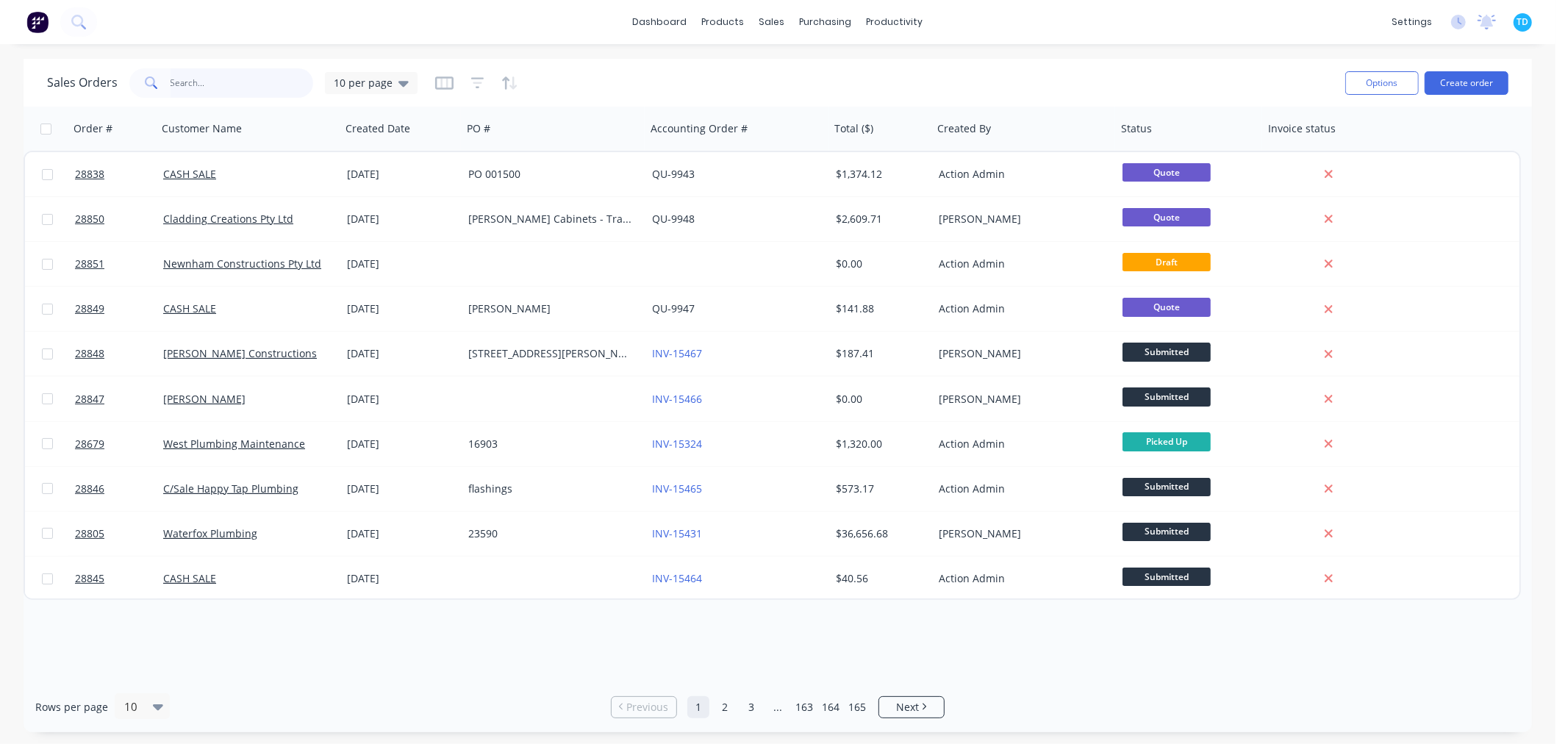
click at [215, 73] on input "text" at bounding box center [242, 83] width 143 height 30
click at [730, 712] on link "2" at bounding box center [725, 707] width 22 height 22
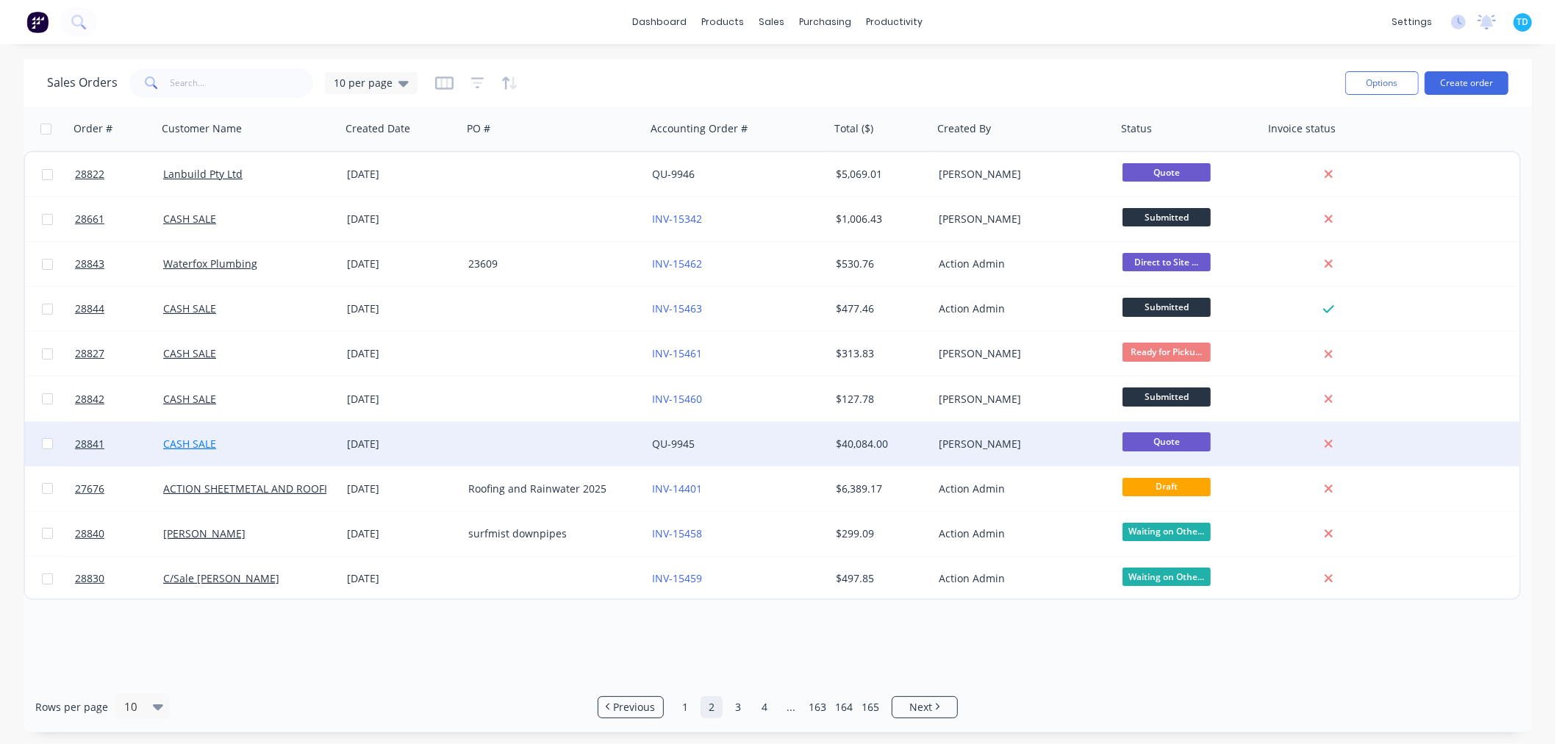
click at [191, 445] on link "CASH SALE" at bounding box center [190, 444] width 53 height 14
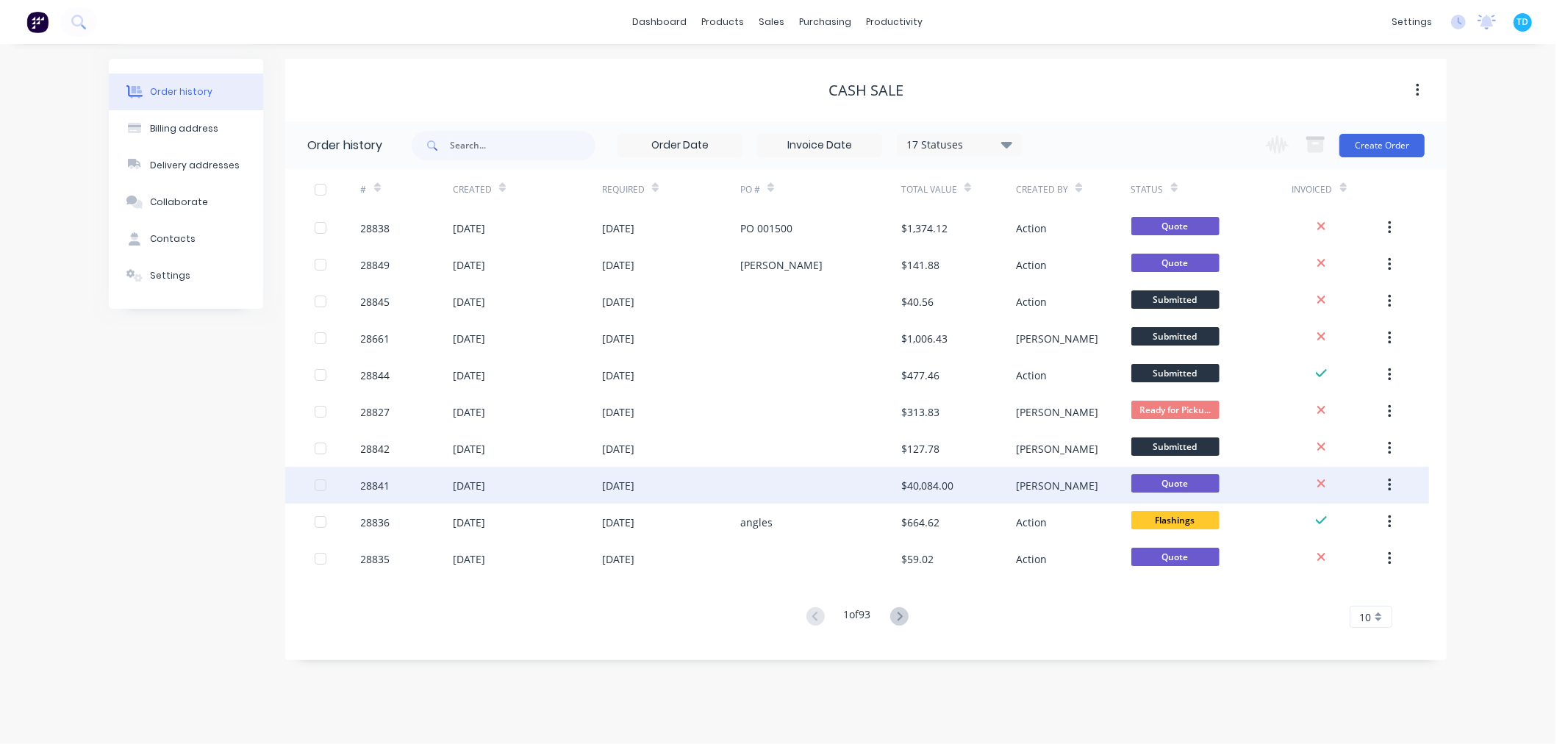
click at [480, 489] on div "[DATE]" at bounding box center [469, 486] width 33 height 16
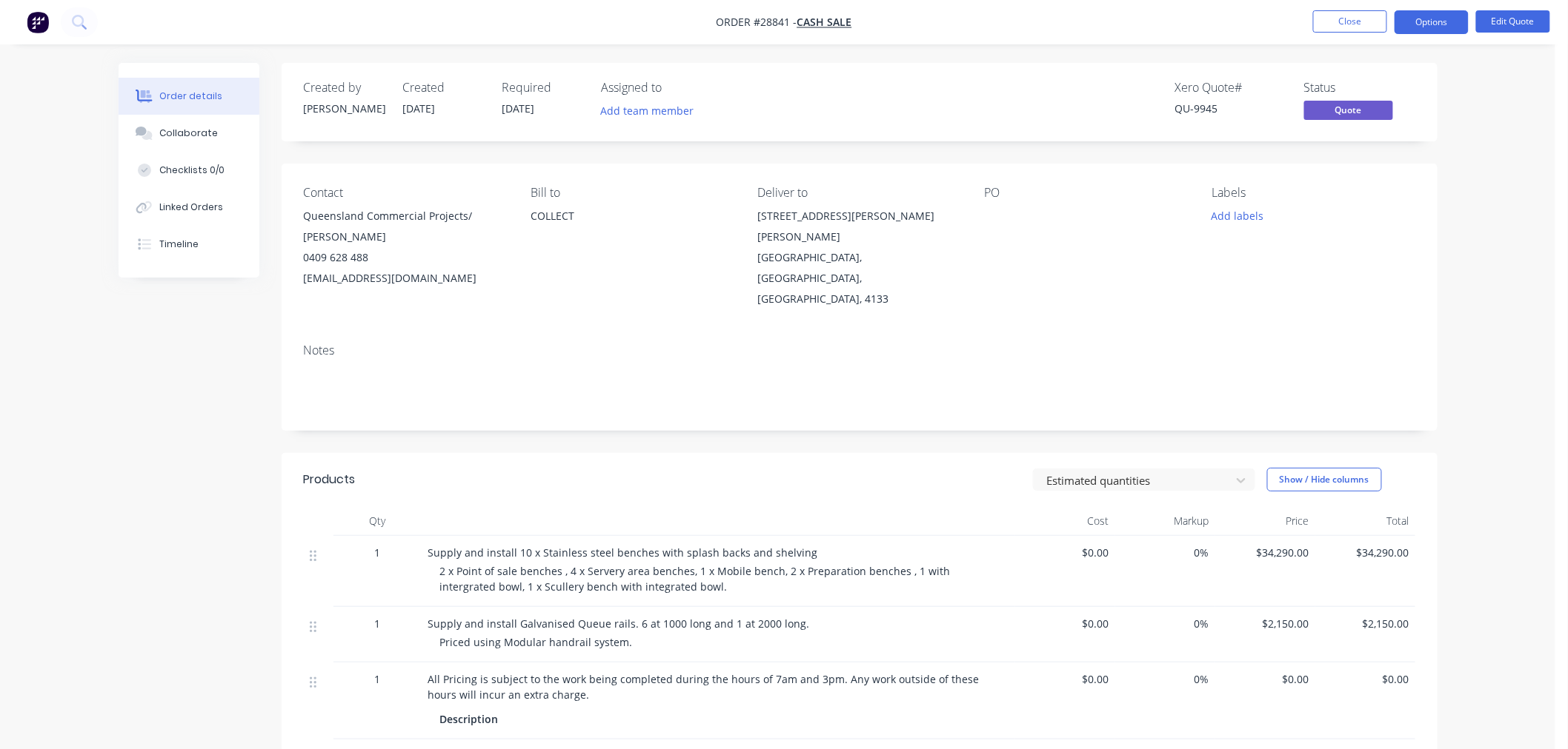
click at [195, 85] on button "Order details" at bounding box center [188, 96] width 140 height 37
click at [1351, 26] on button "Close" at bounding box center [1350, 21] width 74 height 22
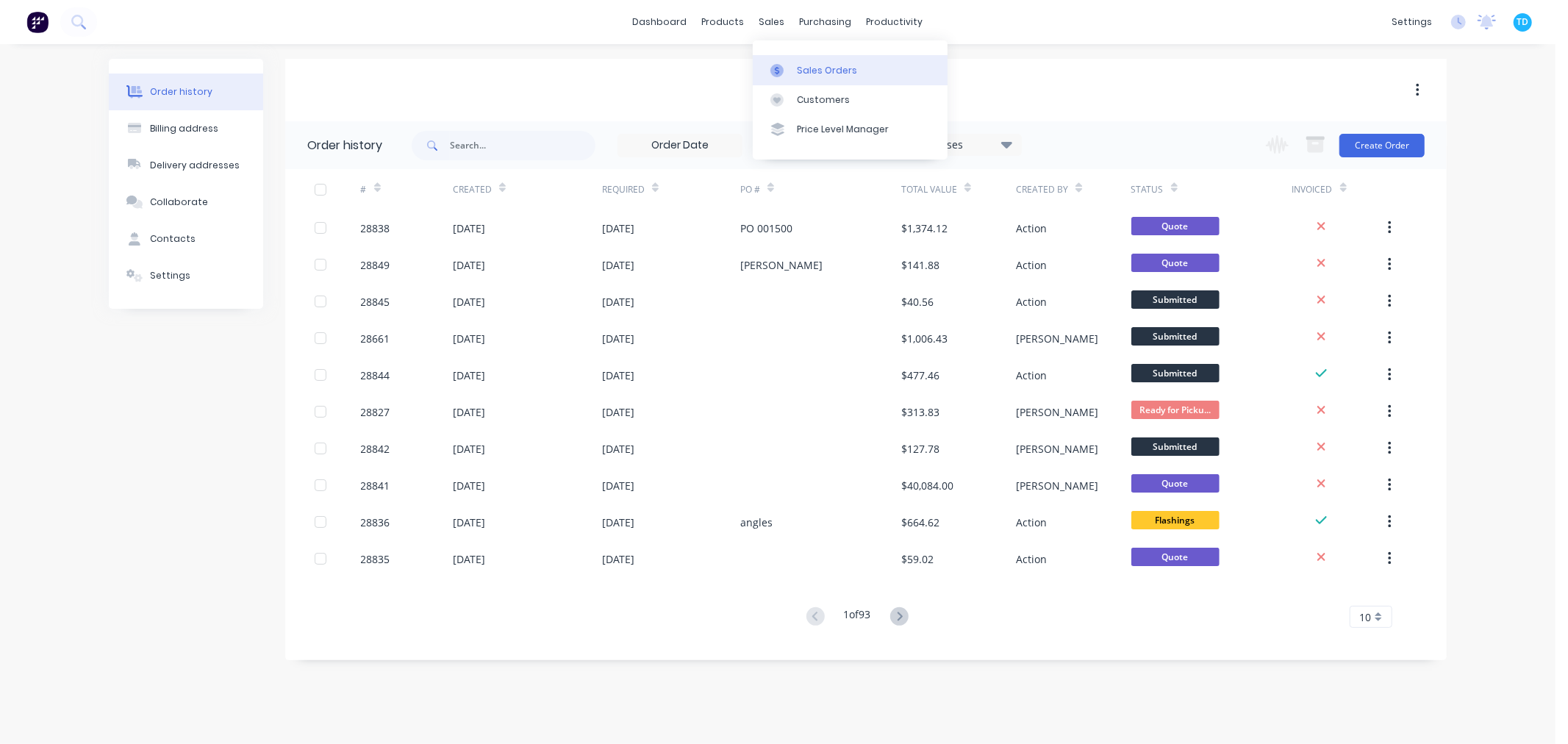
click at [833, 71] on div "Sales Orders" at bounding box center [826, 70] width 60 height 13
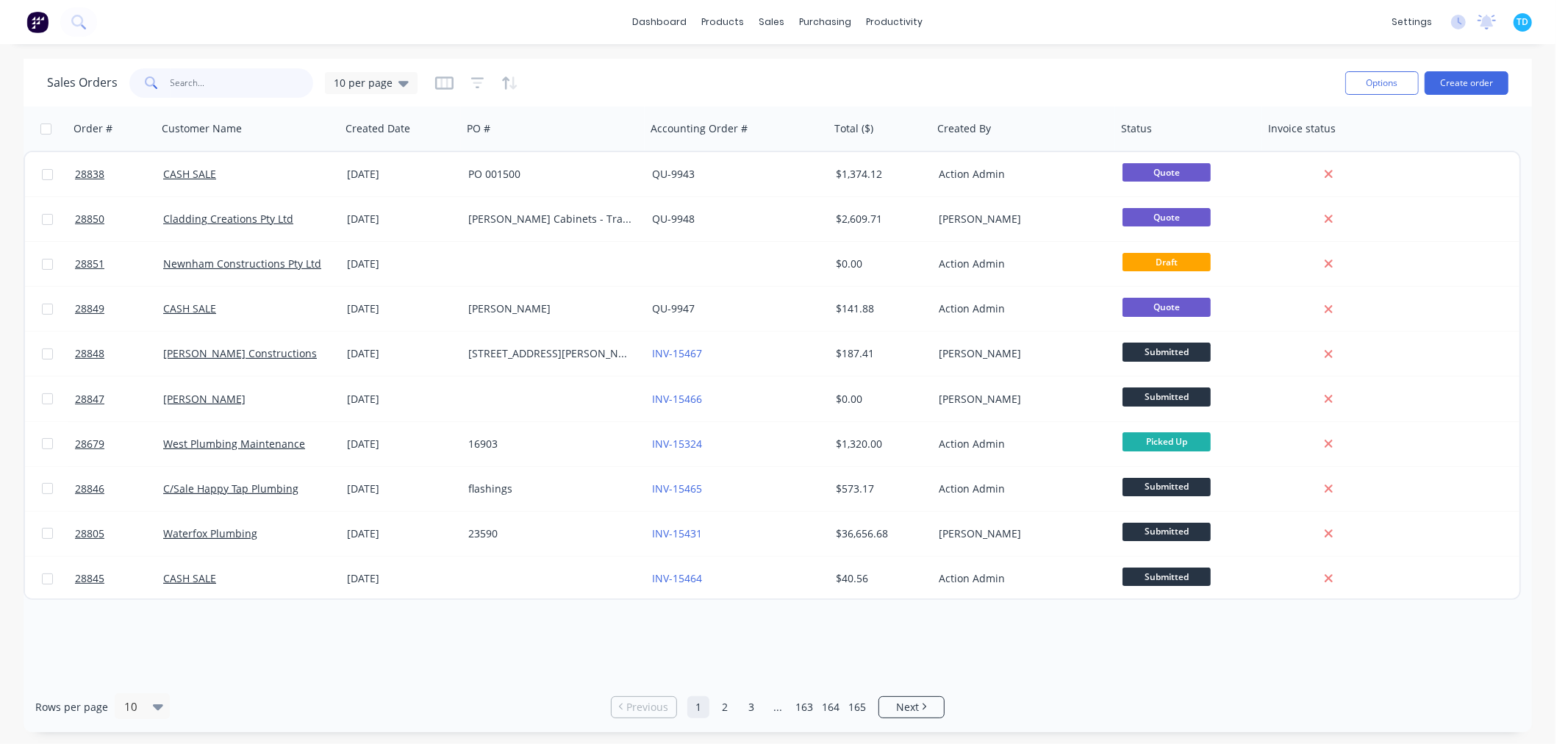
click at [202, 85] on input "text" at bounding box center [242, 83] width 143 height 30
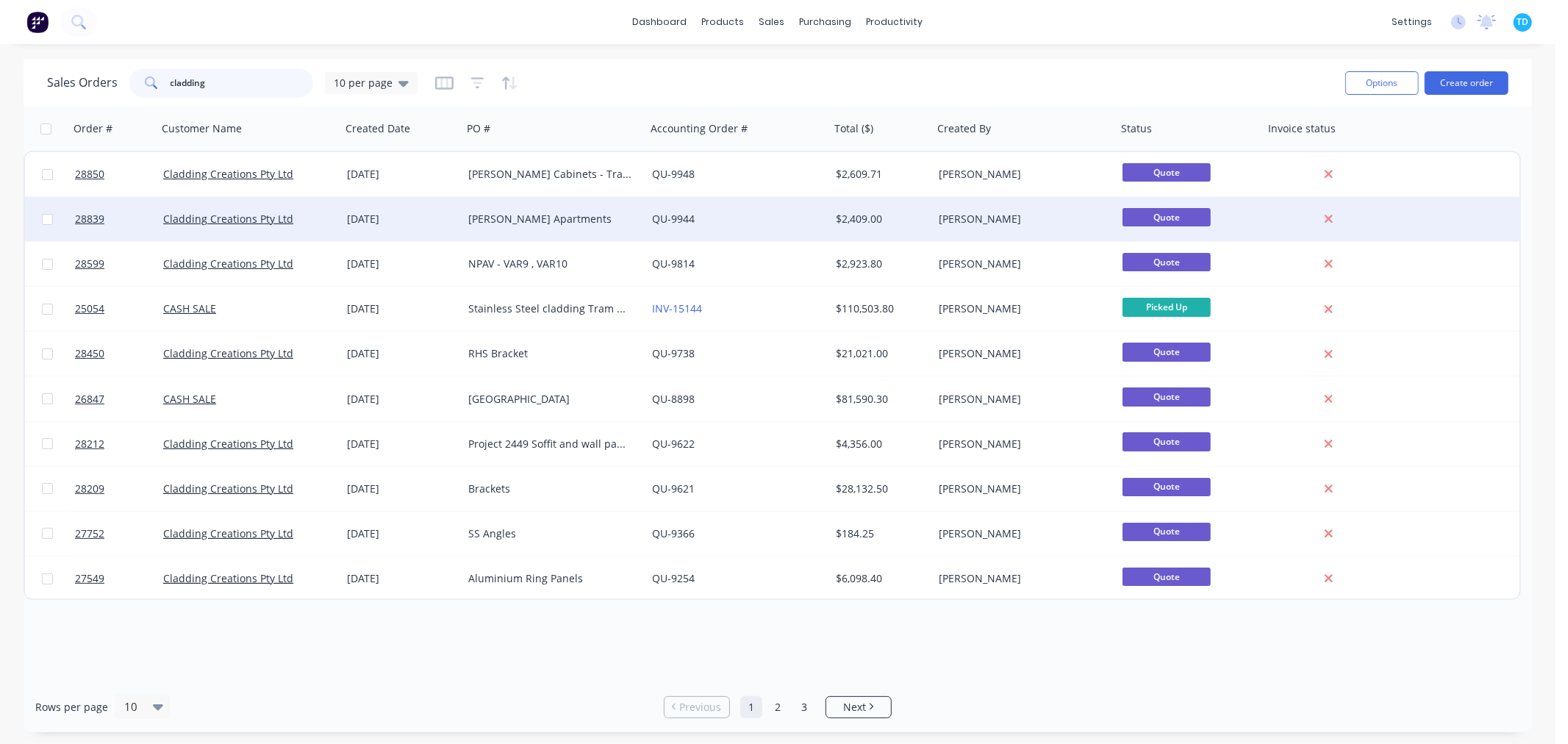
type input "cladding"
click at [251, 210] on div "Cladding Creations Pty Ltd" at bounding box center [249, 219] width 184 height 44
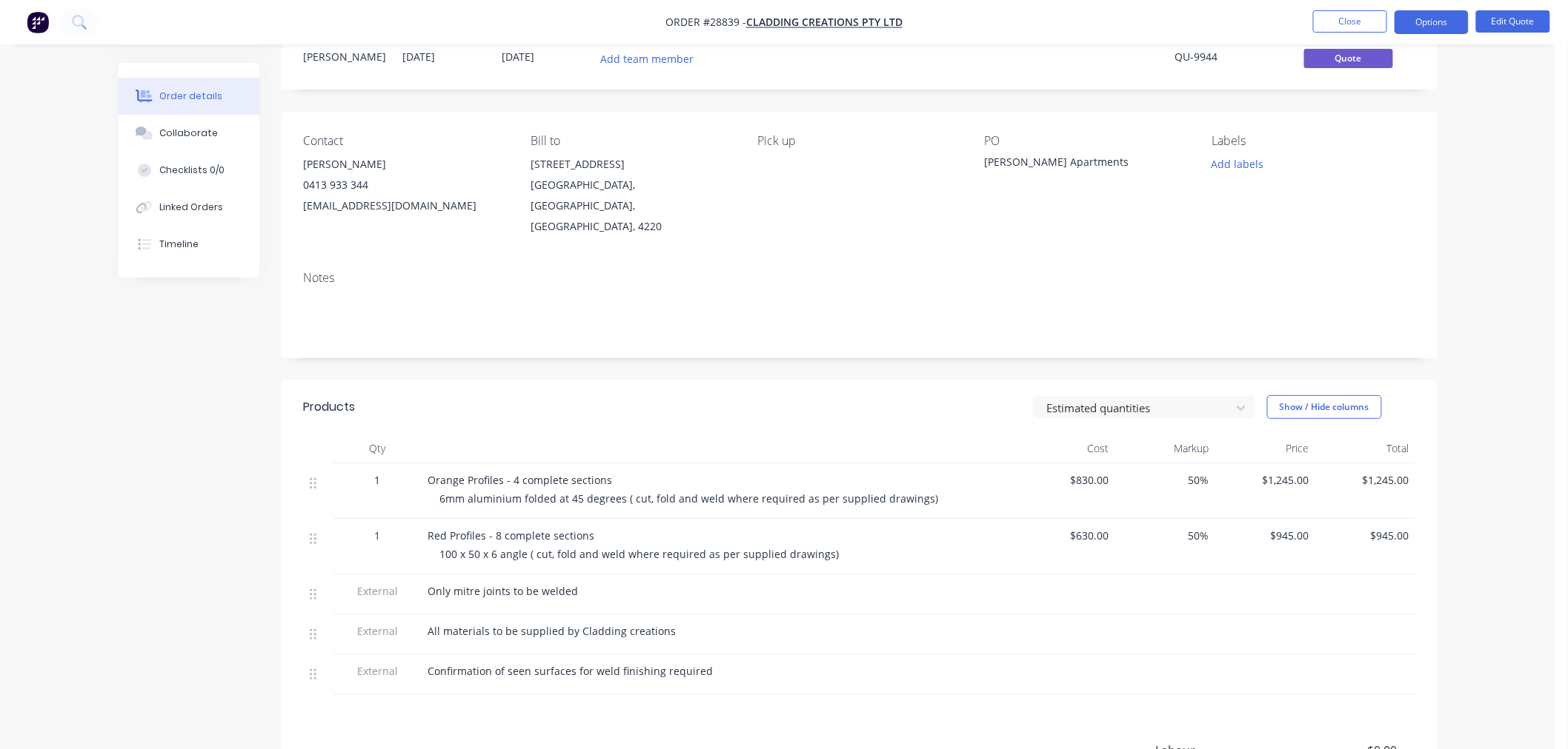
scroll to position [165, 0]
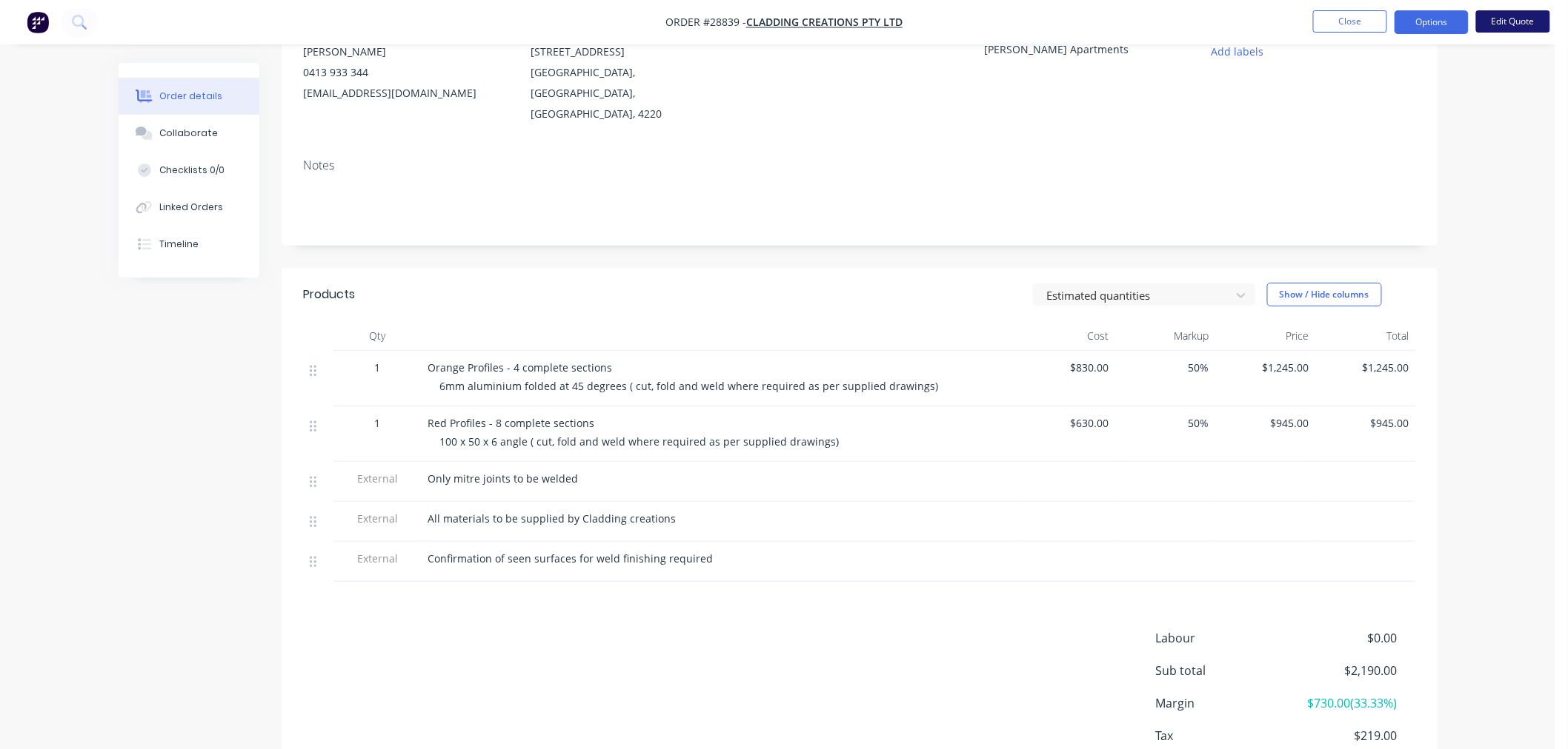
click at [1514, 20] on button "Edit Quote" at bounding box center [1513, 21] width 74 height 22
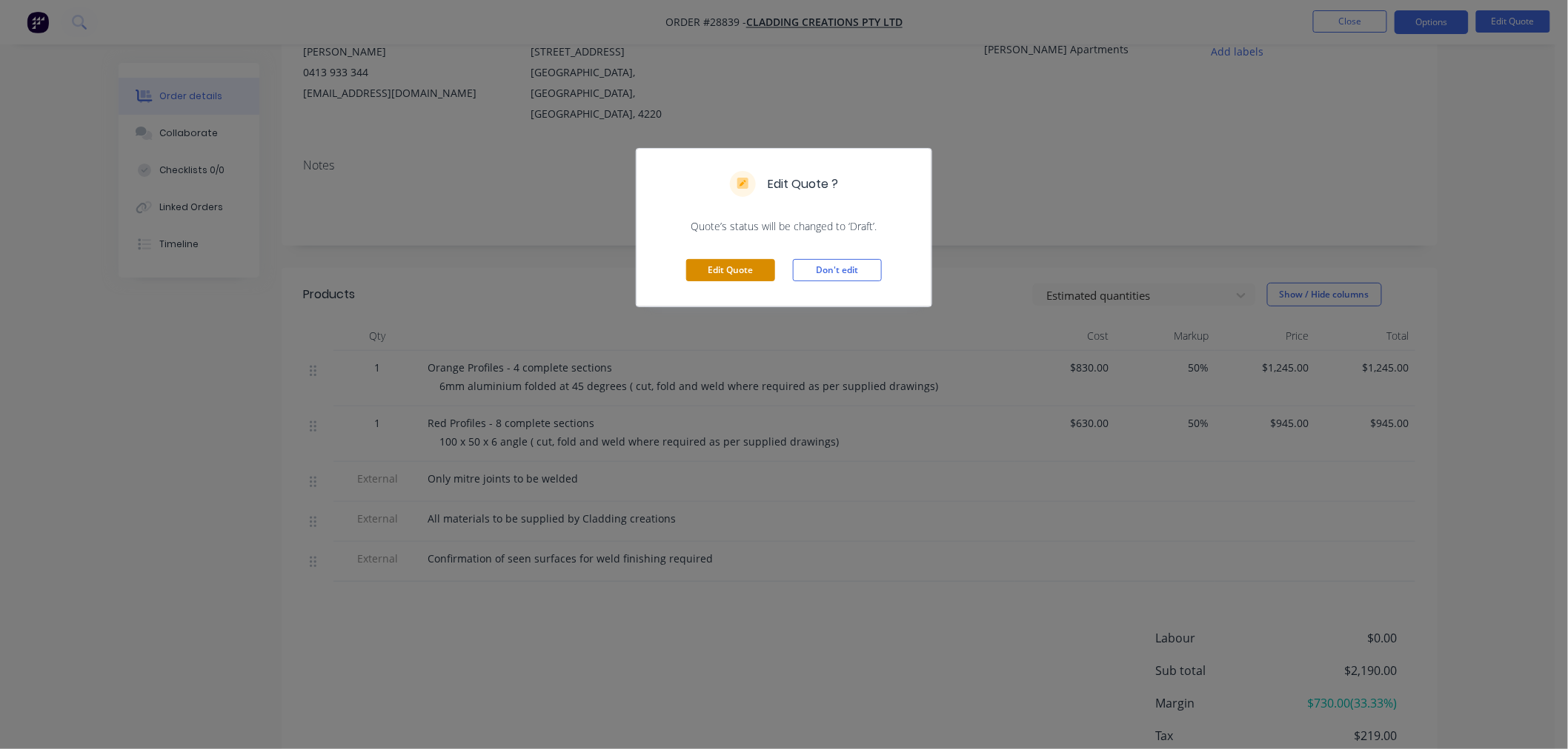
click at [724, 270] on button "Edit Quote" at bounding box center [730, 270] width 89 height 22
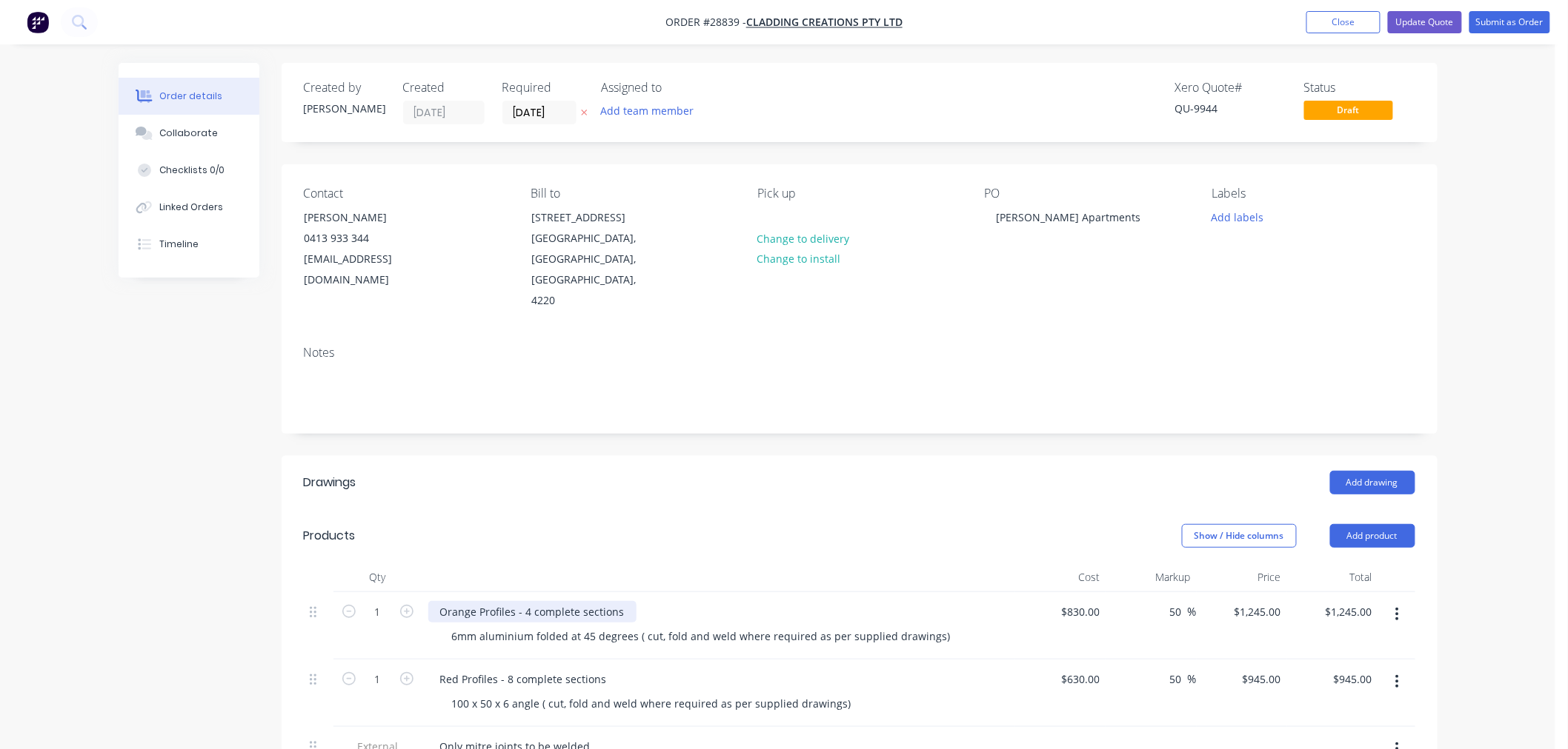
click at [529, 602] on div "Orange Profiles - 4 complete sections" at bounding box center [532, 612] width 208 height 21
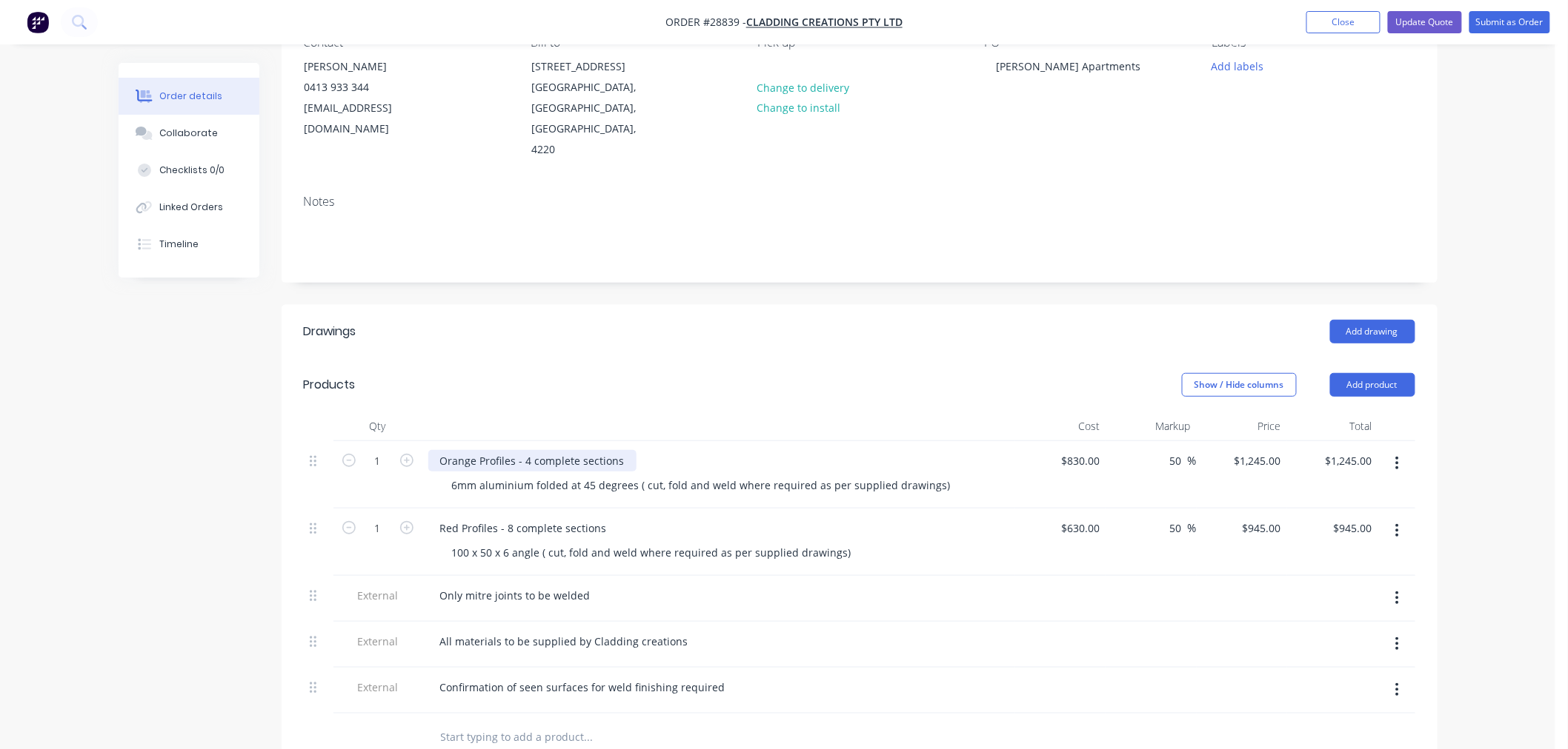
scroll to position [165, 0]
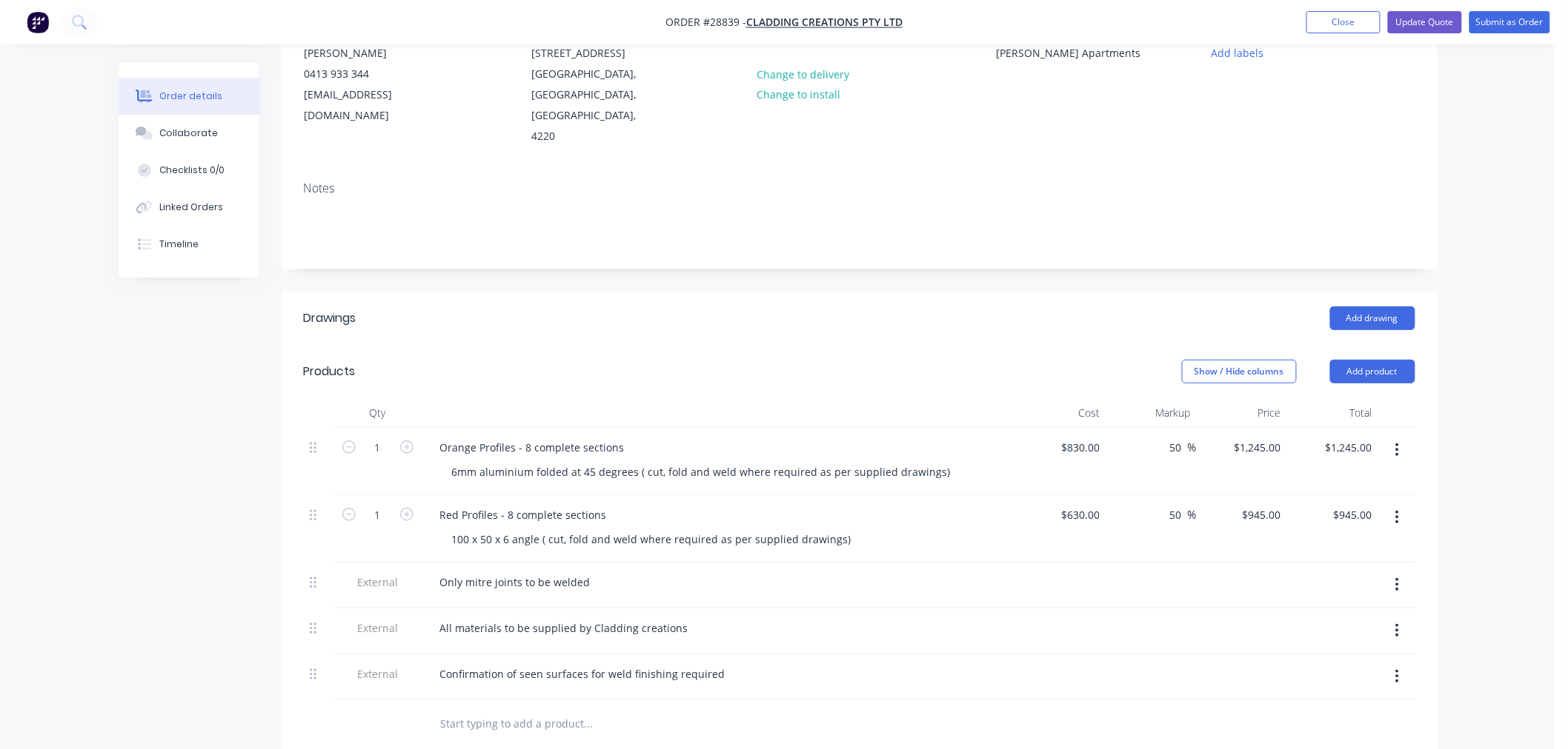
click at [835, 617] on div "All materials to be supplied by Cladding creations" at bounding box center [719, 627] width 581 height 21
drag, startPoint x: 1103, startPoint y: 418, endPoint x: 1081, endPoint y: 424, distance: 22.8
click at [1081, 437] on div "830 830" at bounding box center [1093, 447] width 25 height 21
type input "$1,880.00"
type input "$2,820.00"
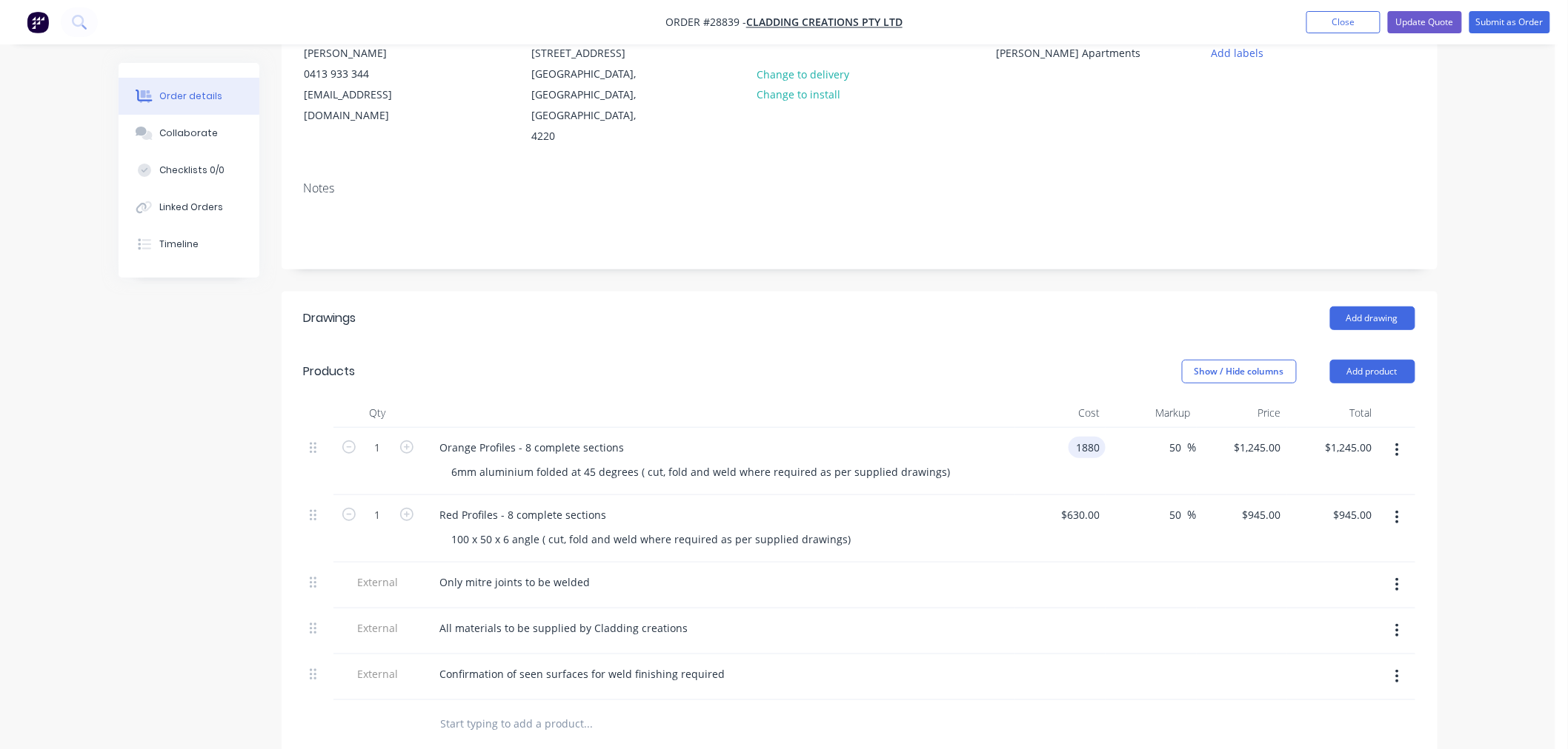
type input "$2,820.00"
click at [1128, 609] on div at bounding box center [1151, 631] width 91 height 46
click at [1098, 504] on input "630" at bounding box center [1093, 514] width 25 height 21
type input "$850.00"
type input "$1,275.00"
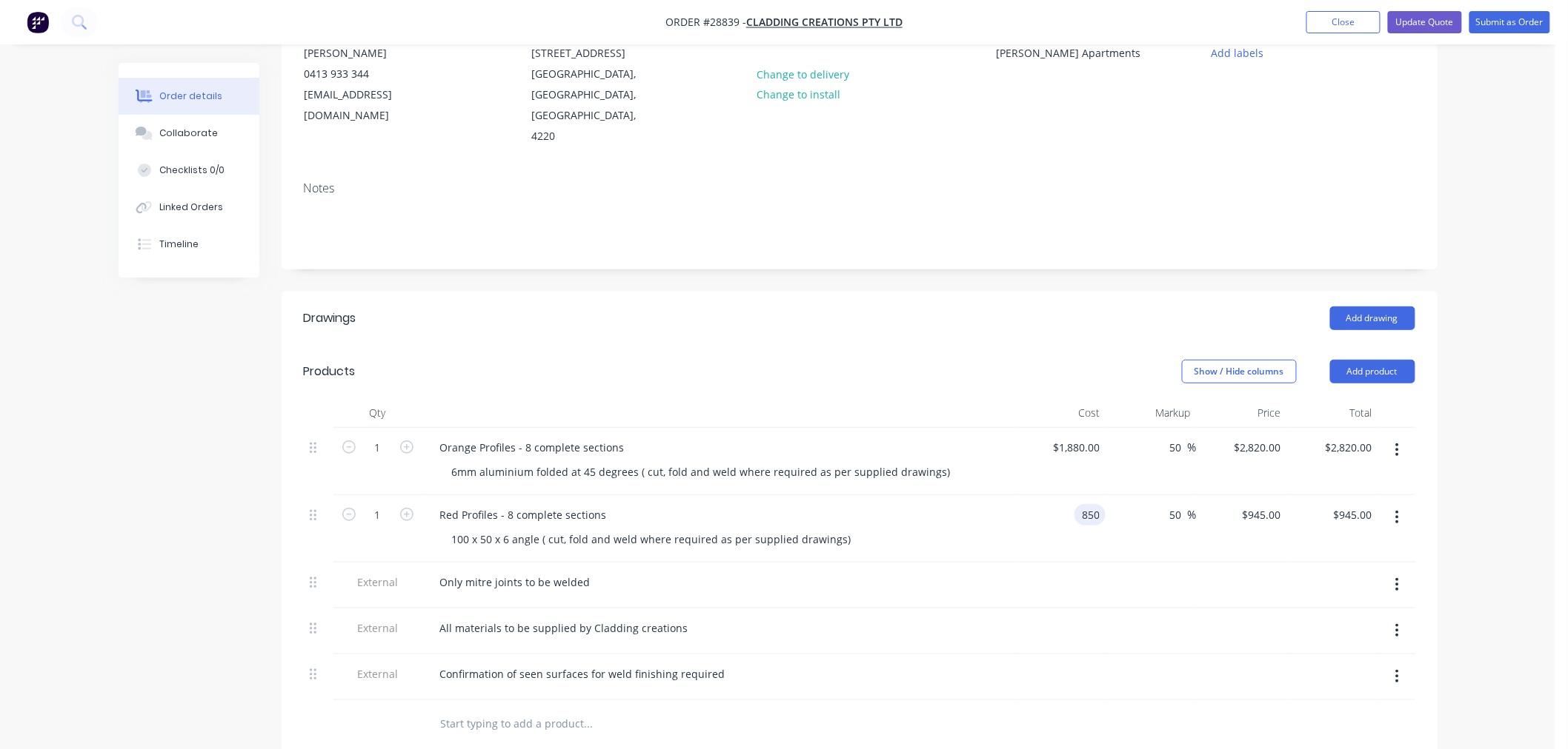
type input "$1,275.00"
click at [1158, 563] on div at bounding box center [1151, 586] width 91 height 46
click at [916, 620] on div "All materials to be supplied by Cladding creations" at bounding box center [718, 631] width 593 height 46
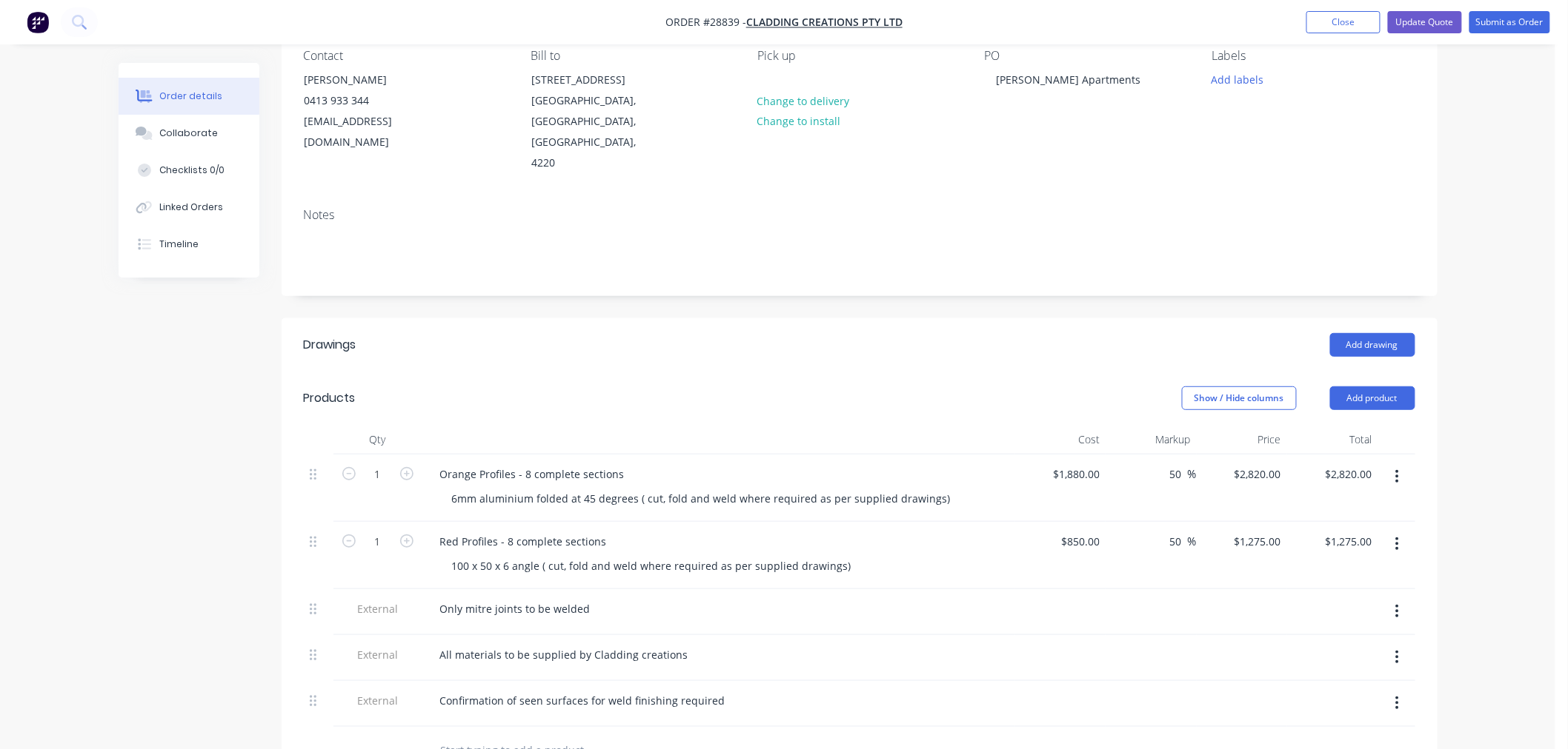
scroll to position [109, 0]
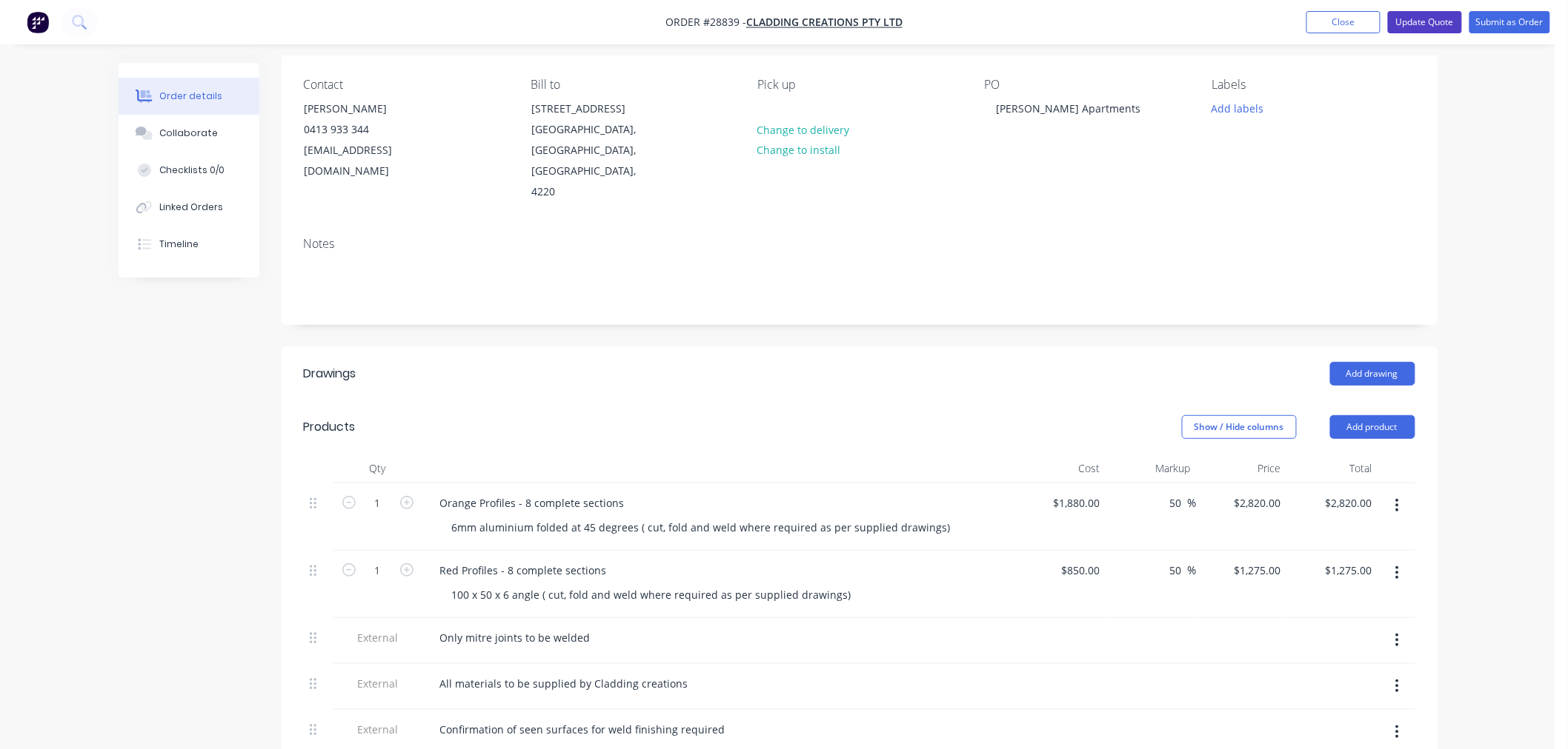
click at [1445, 20] on button "Update Quote" at bounding box center [1424, 22] width 74 height 22
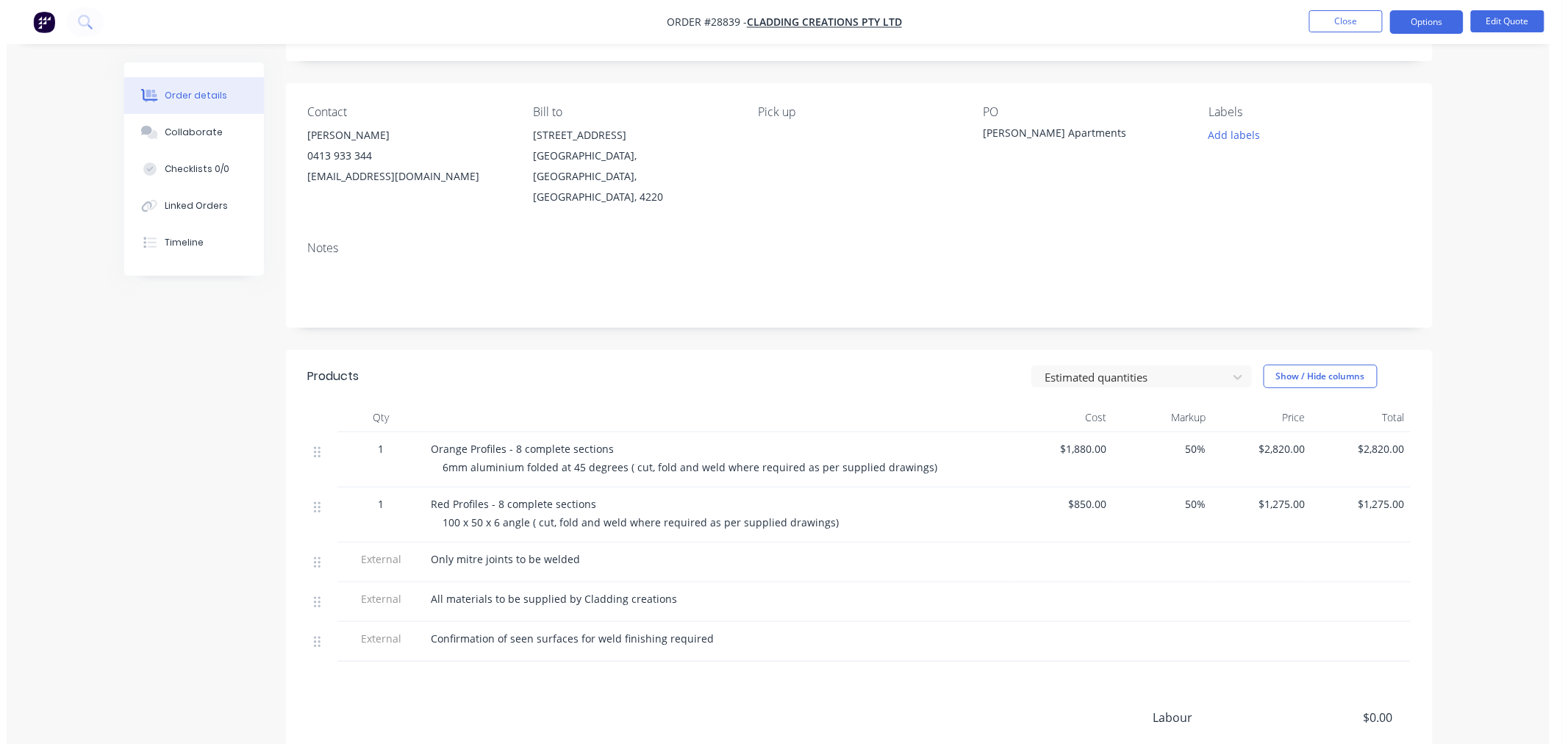
scroll to position [0, 0]
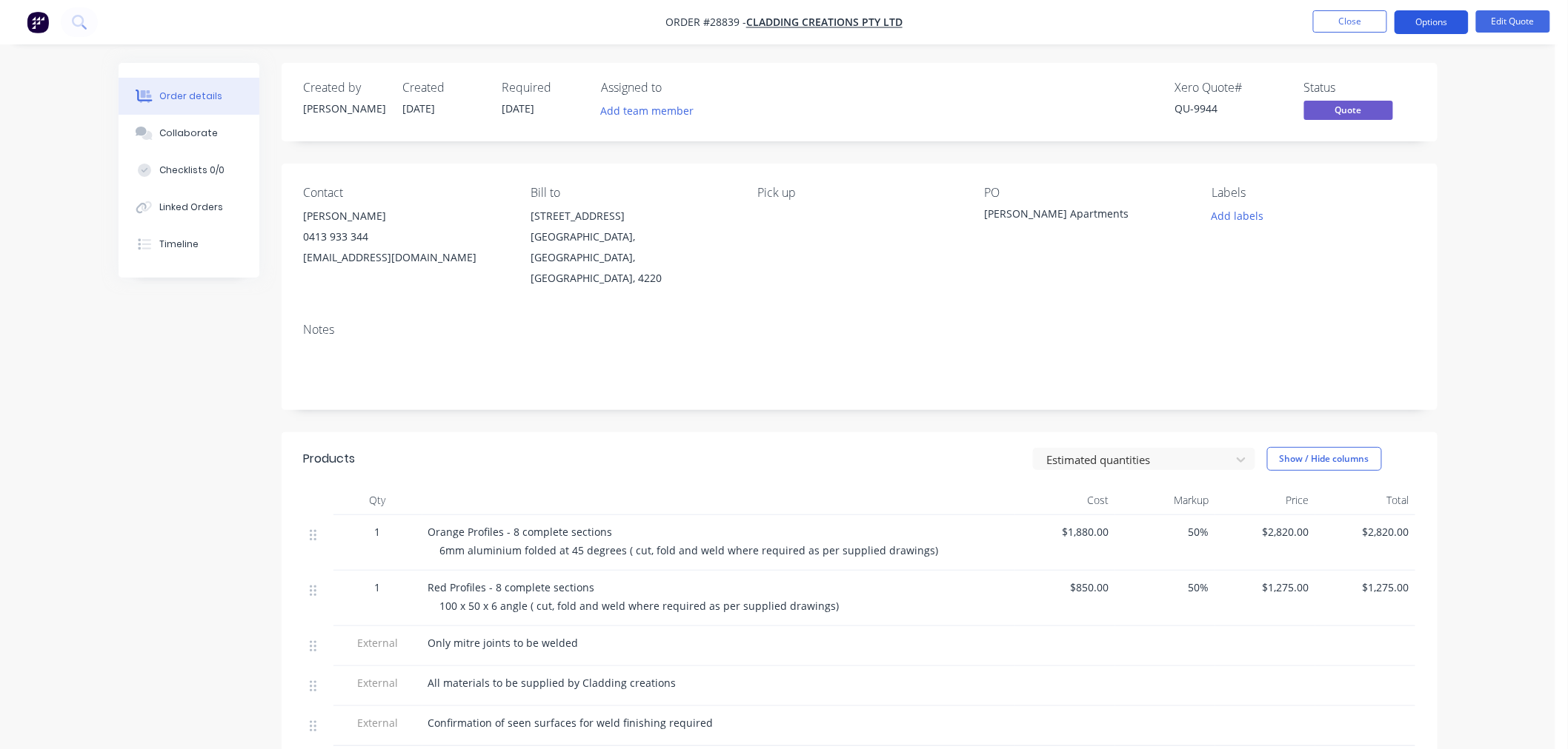
click at [1450, 24] on button "Options" at bounding box center [1431, 22] width 74 height 24
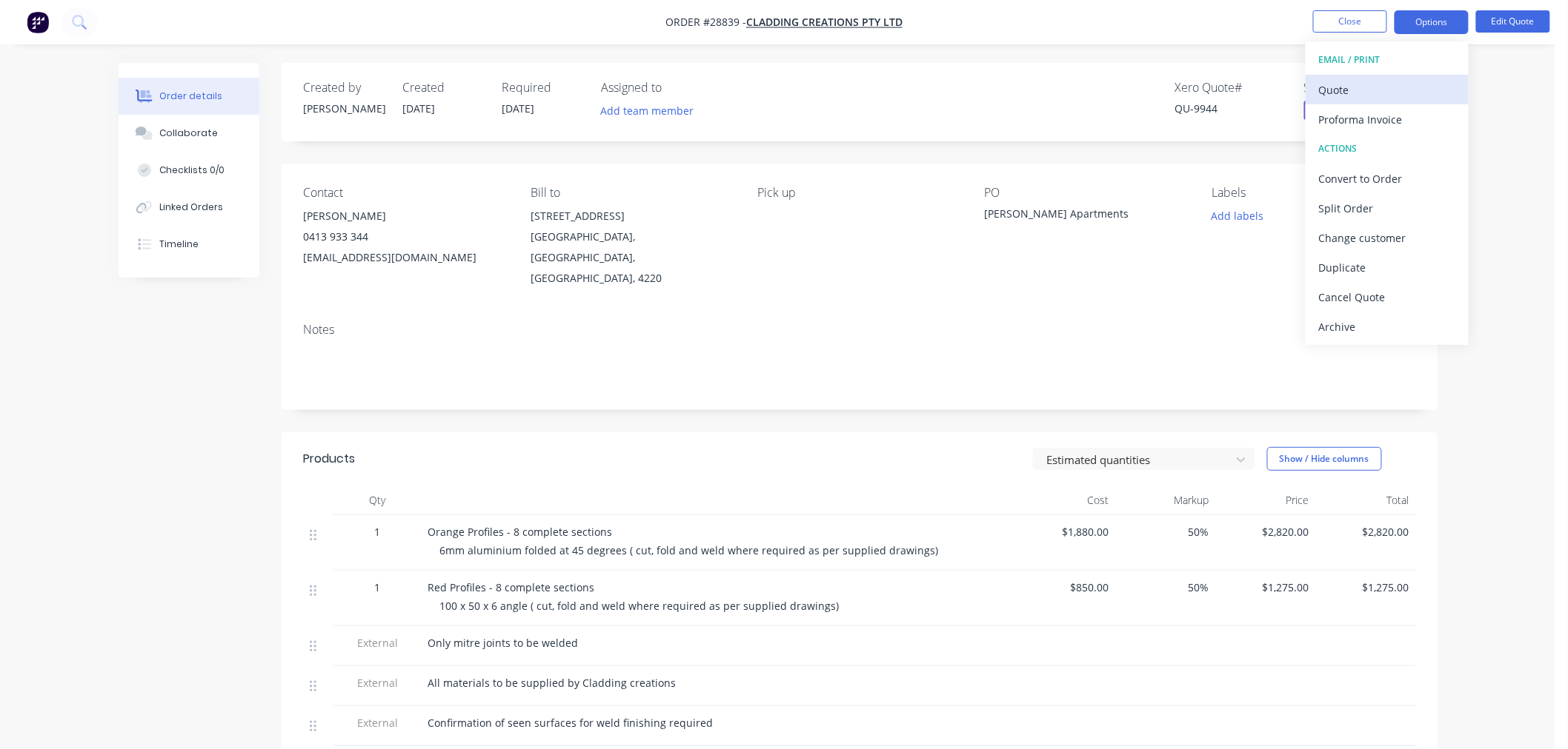
click at [1380, 95] on div "Quote" at bounding box center [1387, 89] width 137 height 21
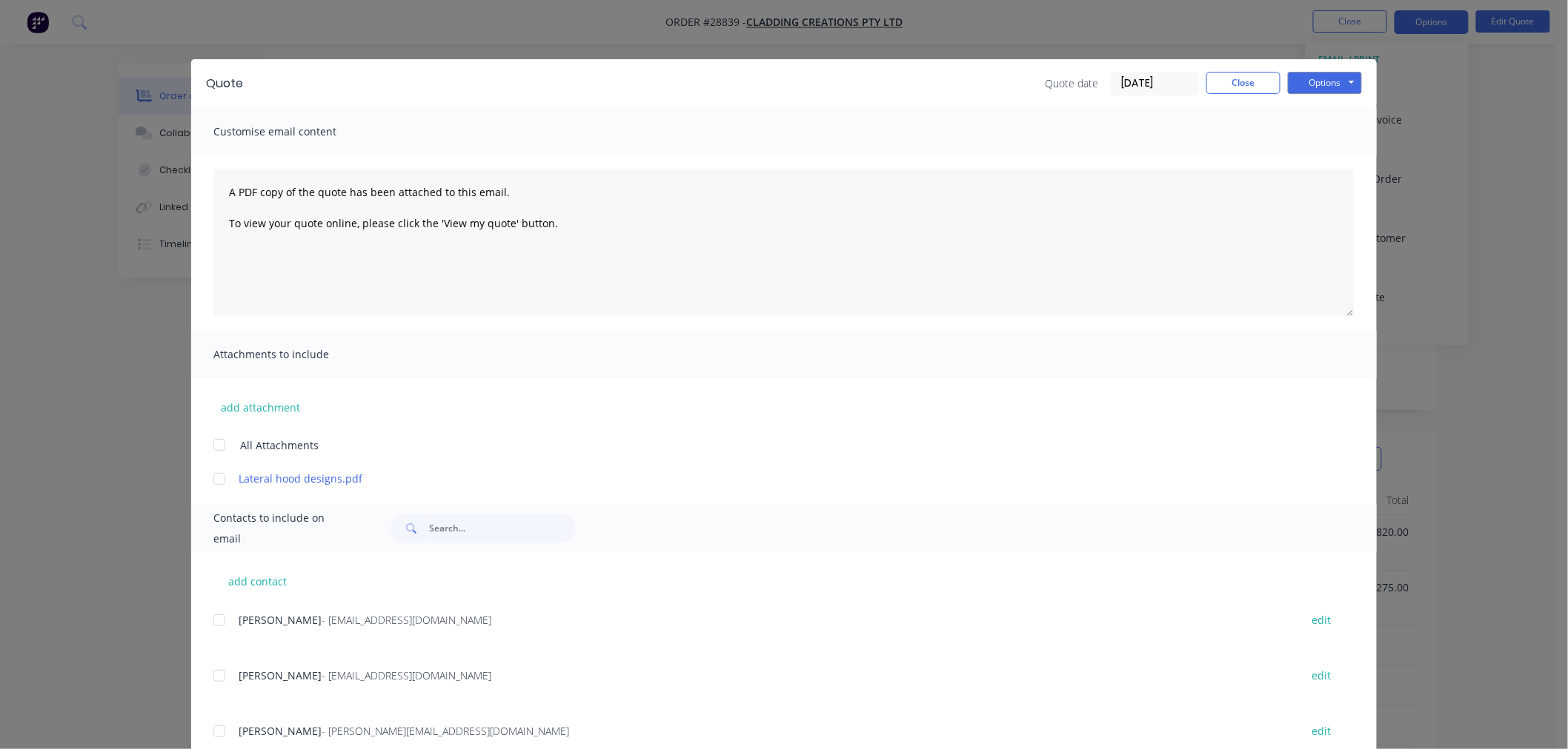
click at [1324, 94] on div "Options Preview Print Email" at bounding box center [1325, 84] width 74 height 24
click at [1324, 86] on button "Options" at bounding box center [1325, 83] width 74 height 22
click at [1321, 125] on button "Print" at bounding box center [1335, 133] width 95 height 24
click at [1223, 79] on button "Close" at bounding box center [1243, 83] width 74 height 22
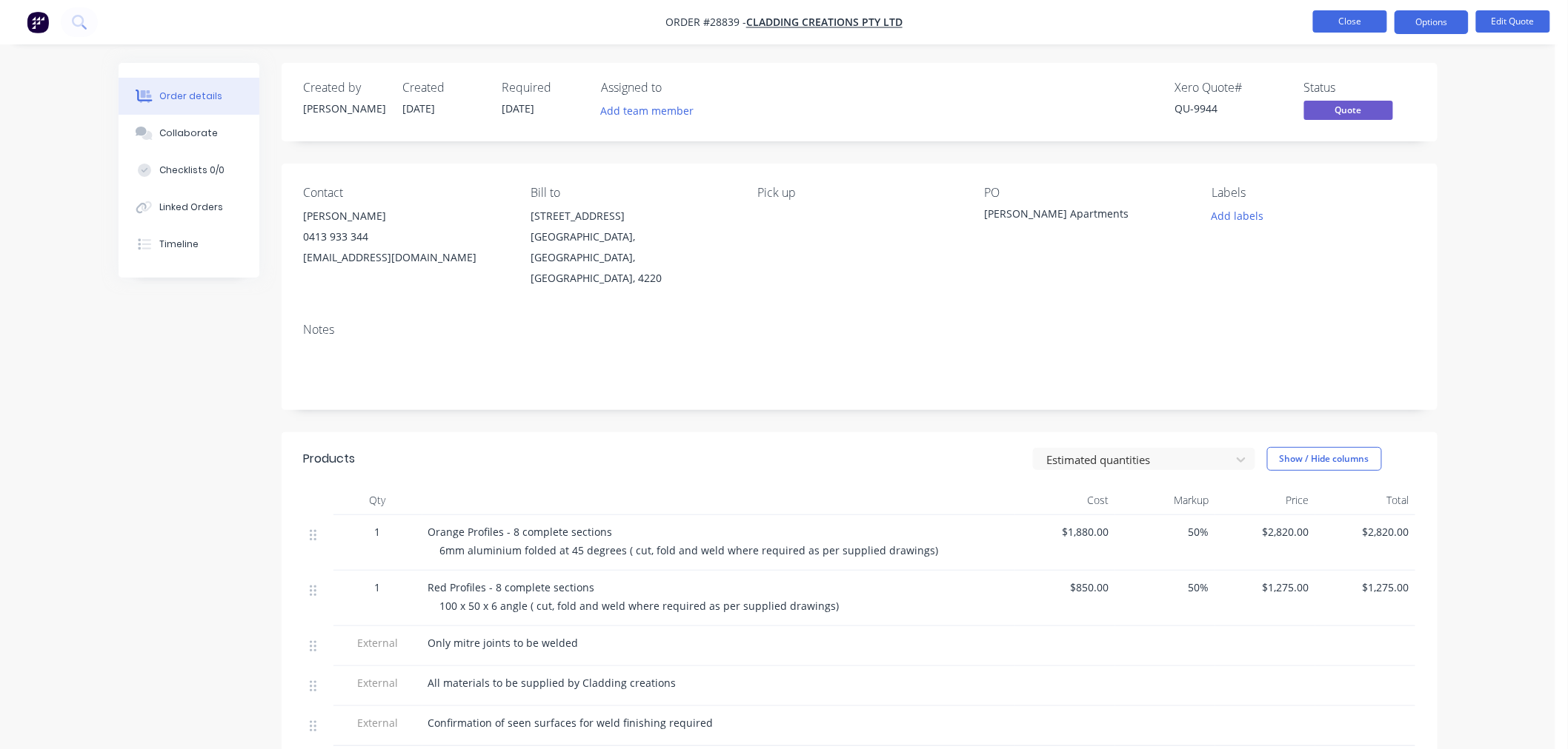
click at [1355, 13] on button "Close" at bounding box center [1350, 21] width 74 height 22
